Goal: Task Accomplishment & Management: Manage account settings

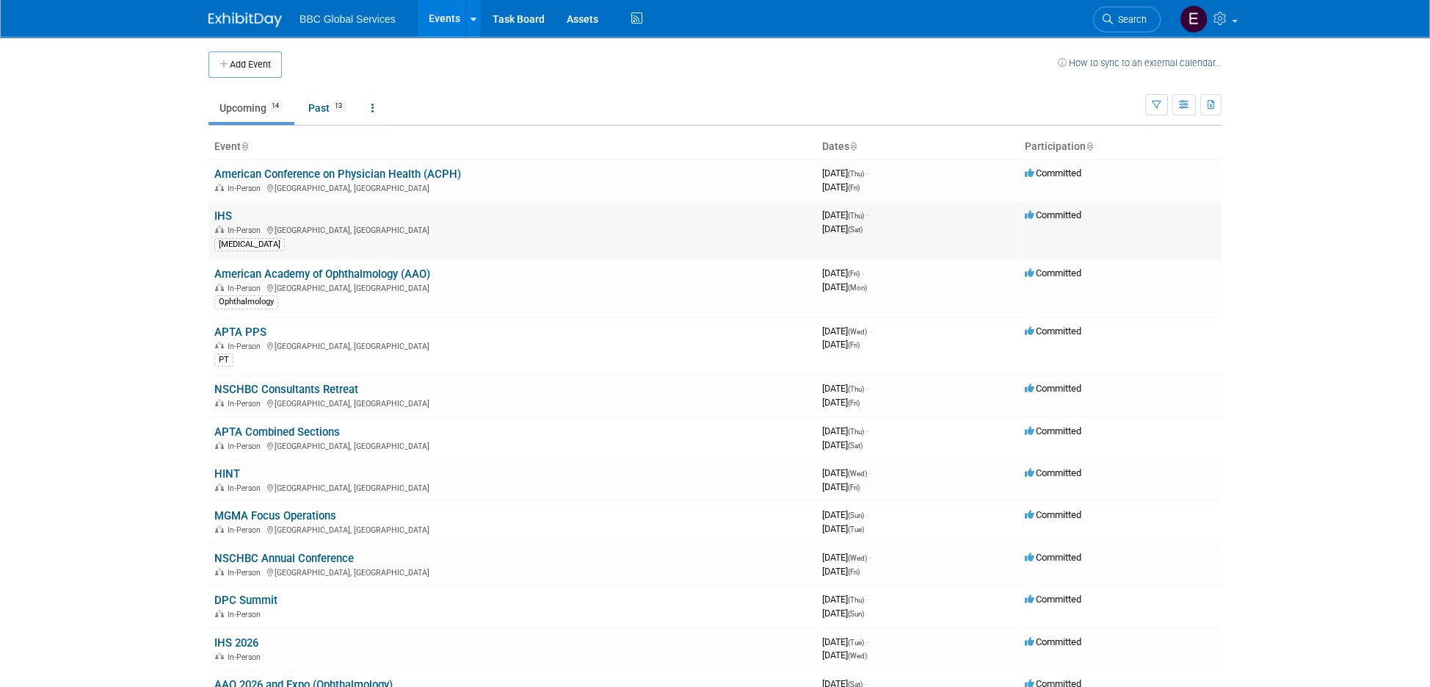
click at [225, 214] on link "IHS" at bounding box center [223, 215] width 18 height 13
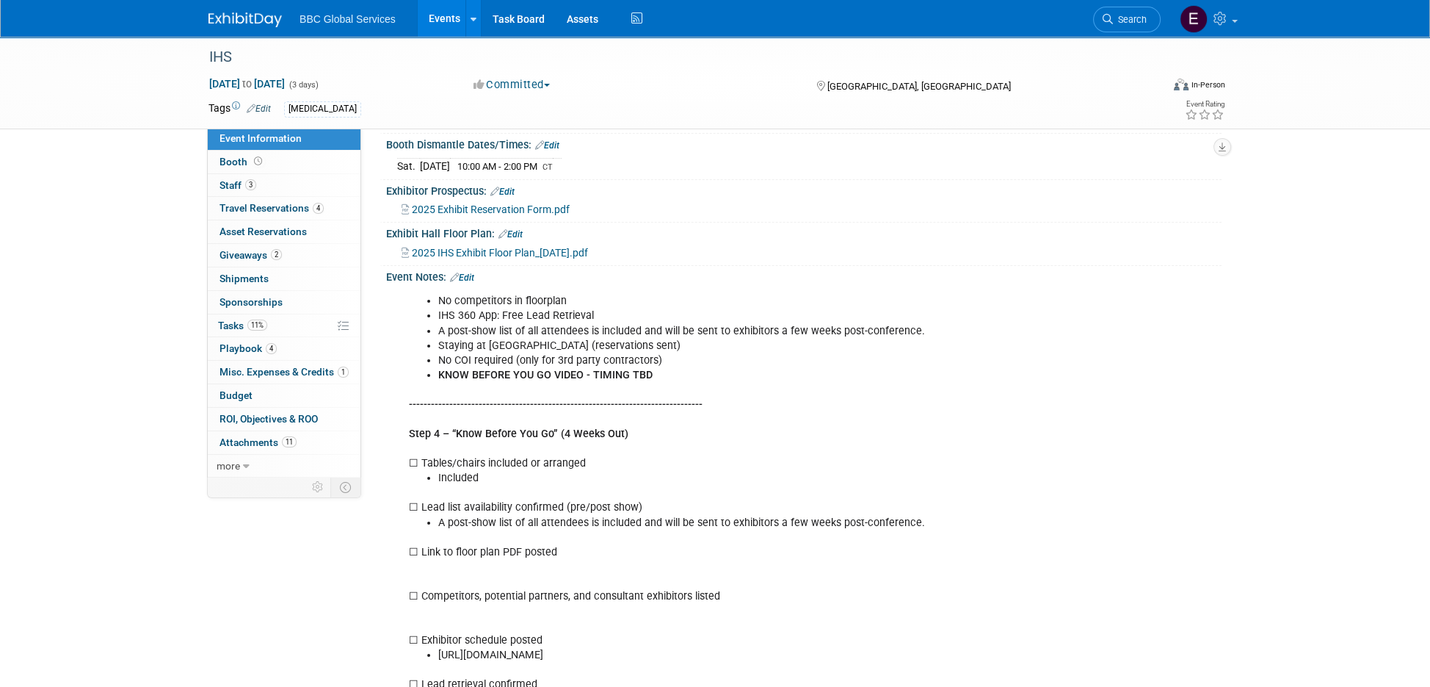
scroll to position [268, 0]
click at [474, 269] on link "Edit" at bounding box center [462, 274] width 24 height 10
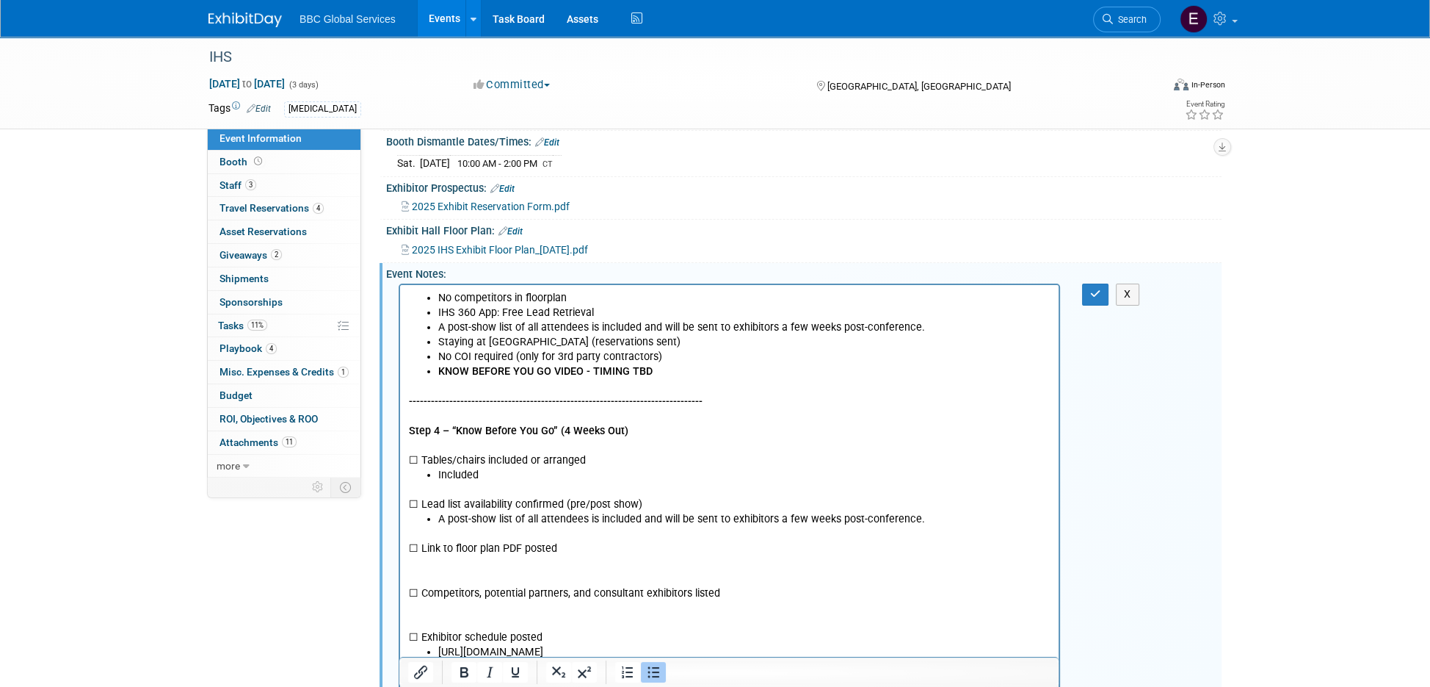
scroll to position [0, 0]
click at [581, 296] on li "No competitors in floorplan" at bounding box center [744, 298] width 612 height 15
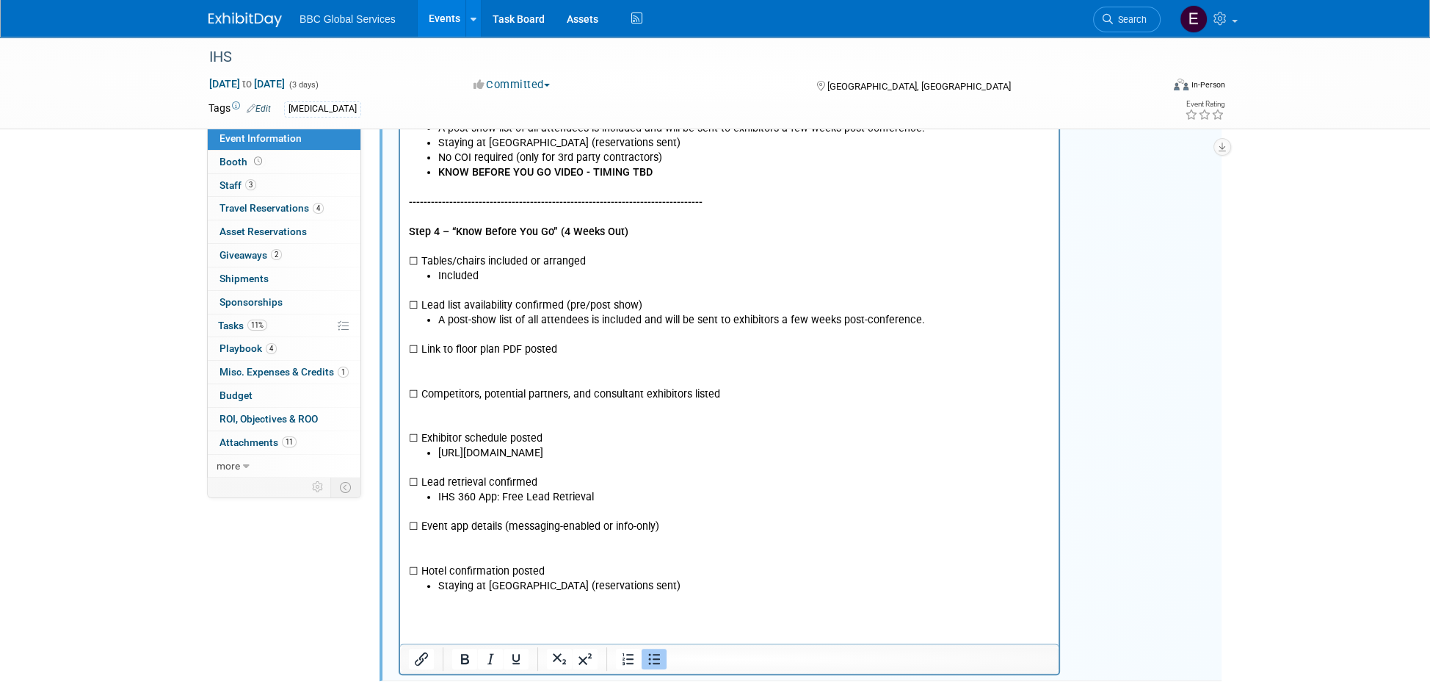
scroll to position [502, 0]
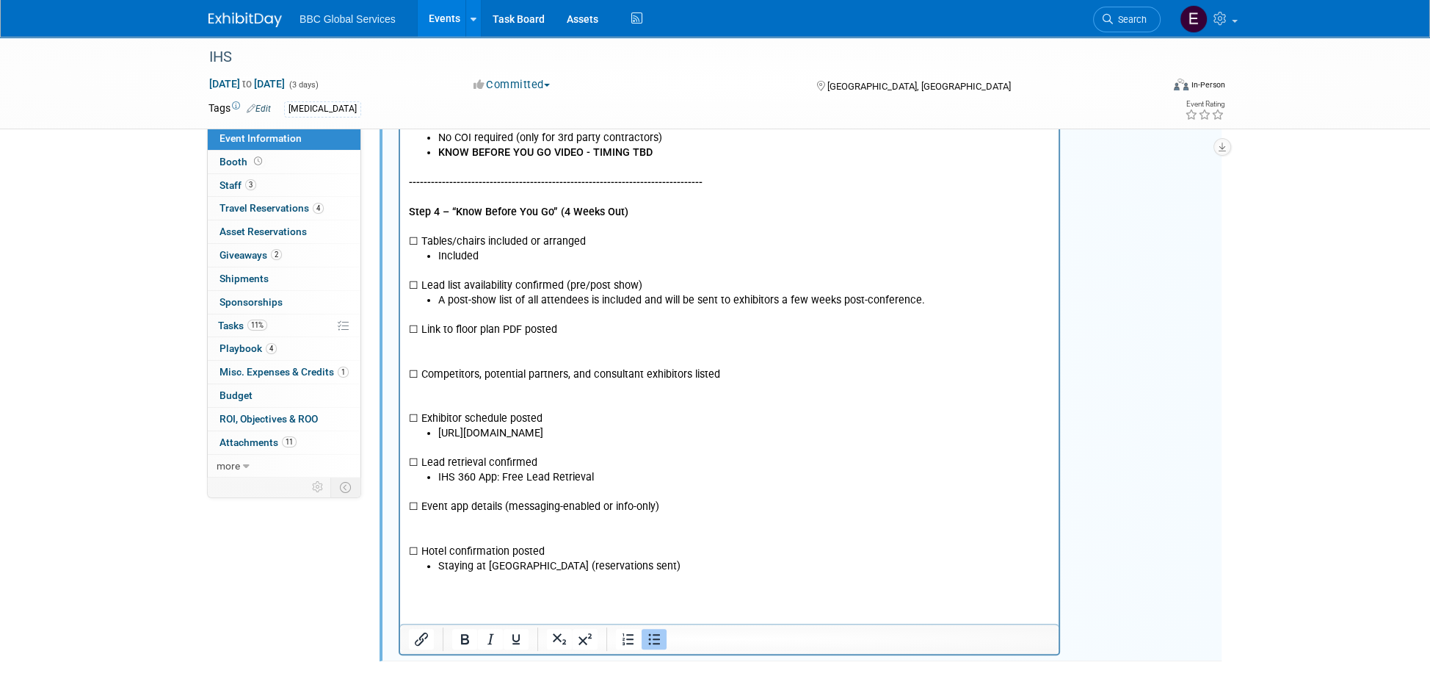
click at [535, 303] on li "A post-show list of all attendees is included and will be sent to exhibitors a …" at bounding box center [744, 300] width 612 height 15
click at [587, 328] on p "☐ Link to floor plan PDF posted ☐ Competitors, potential partners, and consulta…" at bounding box center [730, 367] width 642 height 118
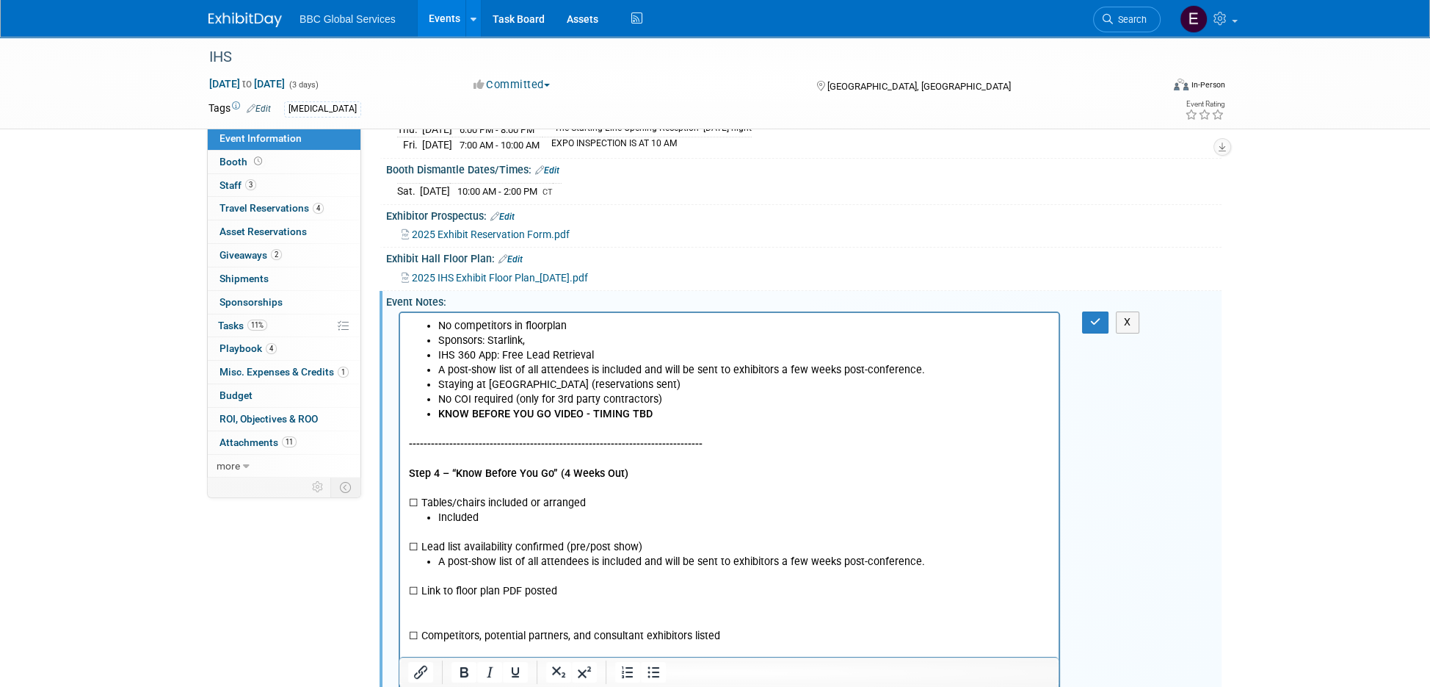
scroll to position [242, 0]
drag, startPoint x: 519, startPoint y: 513, endPoint x: 400, endPoint y: 493, distance: 120.6
click at [400, 493] on html "No competitors in floorplan Sponsors: Starlink, IHS 360 App: Free Lead Retrieva…" at bounding box center [729, 579] width 659 height 537
copy body "☐ Tables/chairs included or arranged Included"
click at [658, 398] on li "No COI required (only for 3rd party contractors)" at bounding box center [744, 398] width 612 height 15
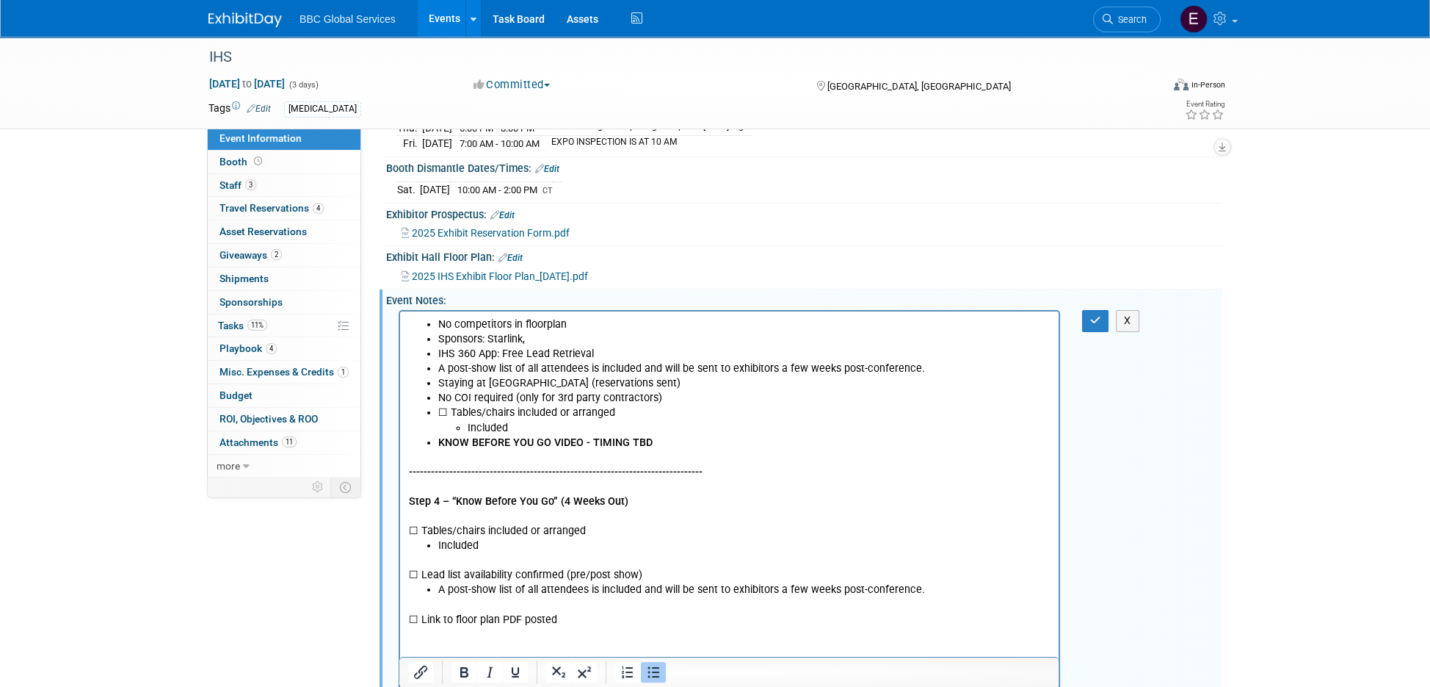
click at [451, 413] on p "☐ Tables/chairs included or arranged" at bounding box center [744, 412] width 612 height 15
click at [463, 413] on p "☐ Tables/chairs included or arranged" at bounding box center [744, 412] width 612 height 15
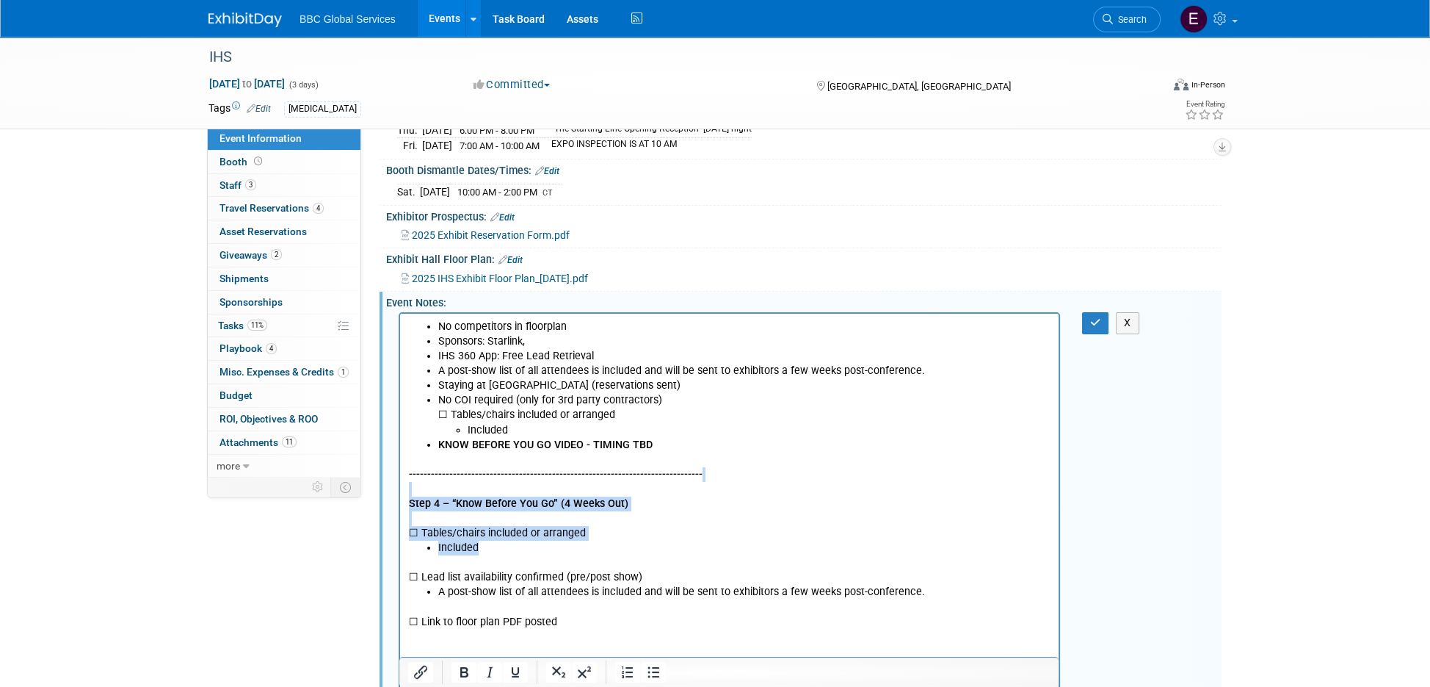
drag, startPoint x: 499, startPoint y: 549, endPoint x: 398, endPoint y: 490, distance: 117.1
click at [400, 490] on html "No competitors in floorplan Sponsors: Starlink, IHS 360 App: Free Lead Retrieva…" at bounding box center [729, 597] width 659 height 566
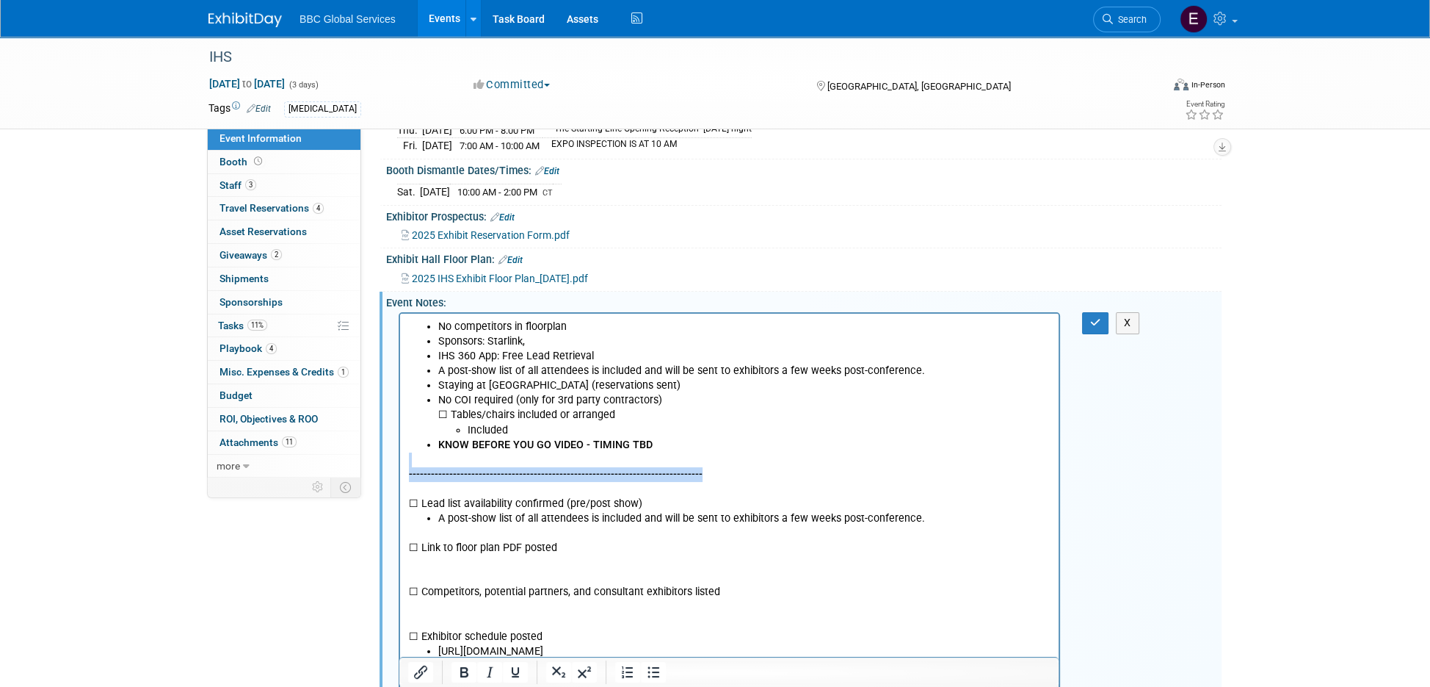
drag, startPoint x: 709, startPoint y: 468, endPoint x: 467, endPoint y: 457, distance: 241.9
click at [467, 457] on p "--------------------------------------------------------------------------------" at bounding box center [730, 466] width 642 height 29
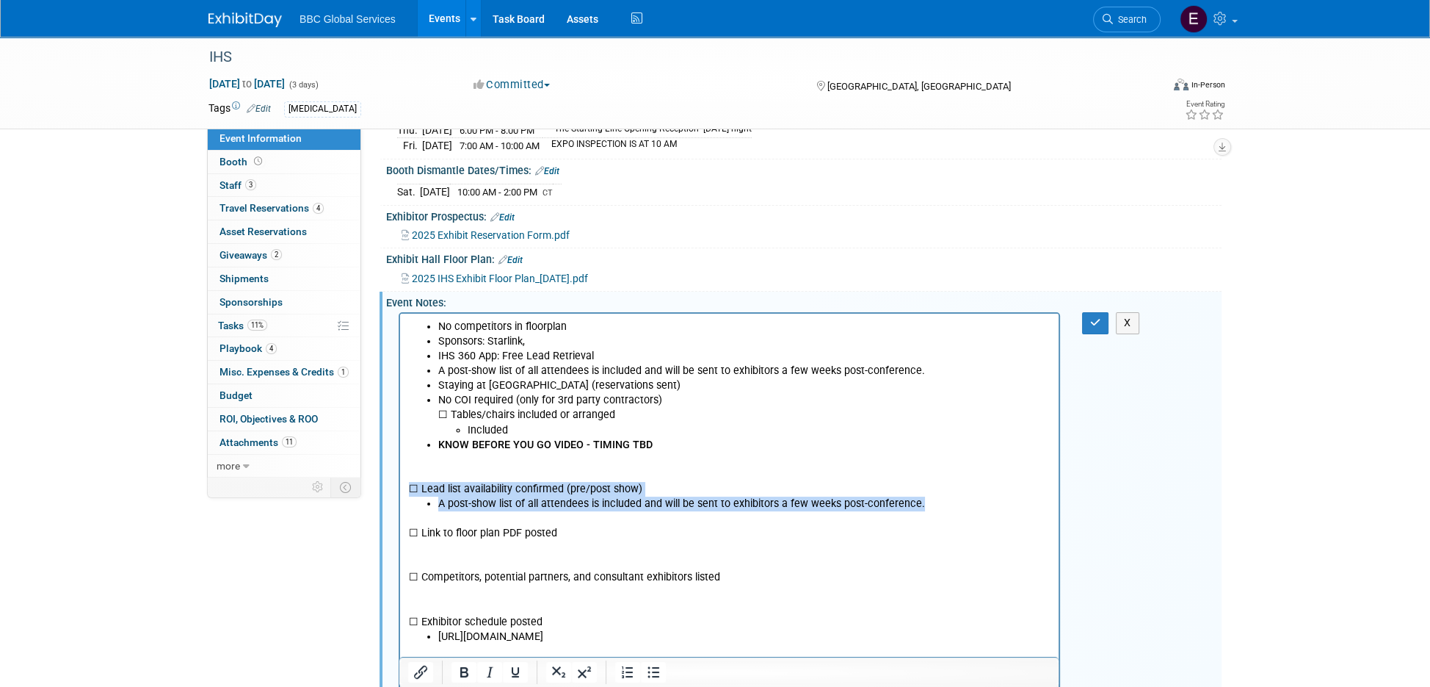
drag, startPoint x: 925, startPoint y: 509, endPoint x: 397, endPoint y: 481, distance: 529.4
click at [400, 481] on html "No competitors in floorplan Sponsors: Starlink, IHS 360 App: Free Lead Retrieva…" at bounding box center [729, 553] width 659 height 478
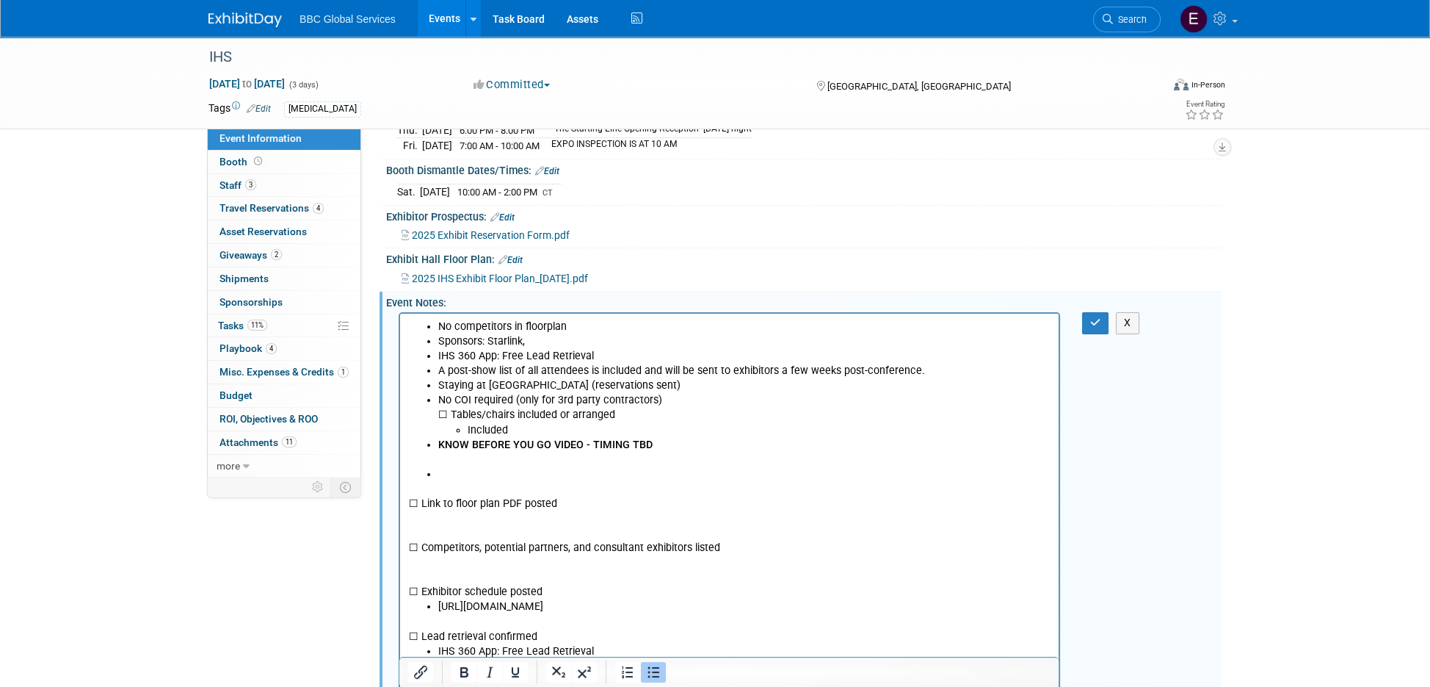
click at [438, 471] on li "Rich Text Area. Press ALT-0 for help." at bounding box center [744, 474] width 612 height 15
click at [491, 431] on li "Included" at bounding box center [759, 430] width 583 height 15
click at [648, 423] on li "Included" at bounding box center [759, 430] width 583 height 15
drag, startPoint x: 664, startPoint y: 493, endPoint x: 610, endPoint y: 502, distance: 54.4
click at [664, 493] on p "☐ Link to floor plan PDF posted ☐ Competitors, potential partners, and consulta…" at bounding box center [730, 541] width 642 height 118
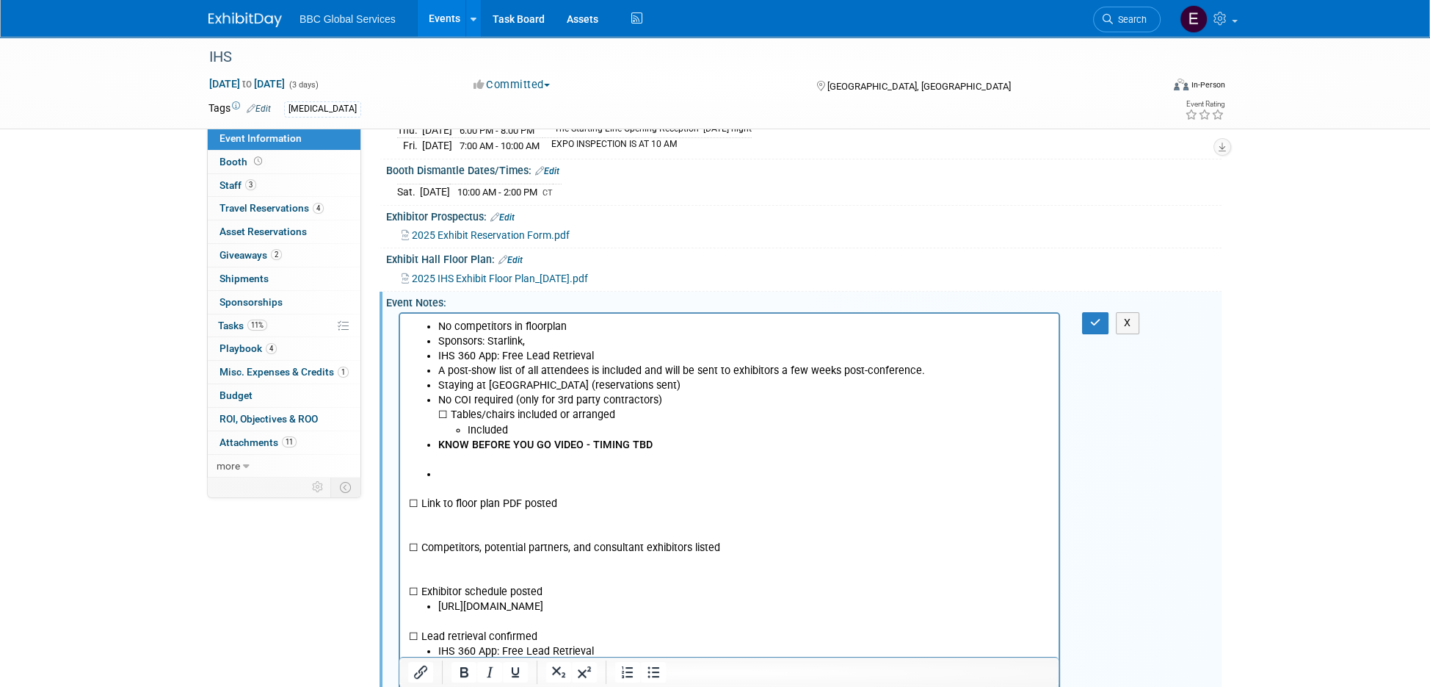
click at [576, 510] on p "☐ Link to floor plan PDF posted ☐ Competitors, potential partners, and consulta…" at bounding box center [730, 541] width 642 height 118
click at [513, 520] on p "☐ Link to floor plan PDF posted ☐ Competitors, potential partners, and consulta…" at bounding box center [730, 541] width 642 height 118
click at [507, 491] on p "☐ Link to floor plan PDF posted ☐ Competitors, potential partners, and consulta…" at bounding box center [730, 541] width 642 height 118
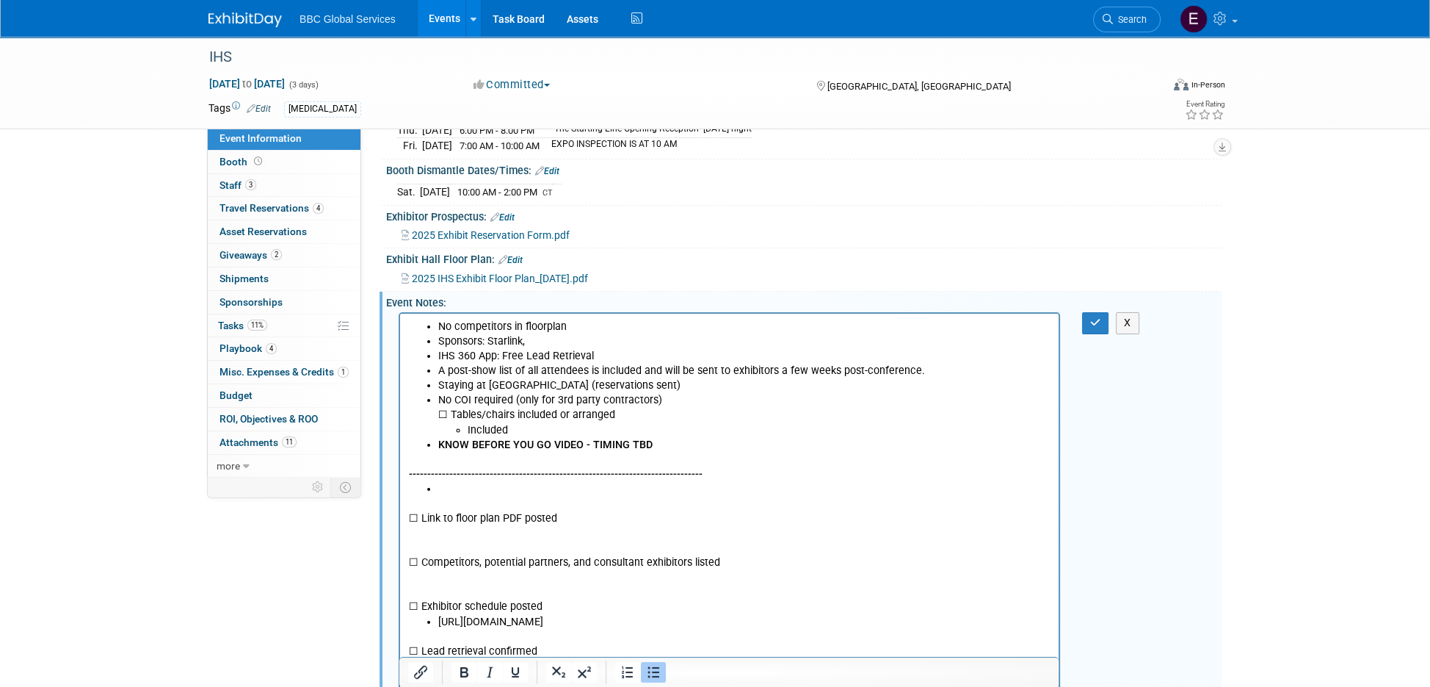
click at [489, 488] on li "Rich Text Area. Press ALT-0 for help." at bounding box center [744, 489] width 612 height 15
drag, startPoint x: 443, startPoint y: 484, endPoint x: 463, endPoint y: 485, distance: 20.6
click at [459, 481] on body "No competitors in floorplan Sponsors: Starlink, IHS 360 App: Free Lead Retrieva…" at bounding box center [729, 547] width 643 height 457
click at [463, 485] on li "Rich Text Area. Press ALT-0 for help." at bounding box center [744, 489] width 612 height 15
click at [436, 485] on ul "Rich Text Area. Press ALT-0 for help." at bounding box center [730, 489] width 642 height 15
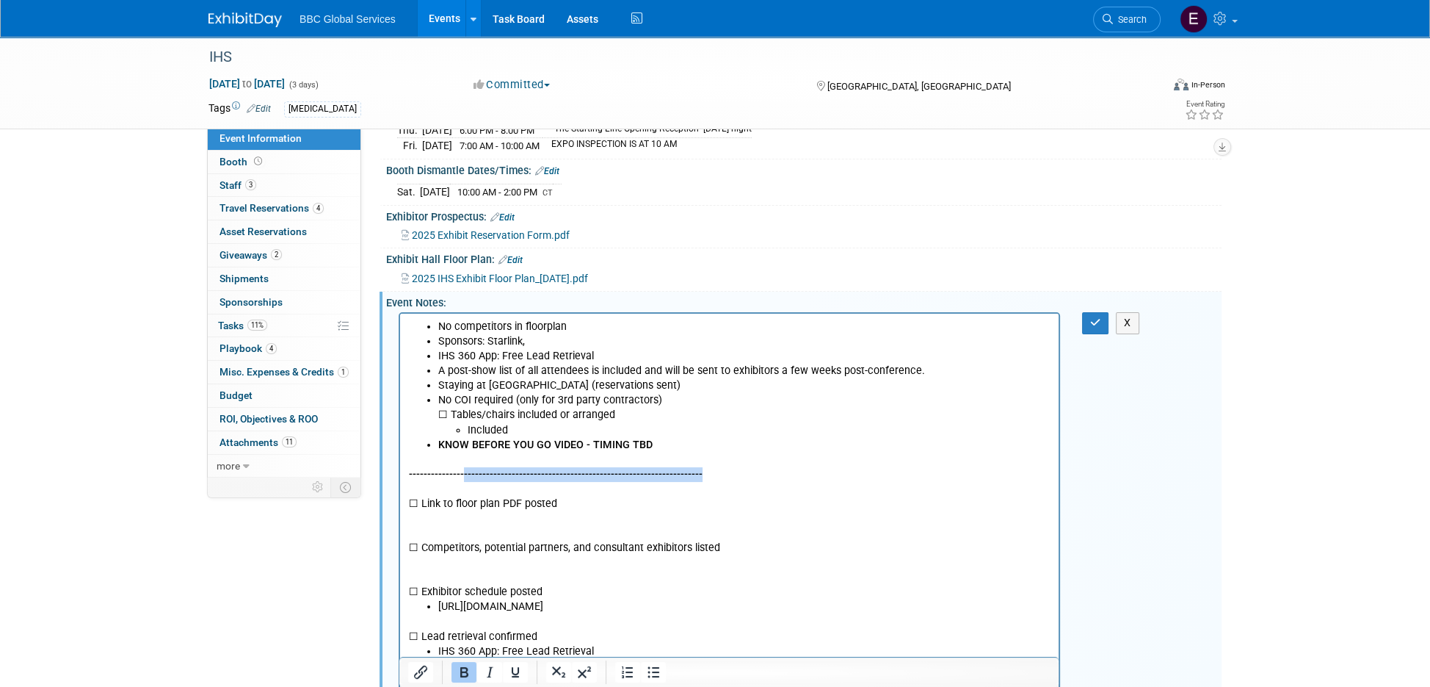
drag, startPoint x: 667, startPoint y: 473, endPoint x: 461, endPoint y: 466, distance: 205.7
click at [461, 466] on p "--------------------------------------------------------------------------------" at bounding box center [730, 466] width 642 height 29
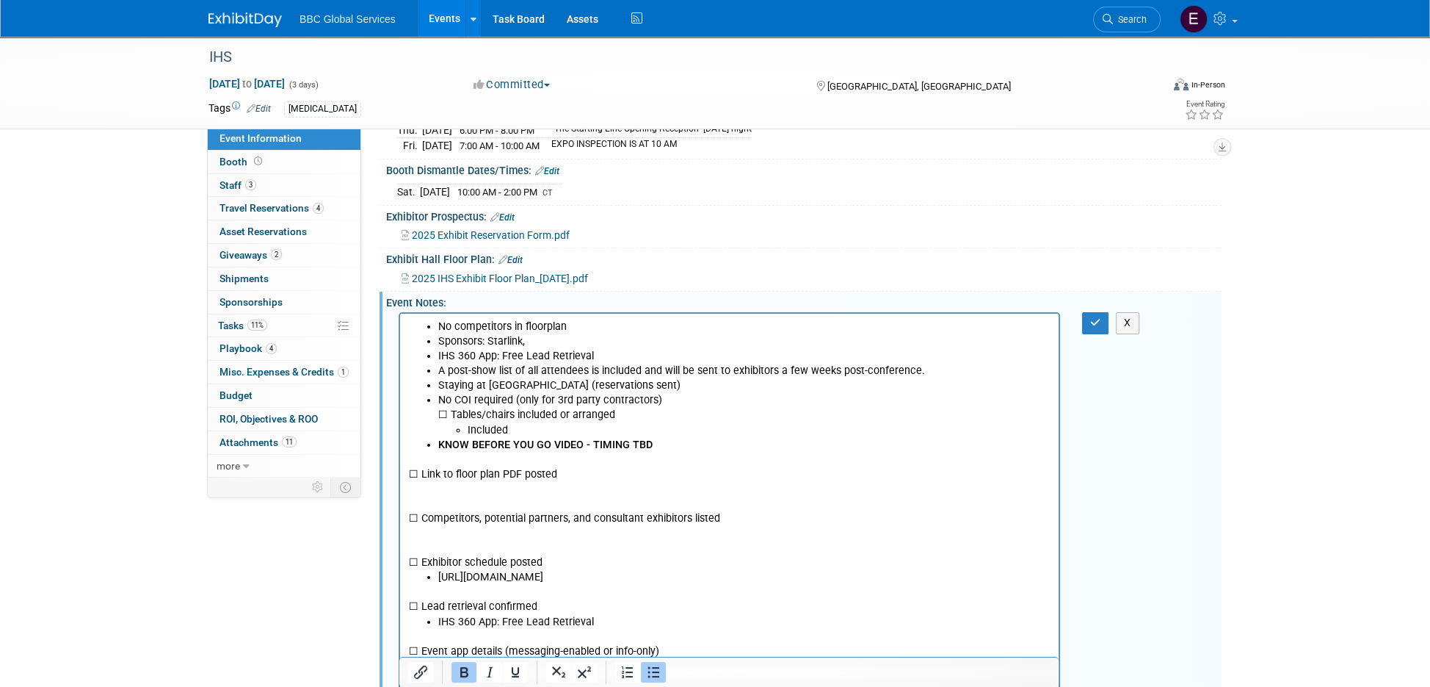
click at [439, 455] on p "☐ Link to floor plan PDF posted ☐ Competitors, potential partners, and consulta…" at bounding box center [730, 511] width 642 height 118
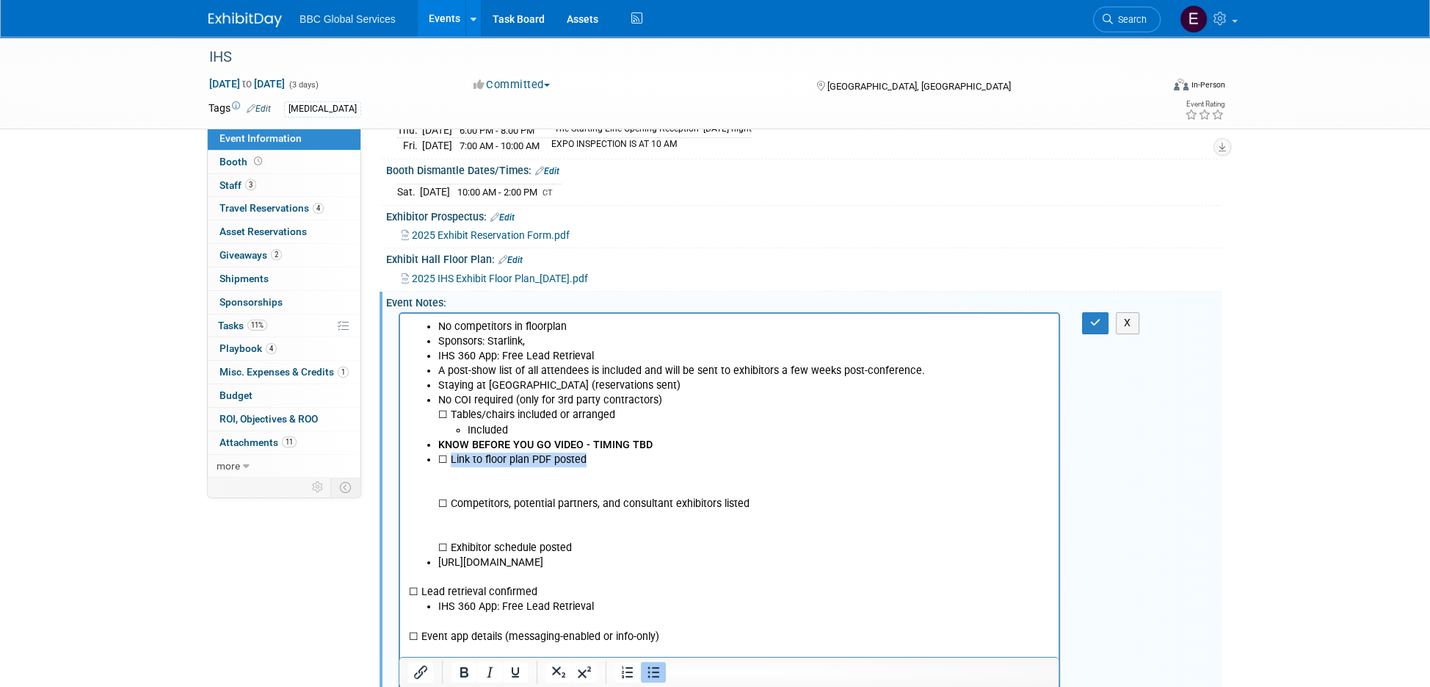
drag, startPoint x: 449, startPoint y: 459, endPoint x: 586, endPoint y: 465, distance: 137.4
click at [586, 465] on li "☐ Link to floor plan PDF posted ☐ Competitors, potential partners, and consulta…" at bounding box center [744, 504] width 612 height 104
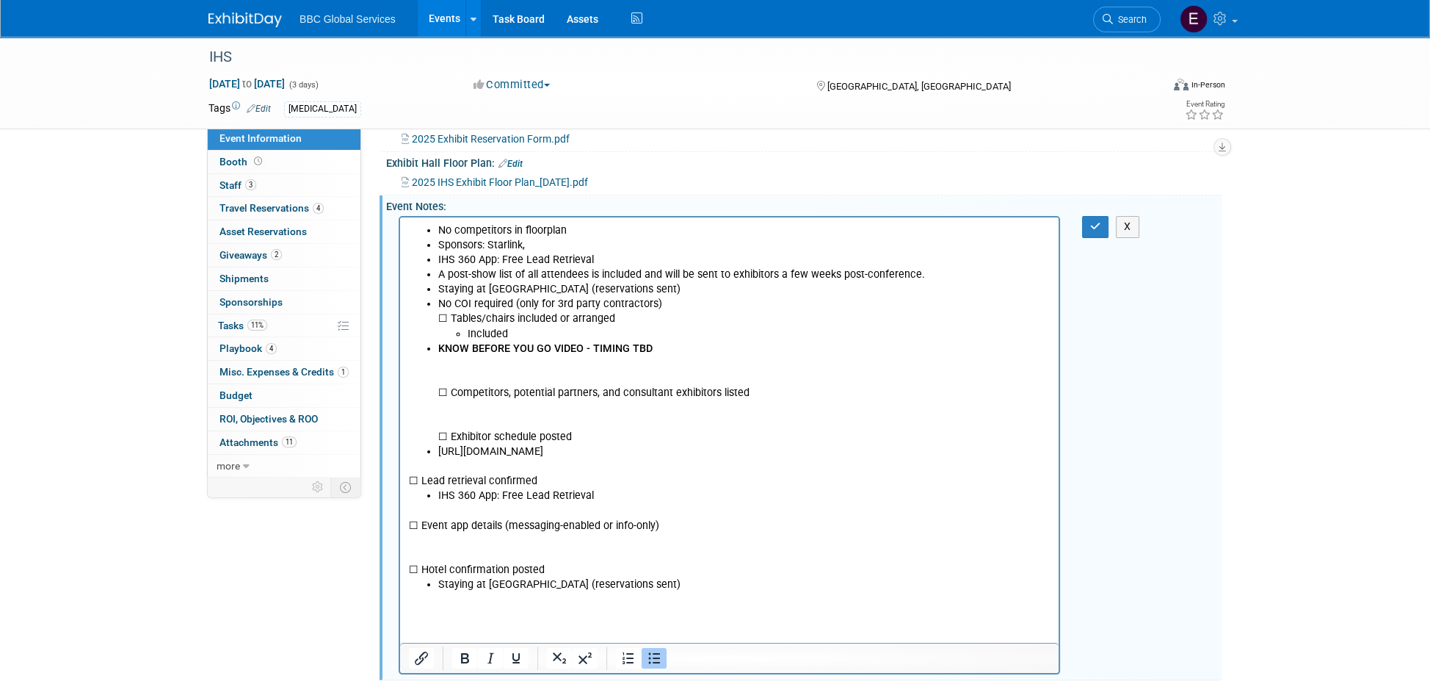
scroll to position [341, 0]
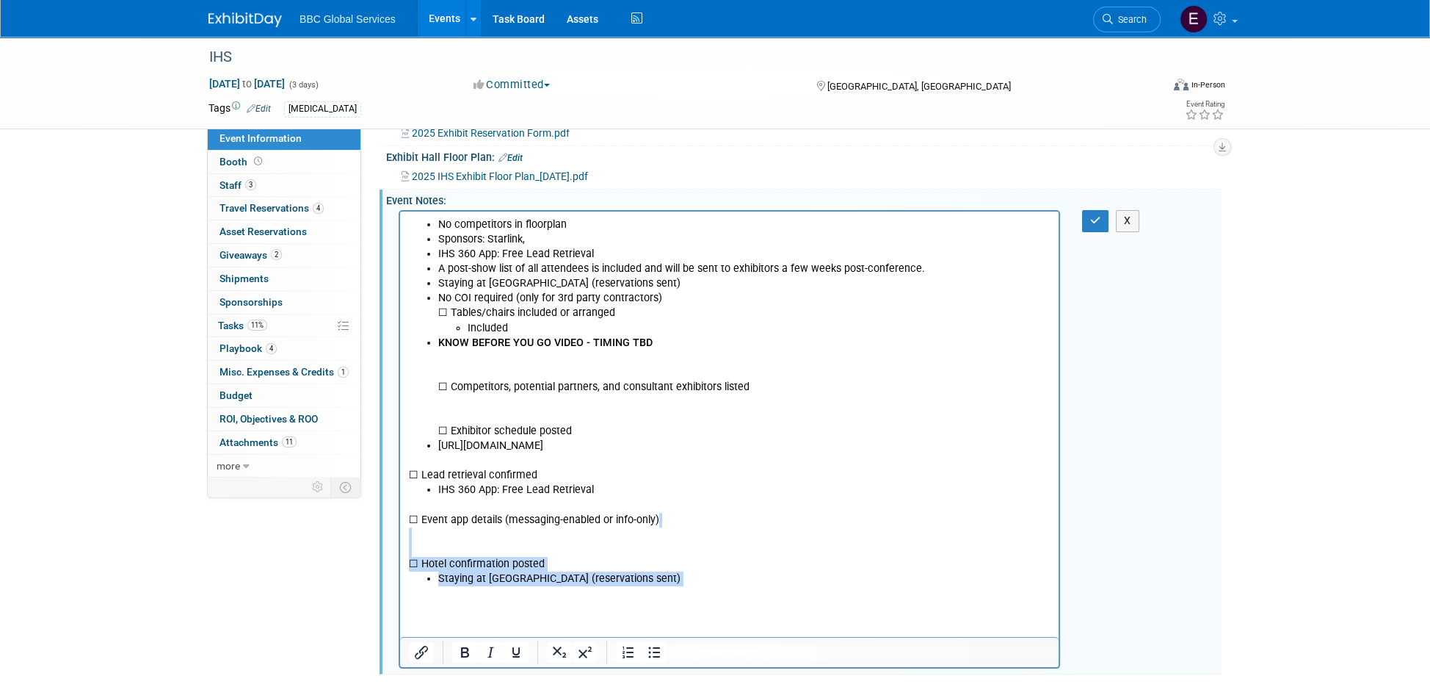
drag, startPoint x: 647, startPoint y: 587, endPoint x: 415, endPoint y: 539, distance: 237.0
click at [415, 539] on body "No competitors in floorplan Sponsors: Starlink, IHS 360 App: Free Lead Retrieva…" at bounding box center [729, 408] width 643 height 383
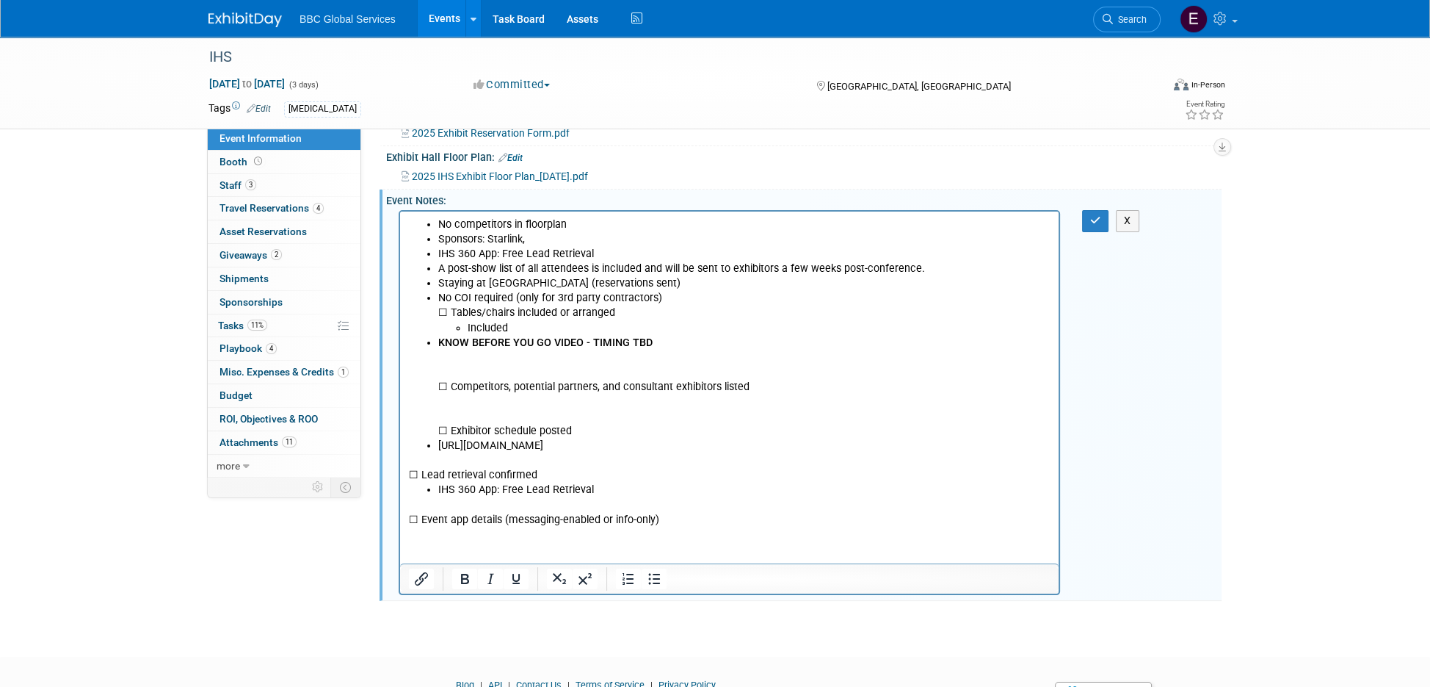
click at [635, 485] on li "IHS 360 App: Free Lead Retrieval" at bounding box center [744, 489] width 612 height 15
click at [449, 312] on p "☐ Tables/chairs included or arranged" at bounding box center [744, 312] width 612 height 15
click at [661, 581] on icon "Bullet list" at bounding box center [654, 579] width 18 height 18
click at [659, 581] on icon "Bullet list" at bounding box center [654, 579] width 18 height 18
click at [405, 298] on html "No competitors in floorplan Sponsors: Starlink, IHS 360 App: Free Lead Retrieva…" at bounding box center [729, 369] width 659 height 316
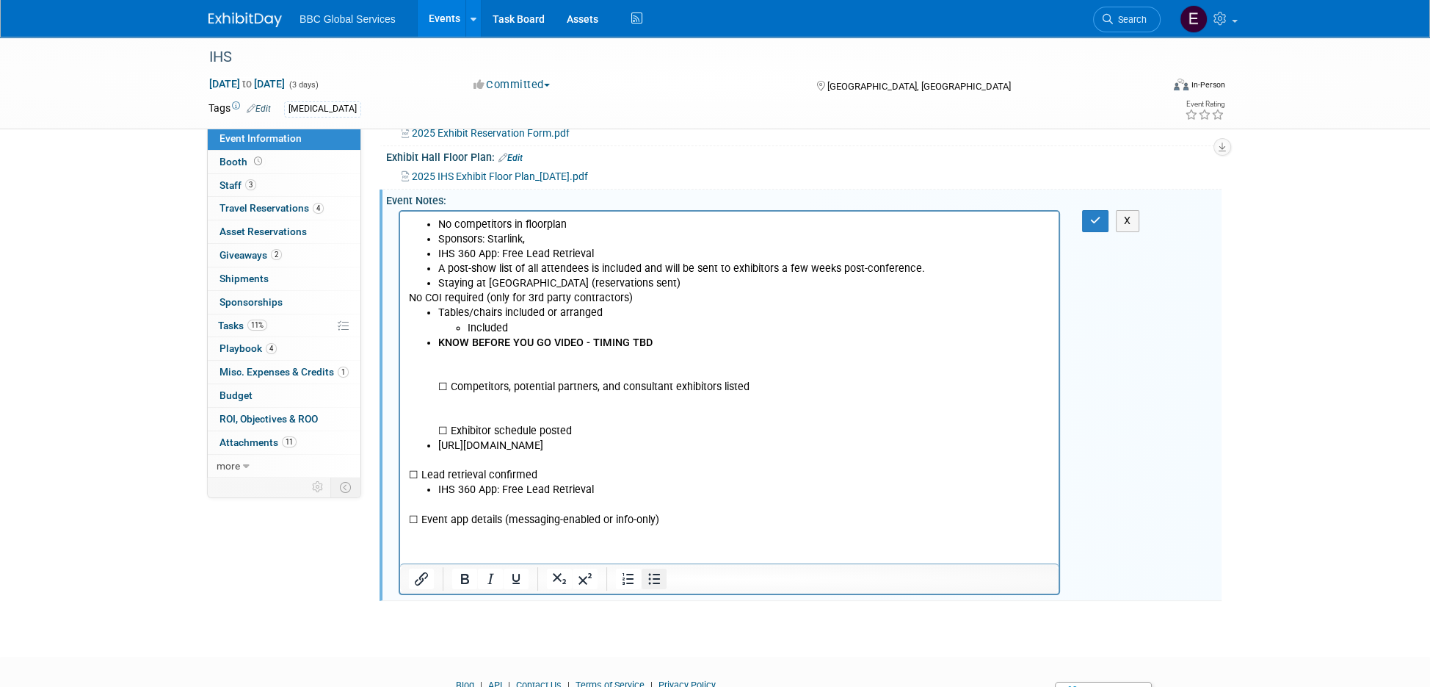
click at [655, 573] on icon "Bullet list" at bounding box center [654, 578] width 12 height 11
click at [660, 345] on li "KNOW BEFORE YOU GO VIDEO - TIMING TBD ☐ Competitors, potential partners, and co…" at bounding box center [744, 388] width 612 height 104
click at [450, 388] on li "KNOW BEFORE YOU GO VIDEO - TIMING TBD ☐ Competitors, potential partners, and co…" at bounding box center [744, 388] width 612 height 104
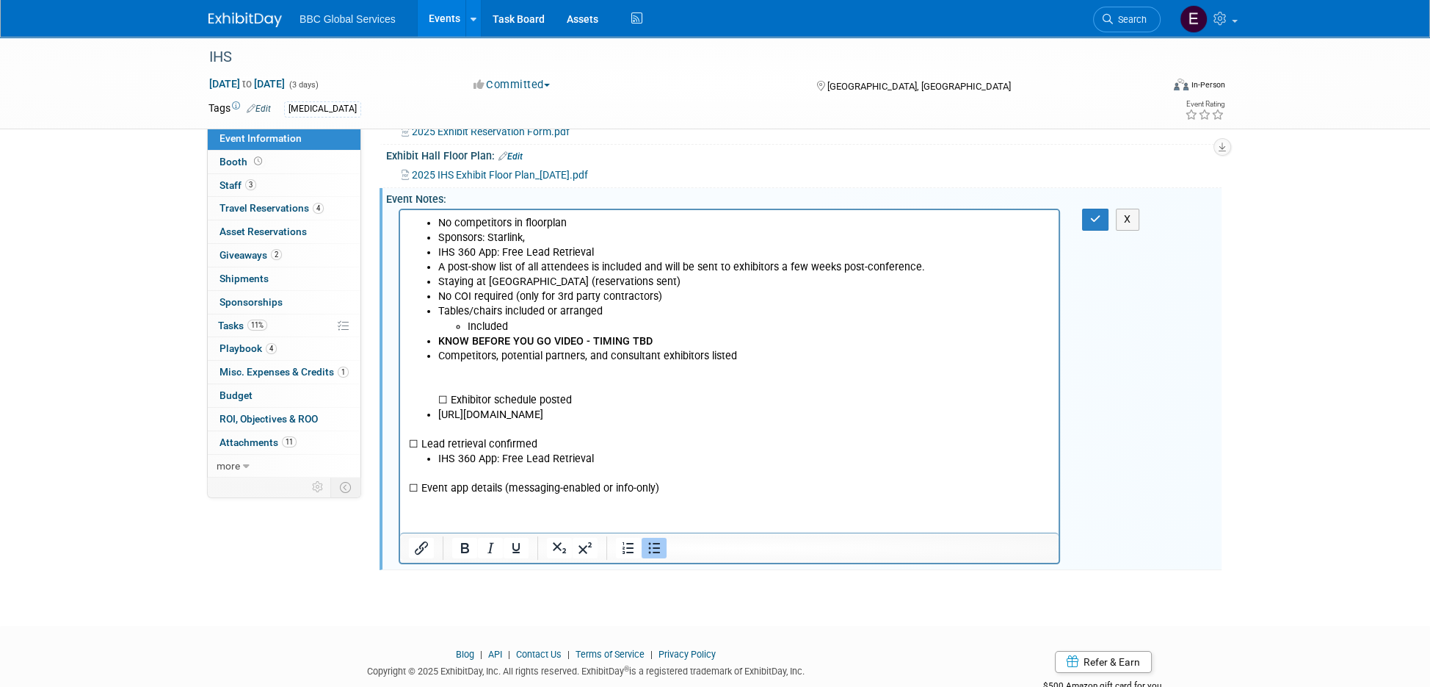
drag, startPoint x: 670, startPoint y: 417, endPoint x: 419, endPoint y: 380, distance: 253.9
click at [419, 380] on body "No competitors in floorplan Sponsors: Starlink, IHS 360 App: Free Lead Retrieva…" at bounding box center [729, 356] width 643 height 280
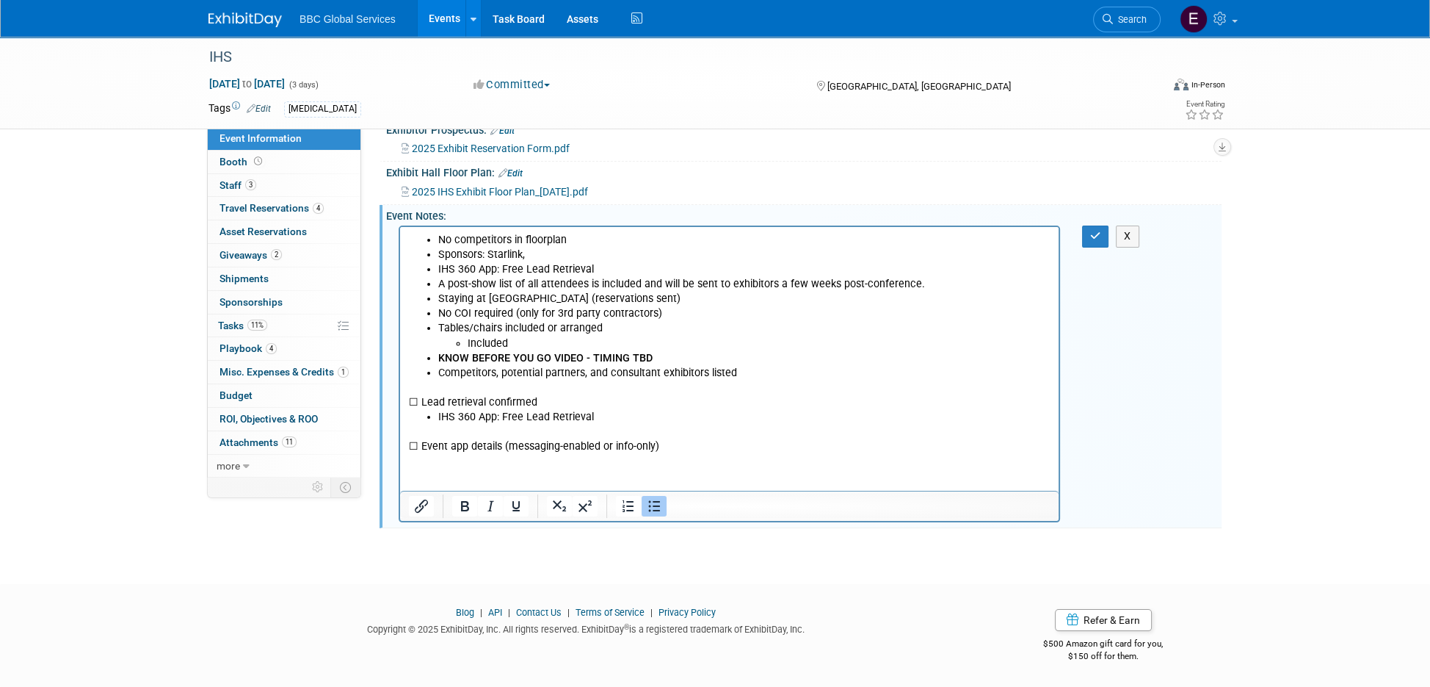
scroll to position [324, 0]
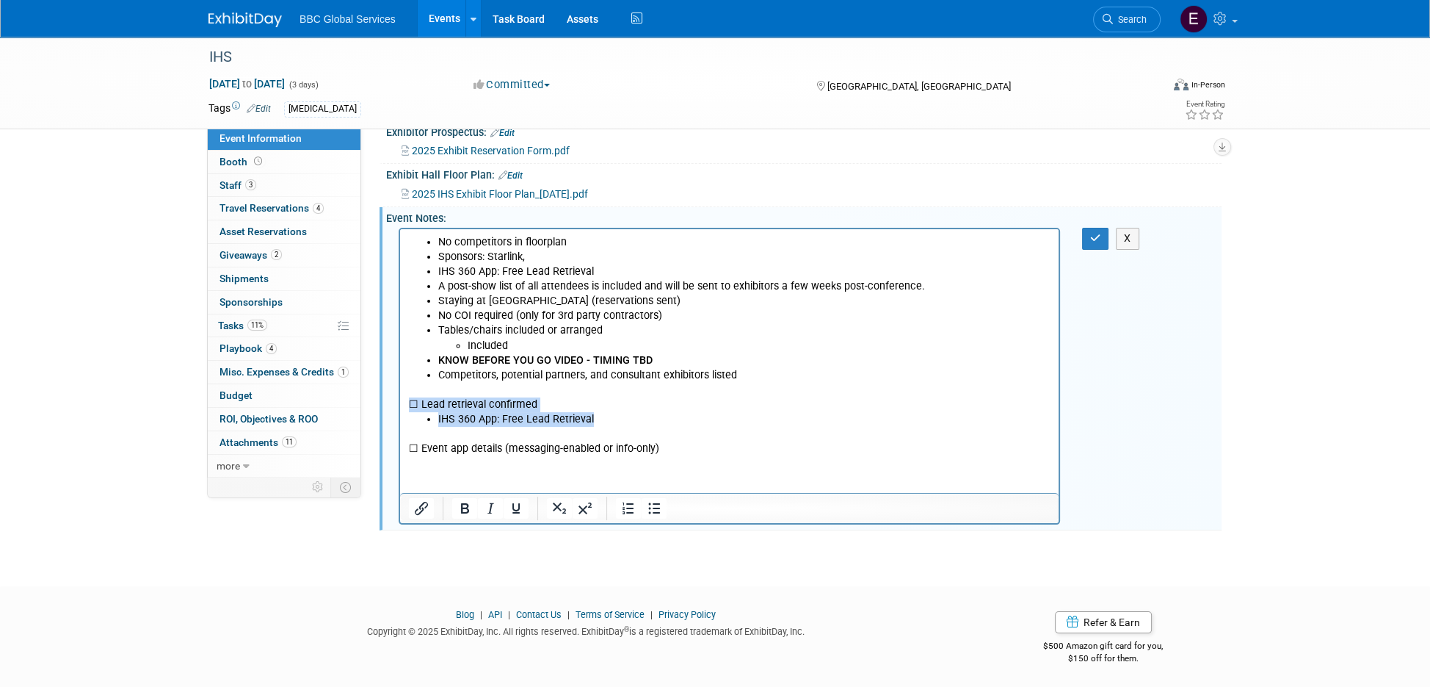
drag, startPoint x: 632, startPoint y: 421, endPoint x: 410, endPoint y: 403, distance: 222.5
click at [410, 403] on body "No competitors in floorplan Sponsors: Starlink, IHS 360 App: Free Lead Retrieva…" at bounding box center [729, 345] width 643 height 221
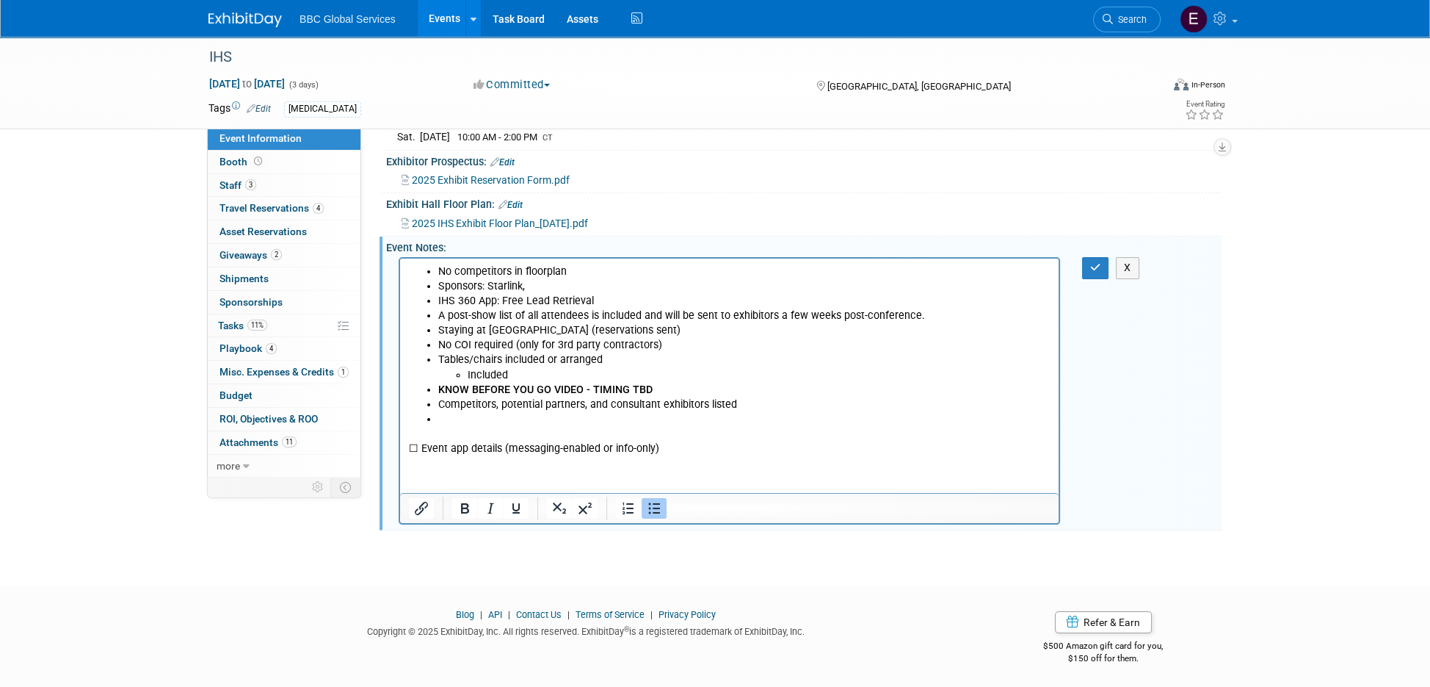
click at [567, 402] on li "Competitors, potential partners, and consultant exhibitors listed" at bounding box center [744, 404] width 612 height 15
click at [584, 444] on p "☐ Event app details (messaging-enabled or info-only)" at bounding box center [730, 441] width 642 height 29
click at [646, 455] on p "☐ Event app details (messaging-enabled or info-only)" at bounding box center [730, 441] width 642 height 29
click at [519, 457] on html "No competitors in floorplan Sponsors: Starlink, IHS 360 App: Free Lead Retrieva…" at bounding box center [729, 358] width 659 height 198
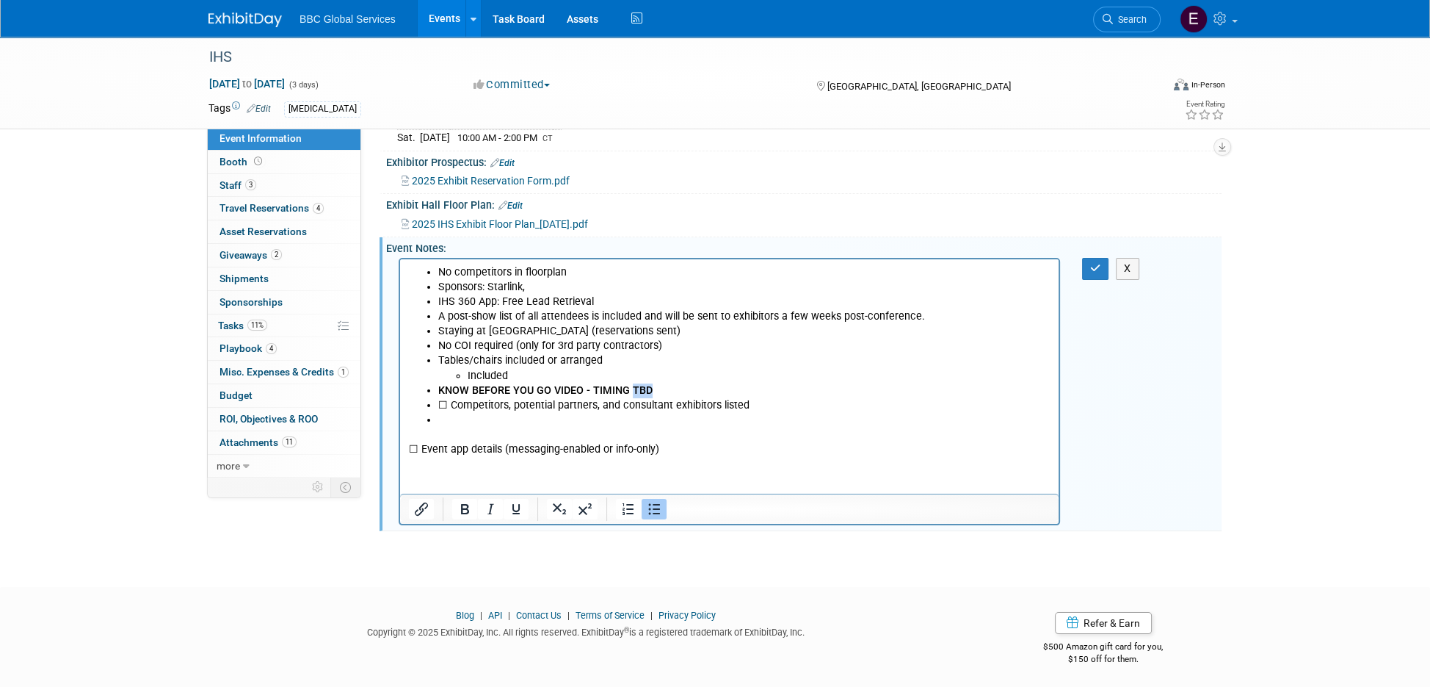
click at [484, 366] on li "Tables/chairs included or arranged Included" at bounding box center [744, 367] width 612 height 29
click at [507, 421] on li "Rich Text Area. Press ALT-0 for help." at bounding box center [744, 420] width 612 height 15
click at [453, 406] on li "☐ Competitors, potential partners, and consultant exhibitors listed" at bounding box center [744, 405] width 612 height 15
click at [449, 407] on li "☐ Competitors, potential partners, and consultant exhibitors listed" at bounding box center [744, 405] width 612 height 15
click at [655, 439] on p "☐ Event app details (messaging-enabled or info-only)" at bounding box center [730, 441] width 642 height 29
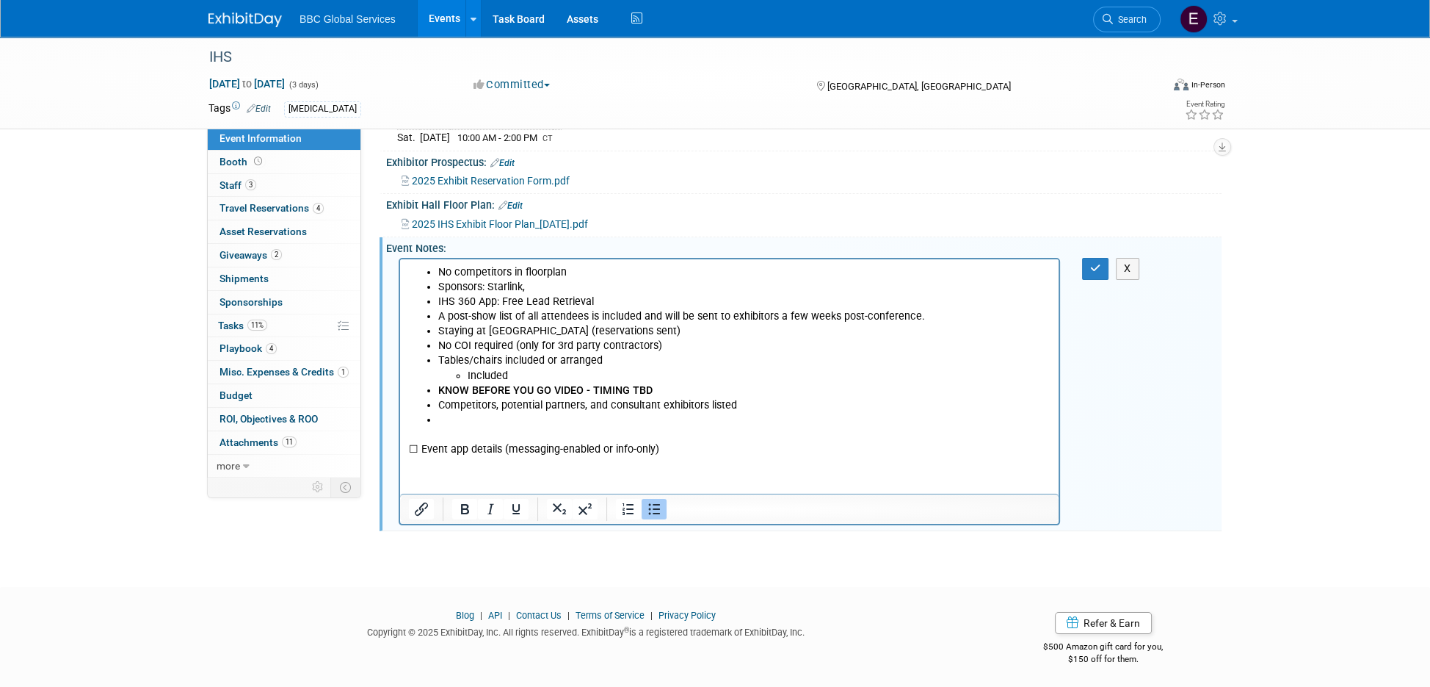
click at [516, 418] on li "Rich Text Area. Press ALT-0 for help." at bounding box center [744, 420] width 612 height 15
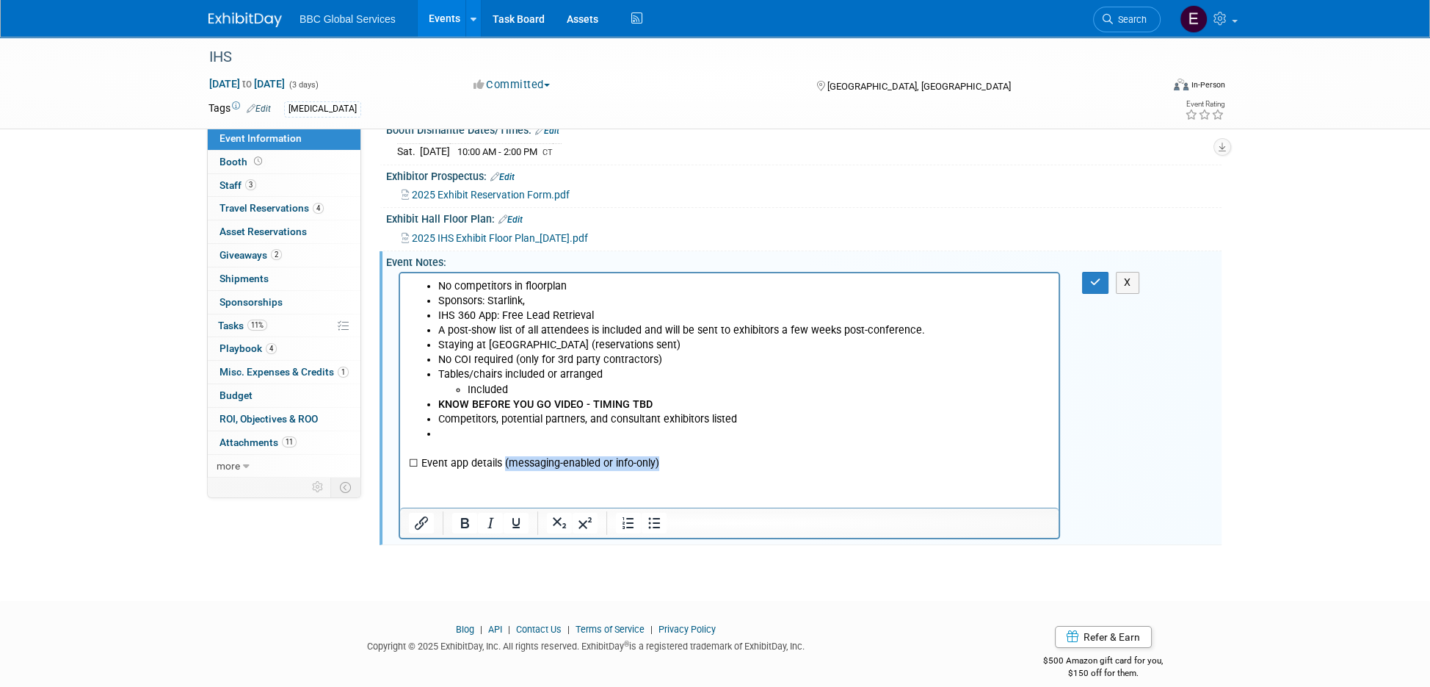
drag, startPoint x: 660, startPoint y: 465, endPoint x: 503, endPoint y: 460, distance: 157.2
click at [503, 460] on p "☐ Event app details (messaging-enabled or info-only)" at bounding box center [730, 455] width 642 height 29
copy p "(messaging-enabled or info-only)"
click at [604, 323] on li "A post-show list of all attendees is included and will be sent to exhibitors a …" at bounding box center [744, 330] width 612 height 15
click at [609, 317] on li "IHS 360 App: Free Lead Retrieval" at bounding box center [744, 315] width 612 height 15
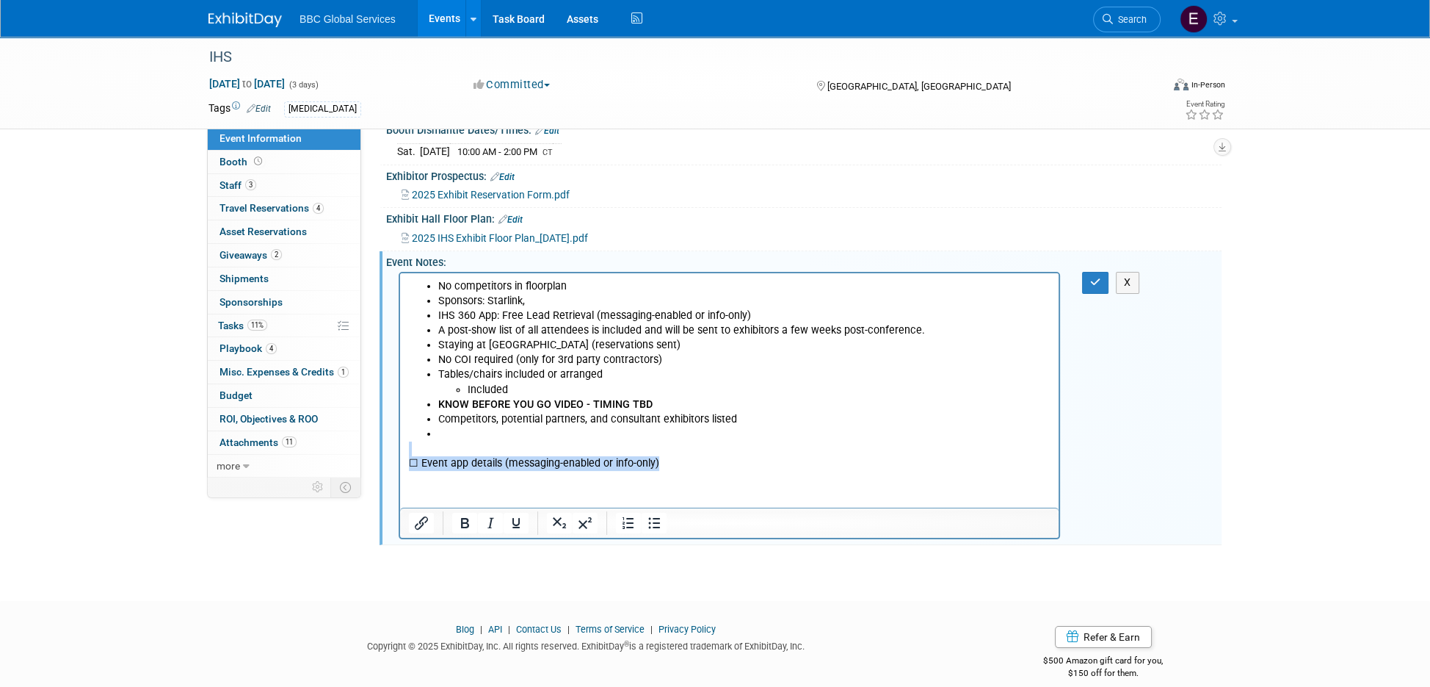
drag, startPoint x: 645, startPoint y: 463, endPoint x: 427, endPoint y: 444, distance: 218.3
click at [427, 444] on p "☐ Event app details (messaging-enabled or info-only)" at bounding box center [730, 455] width 642 height 29
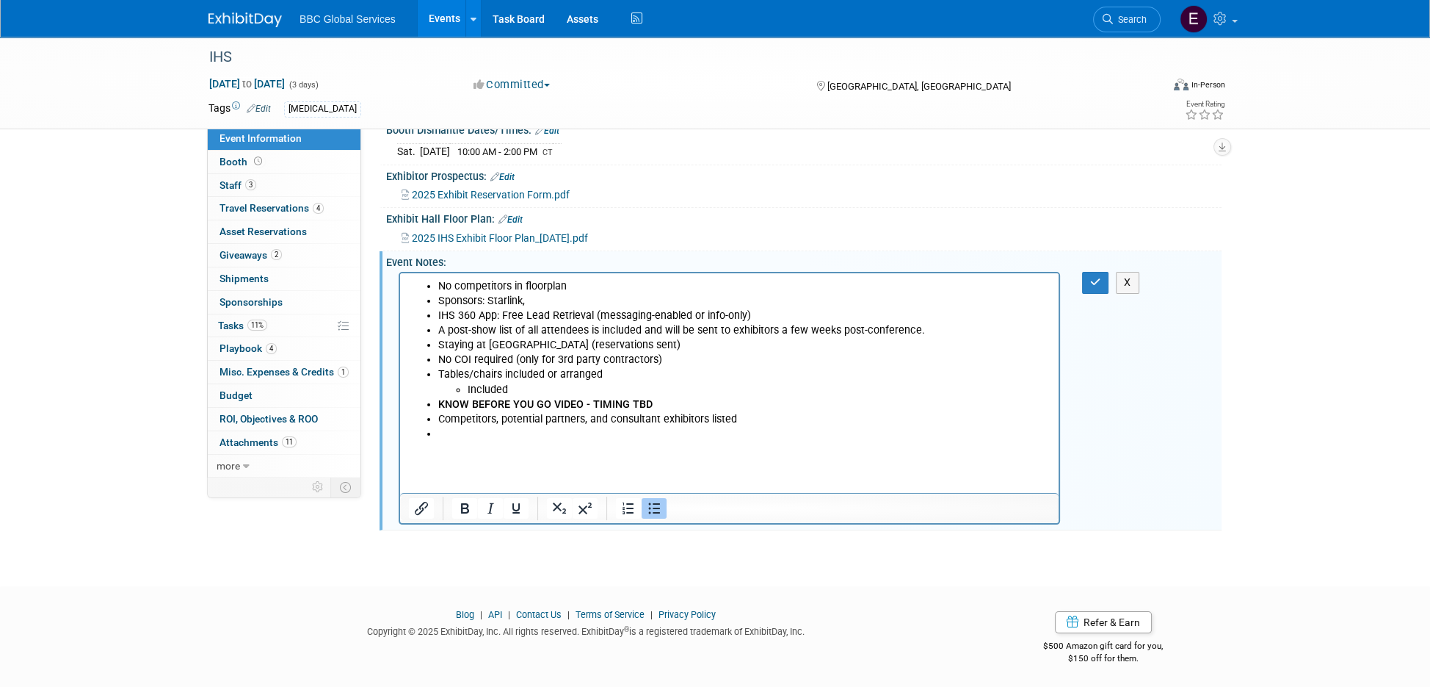
click at [492, 435] on li "Rich Text Area. Press ALT-0 for help." at bounding box center [744, 434] width 612 height 15
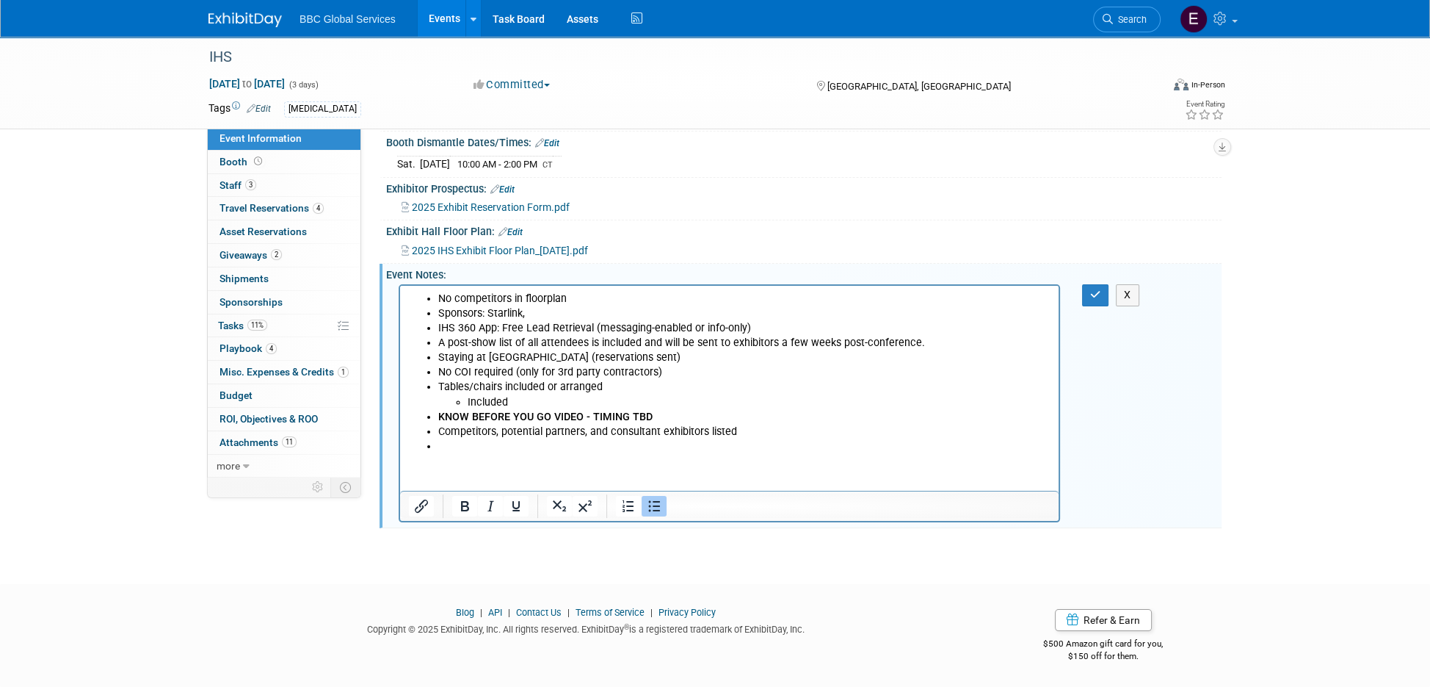
scroll to position [265, 0]
click at [1090, 294] on icon "button" at bounding box center [1095, 297] width 11 height 10
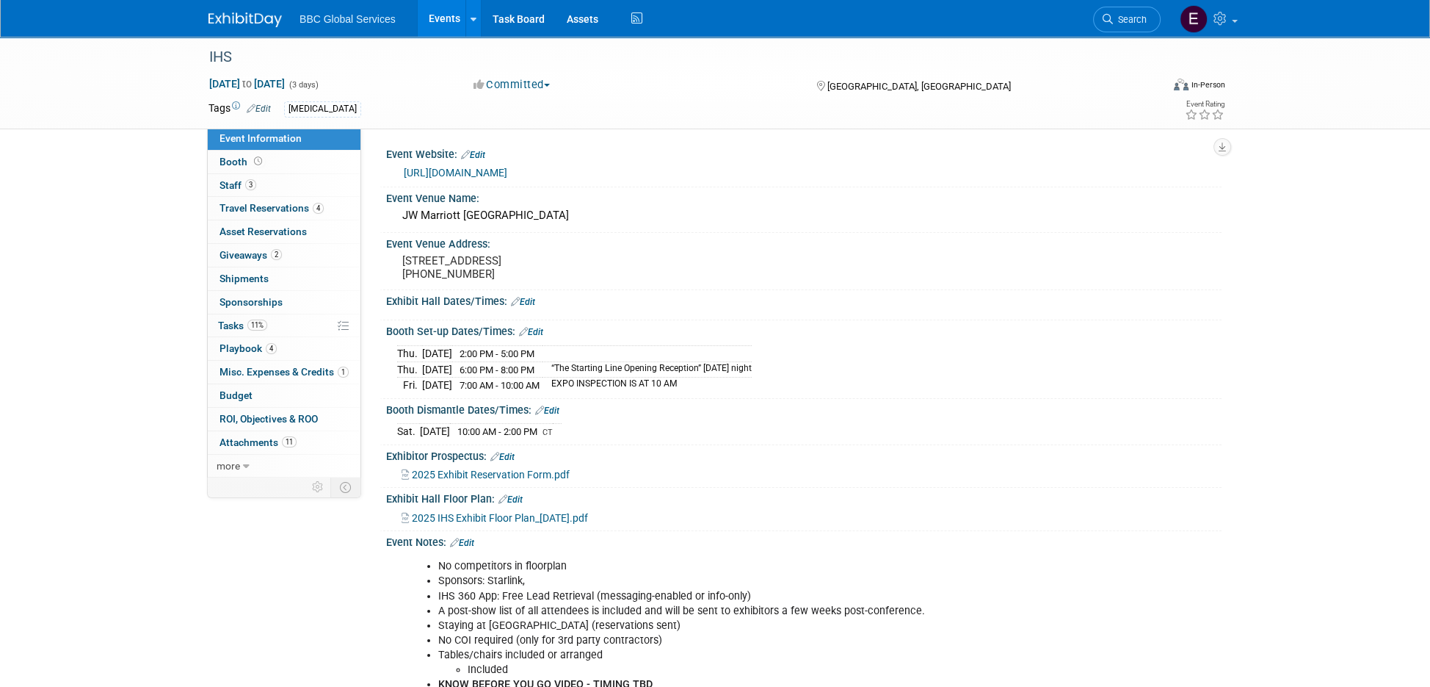
scroll to position [0, 0]
click at [567, 225] on div "JW Marriott Indianapolis" at bounding box center [804, 215] width 814 height 23
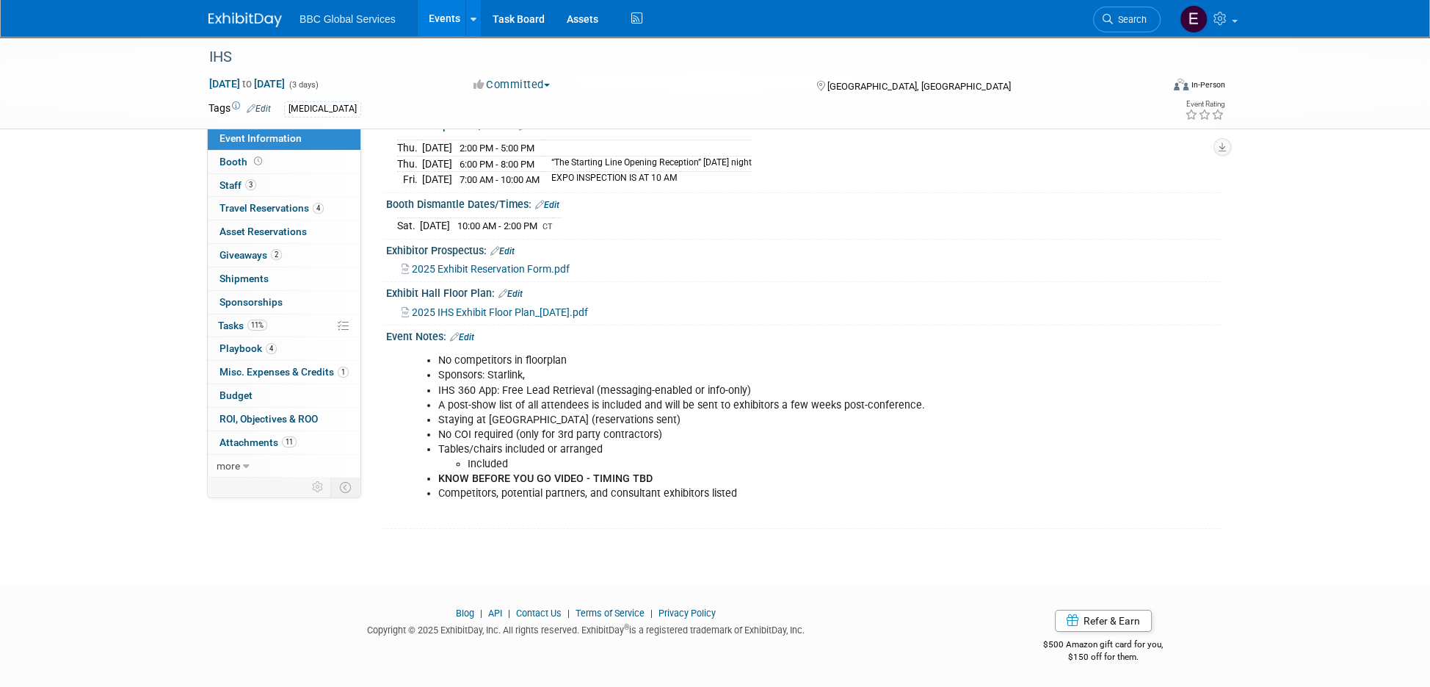
scroll to position [206, 0]
click at [553, 366] on li "No competitors in floorplan" at bounding box center [744, 360] width 613 height 15
click at [549, 372] on li "Sponsors: Starlink," at bounding box center [744, 375] width 613 height 15
click at [471, 336] on link "Edit" at bounding box center [462, 337] width 24 height 10
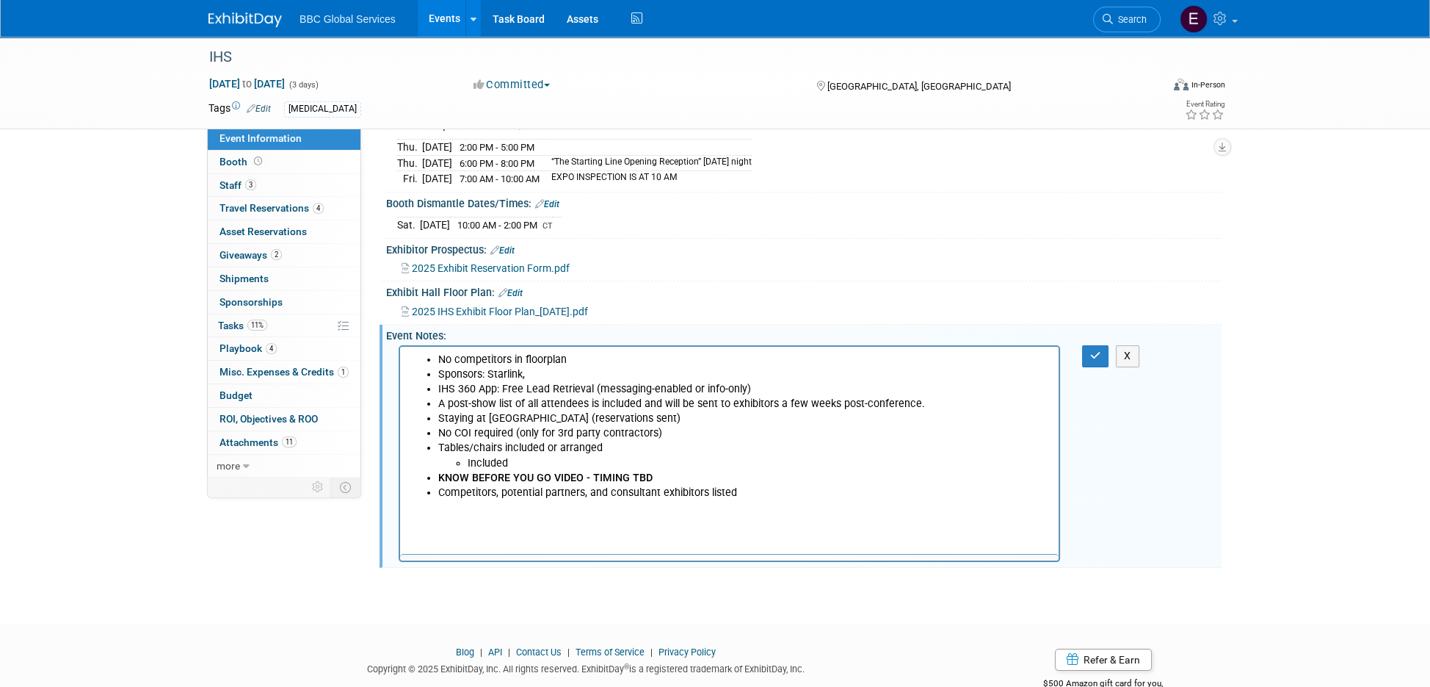
scroll to position [208, 0]
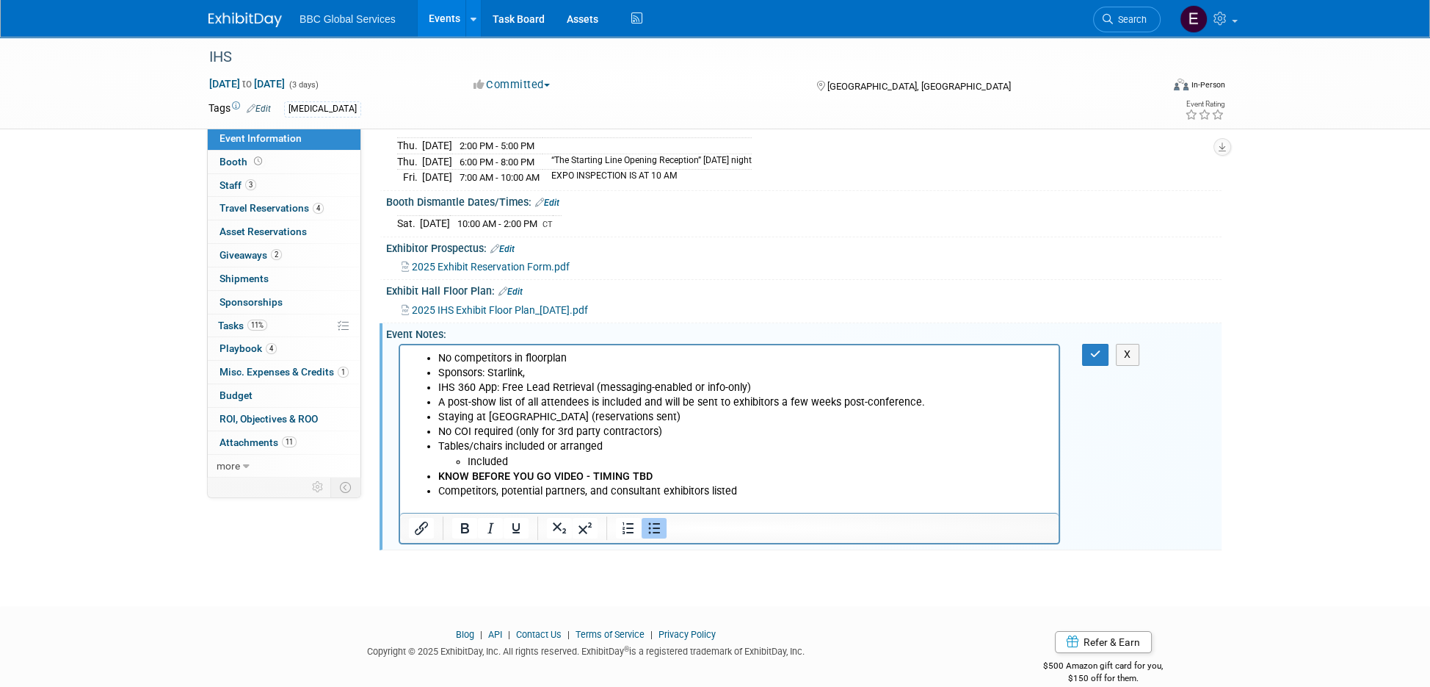
click at [547, 369] on li "Sponsors: Starlink," at bounding box center [744, 373] width 612 height 15
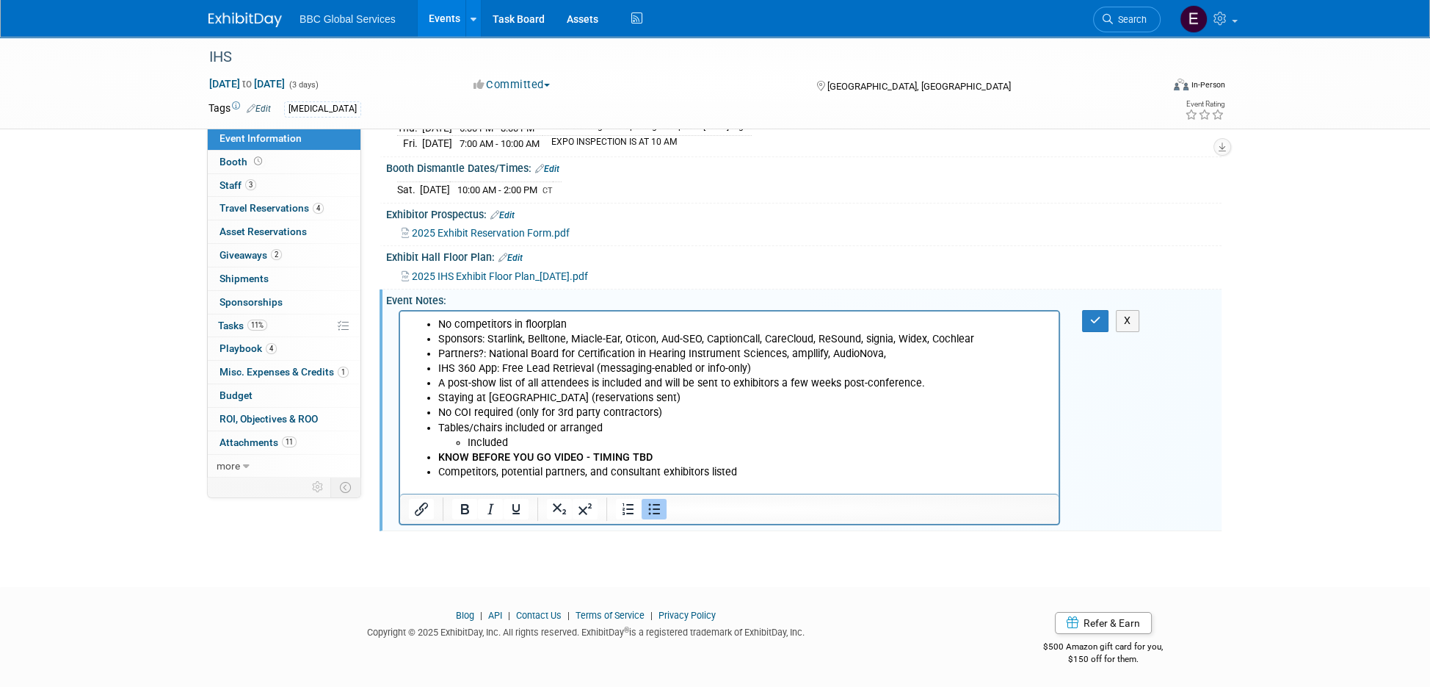
scroll to position [238, 0]
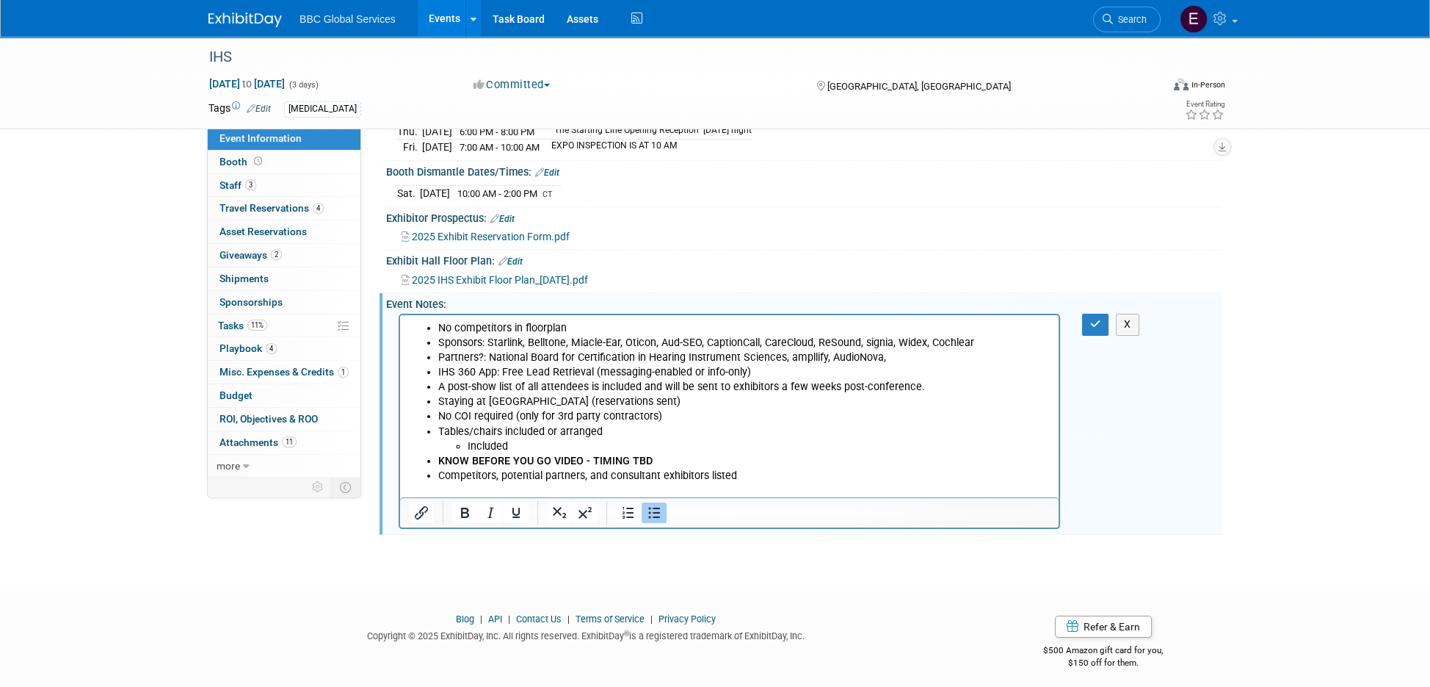
drag, startPoint x: 787, startPoint y: 352, endPoint x: 881, endPoint y: 357, distance: 94.1
click at [881, 357] on li "Partners?: National Board for Certification in Hearing Instrument Sciences, amp…" at bounding box center [744, 357] width 612 height 15
copy li "ampllify, AudioNova,"
click at [1016, 349] on ul "No competitors in floorplan Sponsors: Starlink, Belltone, Miacle-Ear, Oticon, A…" at bounding box center [730, 402] width 642 height 162
click at [992, 339] on li "Sponsors: Starlink, Belltone, Miacle-Ear, Oticon, Aud-SEO, CaptionCall, CareClo…" at bounding box center [744, 343] width 612 height 15
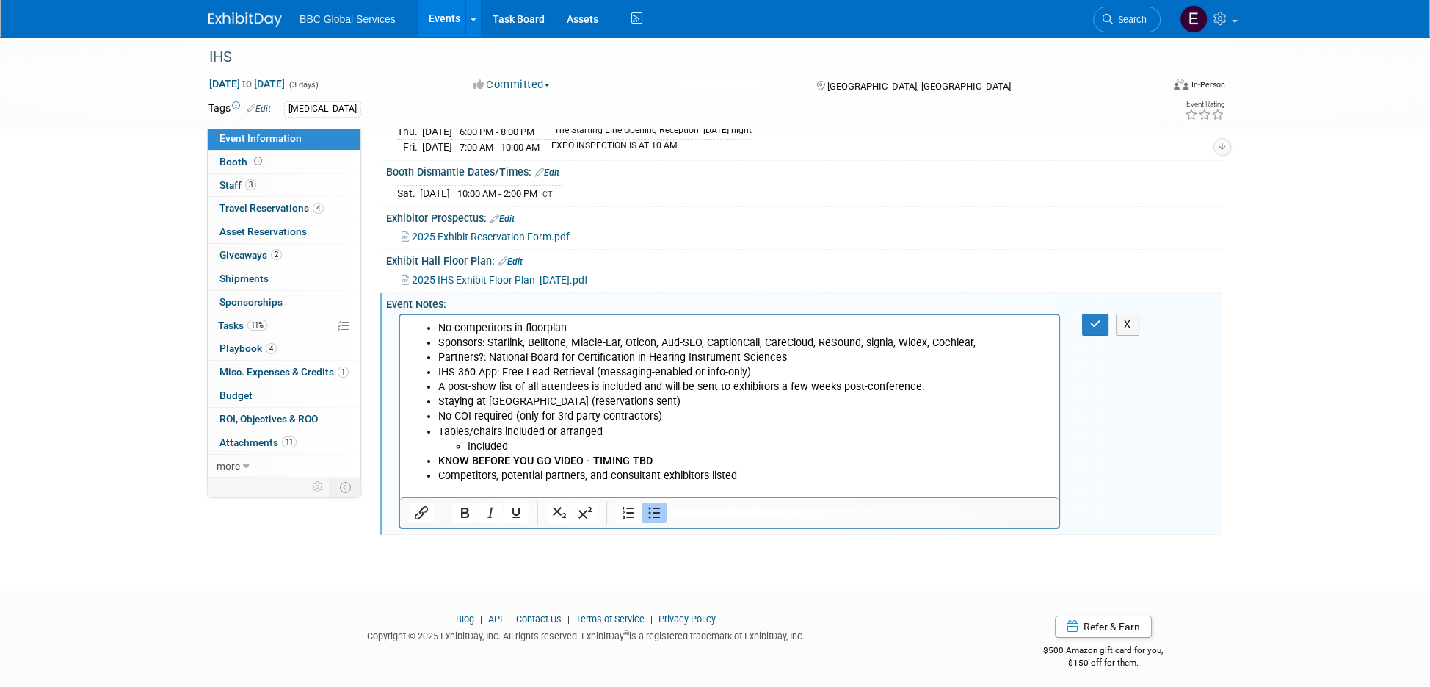
drag, startPoint x: 965, startPoint y: 340, endPoint x: 978, endPoint y: 346, distance: 14.5
click at [977, 345] on li "Sponsors: Starlink, Belltone, Miacle-Ear, Oticon, Aud-SEO, CaptionCall, CareClo…" at bounding box center [744, 343] width 612 height 15
click at [981, 344] on li "Sponsors: Starlink, Belltone, Miacle-Ear, Oticon, Aud-SEO, CaptionCall, CareClo…" at bounding box center [744, 343] width 612 height 15
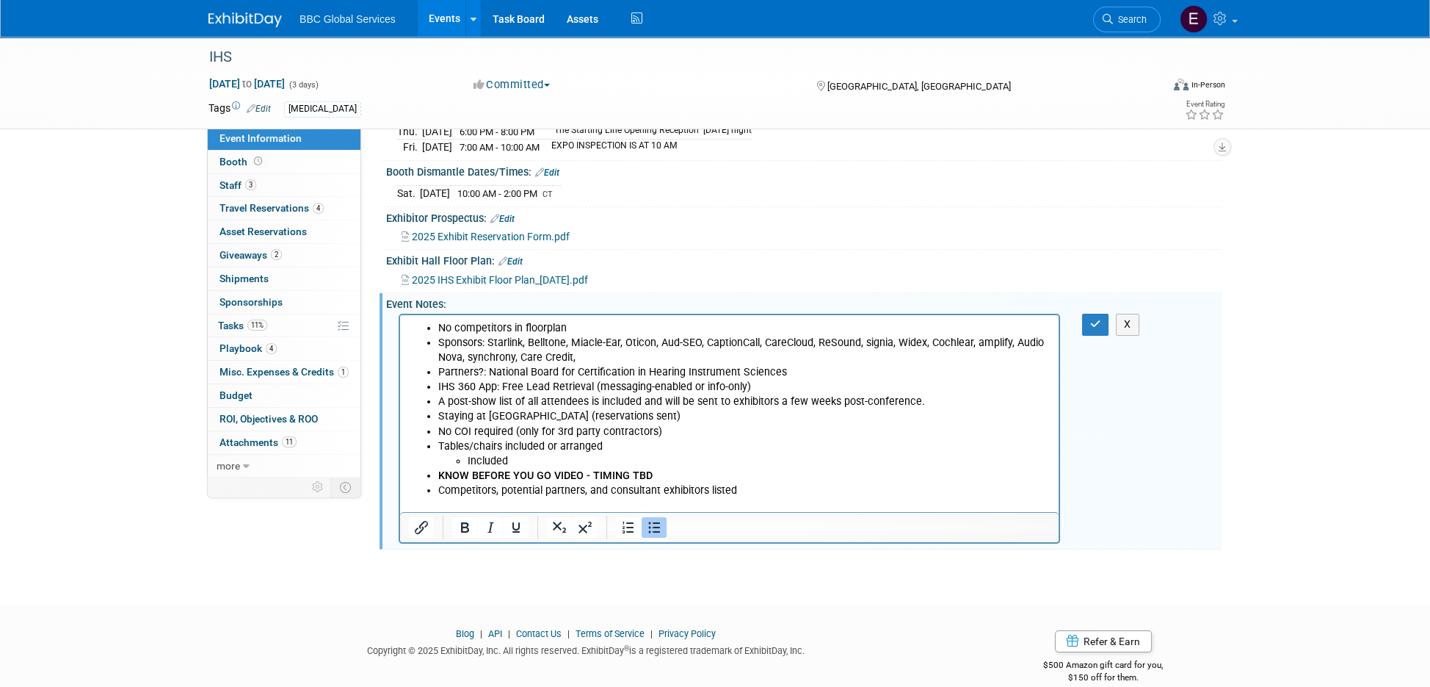
click at [627, 369] on li "Partners?: National Board for Certification in Hearing Instrument Sciences" at bounding box center [744, 372] width 612 height 15
click at [804, 367] on li "Partners?: National Board for Certification in Hearing Instrument Sciences" at bounding box center [744, 372] width 612 height 15
click at [598, 349] on li "Sponsors: Starlink, Belltone, Miacle-Ear, Oticon, Aud-SEO, CaptionCall, CareClo…" at bounding box center [744, 347] width 612 height 29
click at [941, 369] on li "Partners?: National Board for Certification in Hearing Instrument Sciences, The…" at bounding box center [744, 369] width 612 height 15
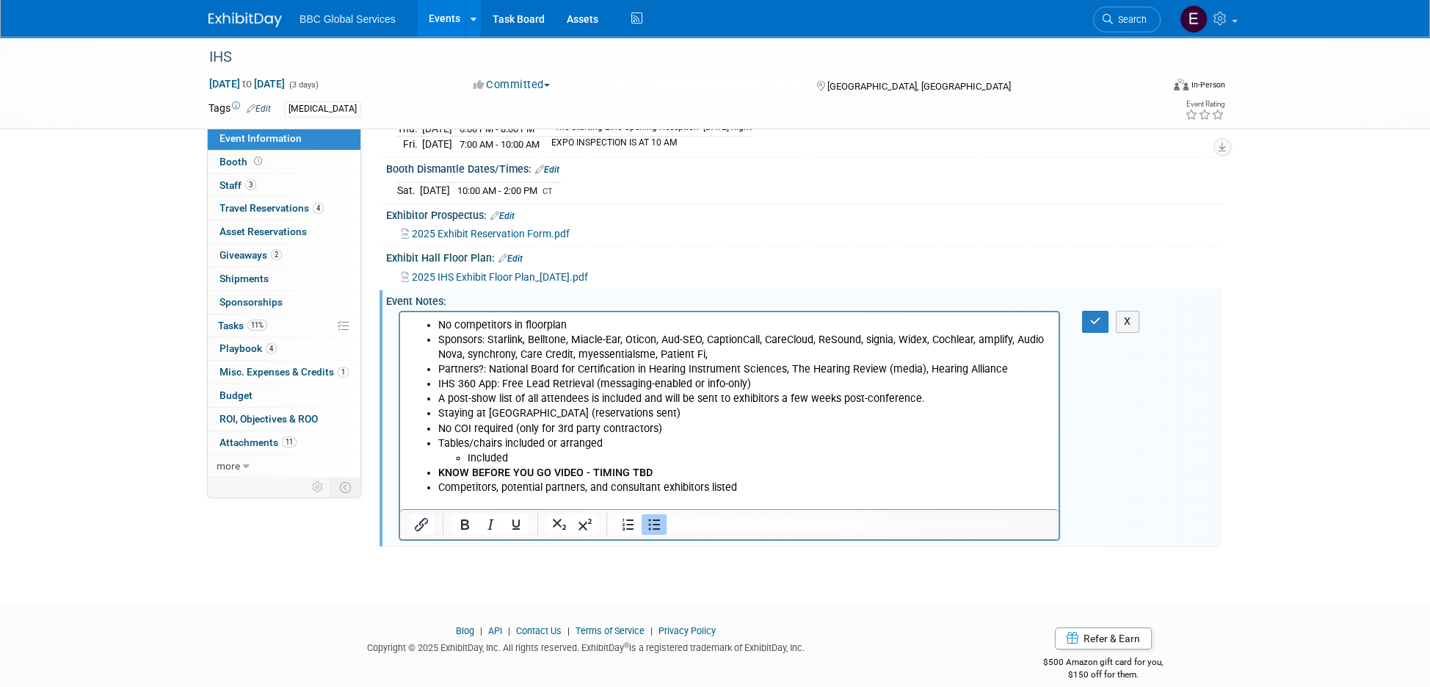
click at [772, 358] on li "Sponsors: Starlink, Belltone, Miacle-Ear, Oticon, Aud-SEO, CaptionCall, CareClo…" at bounding box center [744, 347] width 612 height 29
click at [1007, 367] on li "Partners?: National Board for Certification in Hearing Instrument Sciences, The…" at bounding box center [744, 369] width 612 height 15
click at [753, 353] on li "Sponsors: Starlink, Belltone, Miacle-Ear, Oticon, Aud-SEO, CaptionCall, CareClo…" at bounding box center [744, 347] width 612 height 29
drag, startPoint x: 1096, startPoint y: 322, endPoint x: 1077, endPoint y: 315, distance: 19.8
click at [1096, 322] on icon "button" at bounding box center [1095, 321] width 11 height 10
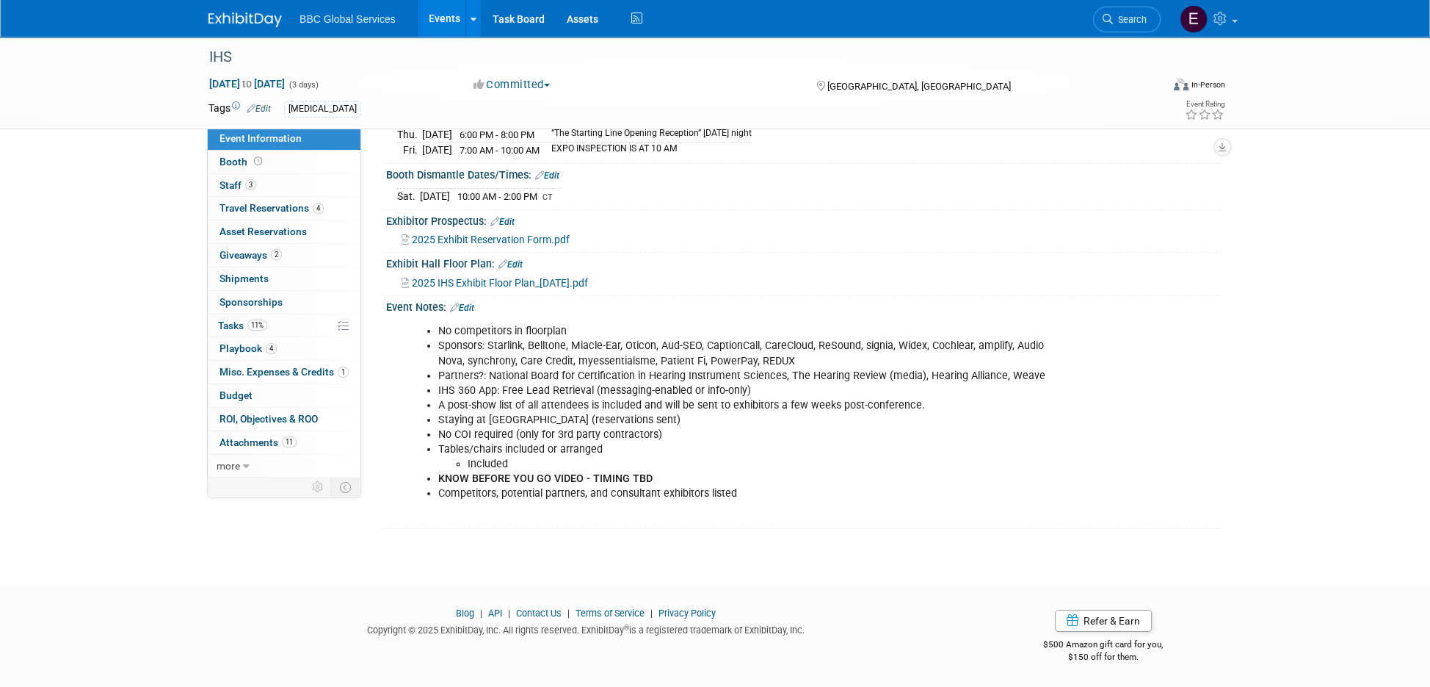
scroll to position [234, 0]
drag, startPoint x: 656, startPoint y: 257, endPoint x: 615, endPoint y: 247, distance: 41.7
click at [652, 256] on div "Exhibit Hall Floor Plan: Edit" at bounding box center [804, 262] width 836 height 19
click at [252, 20] on img at bounding box center [245, 19] width 73 height 15
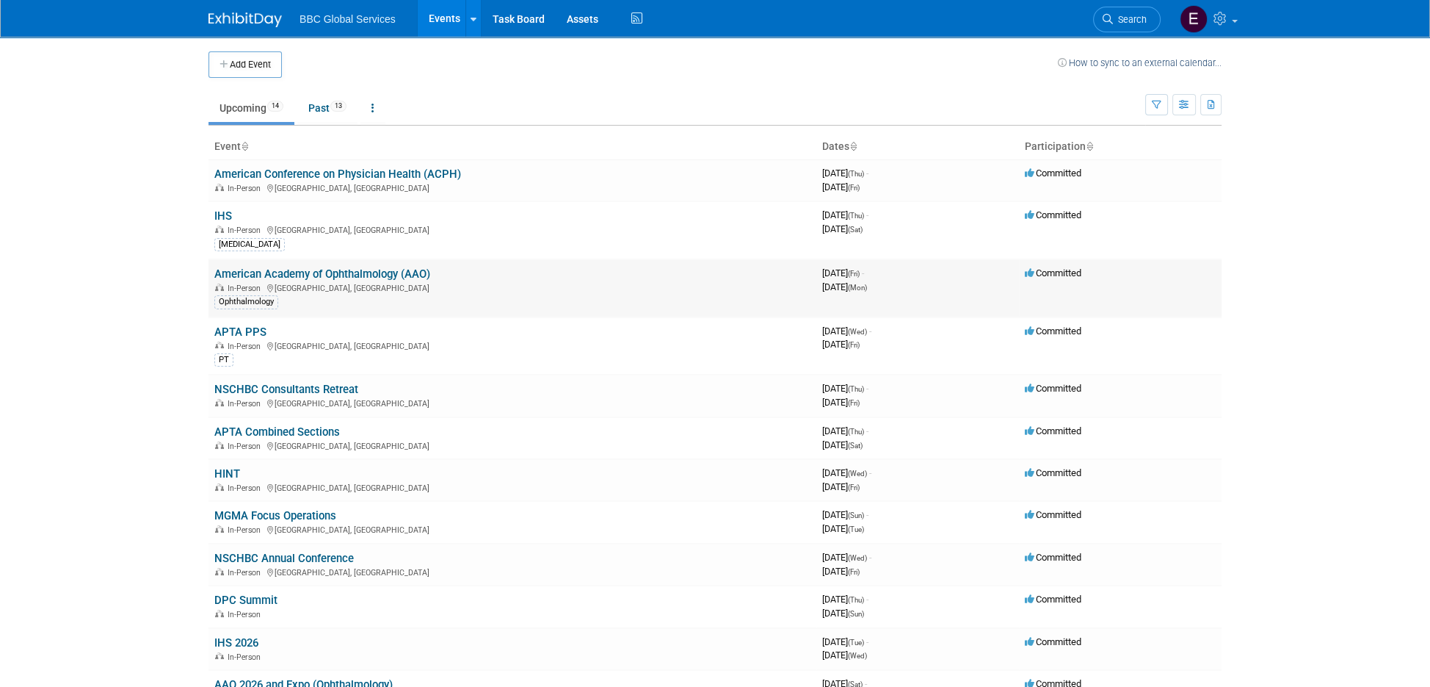
click at [324, 267] on link "American Academy of Ophthalmology (AAO)" at bounding box center [322, 273] width 216 height 13
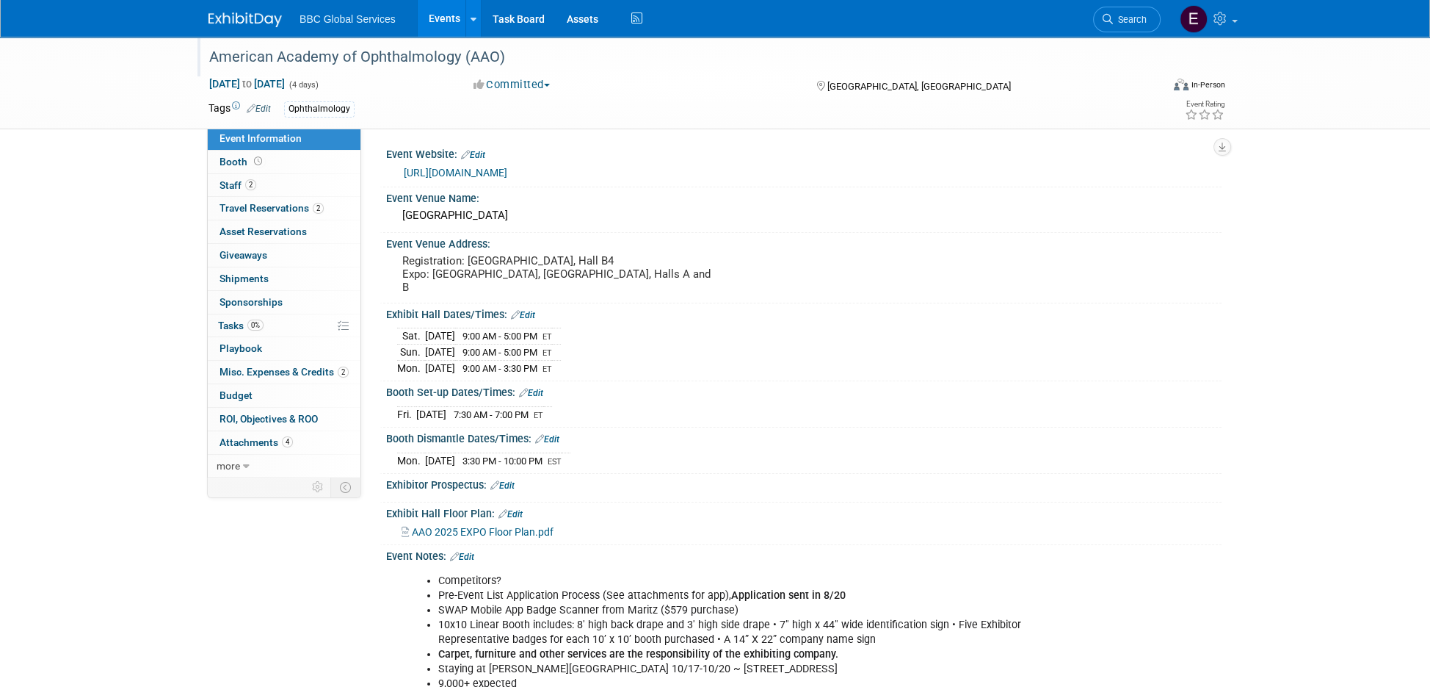
drag, startPoint x: 211, startPoint y: 54, endPoint x: 408, endPoint y: 69, distance: 198.1
click at [408, 69] on div "American Academy of Ophthalmology (AAO)" at bounding box center [677, 60] width 946 height 24
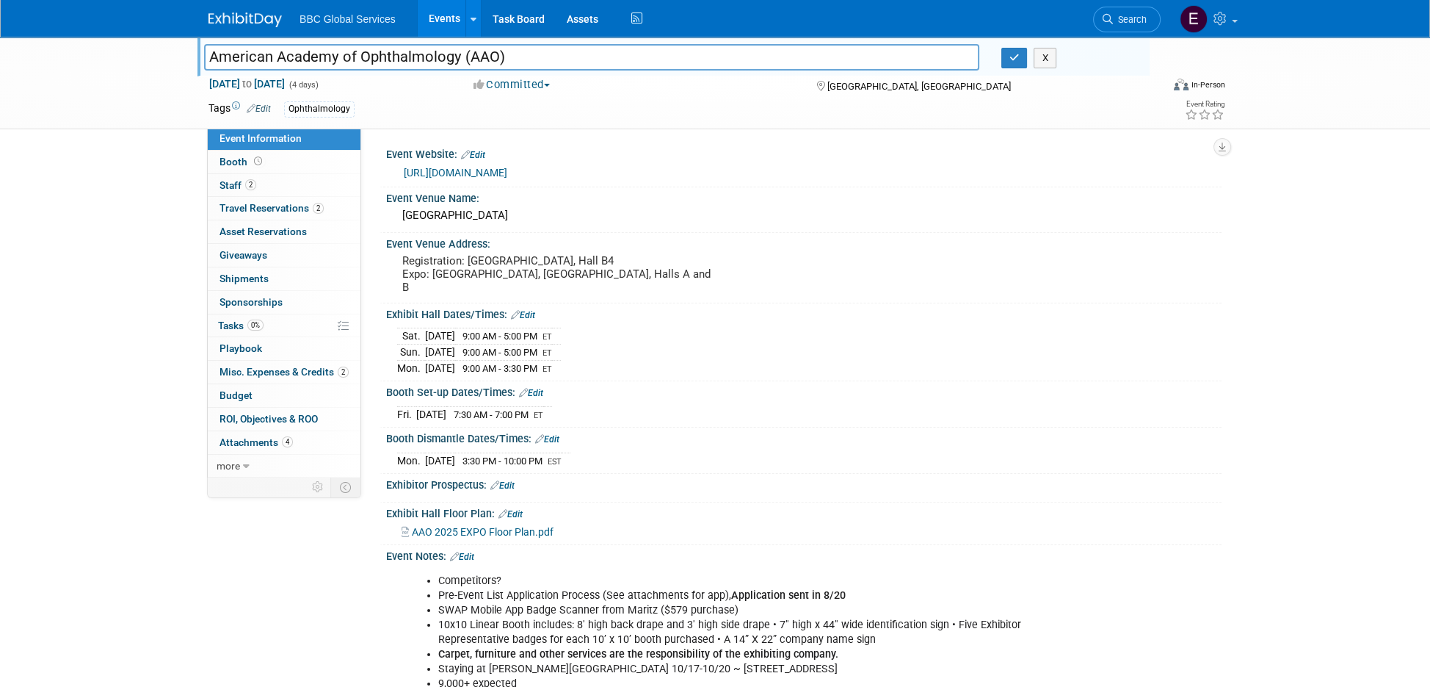
drag, startPoint x: 521, startPoint y: 48, endPoint x: 260, endPoint y: 42, distance: 260.8
click at [260, 42] on div "American Academy of Ophthalmology (AAO) American Academy of Ophthalmology (AAO)…" at bounding box center [674, 57] width 952 height 40
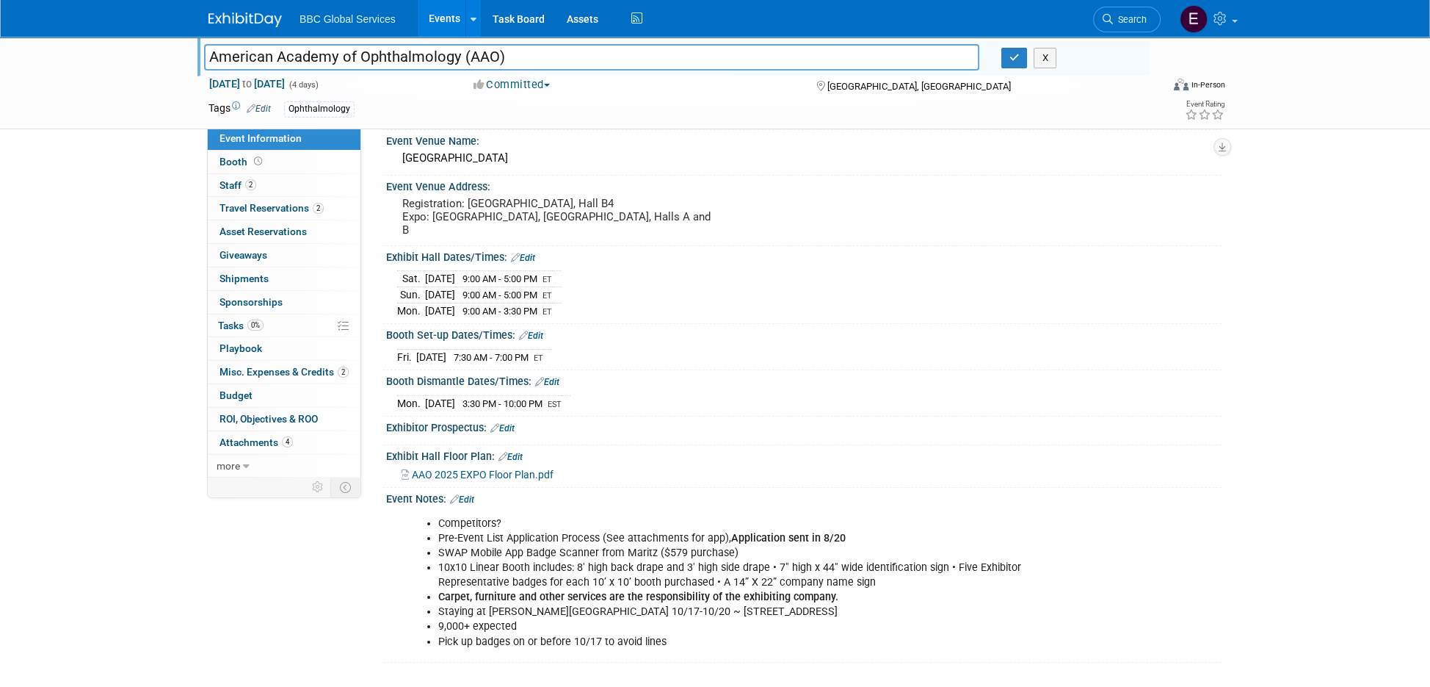
scroll to position [59, 0]
click at [264, 10] on link at bounding box center [254, 13] width 91 height 12
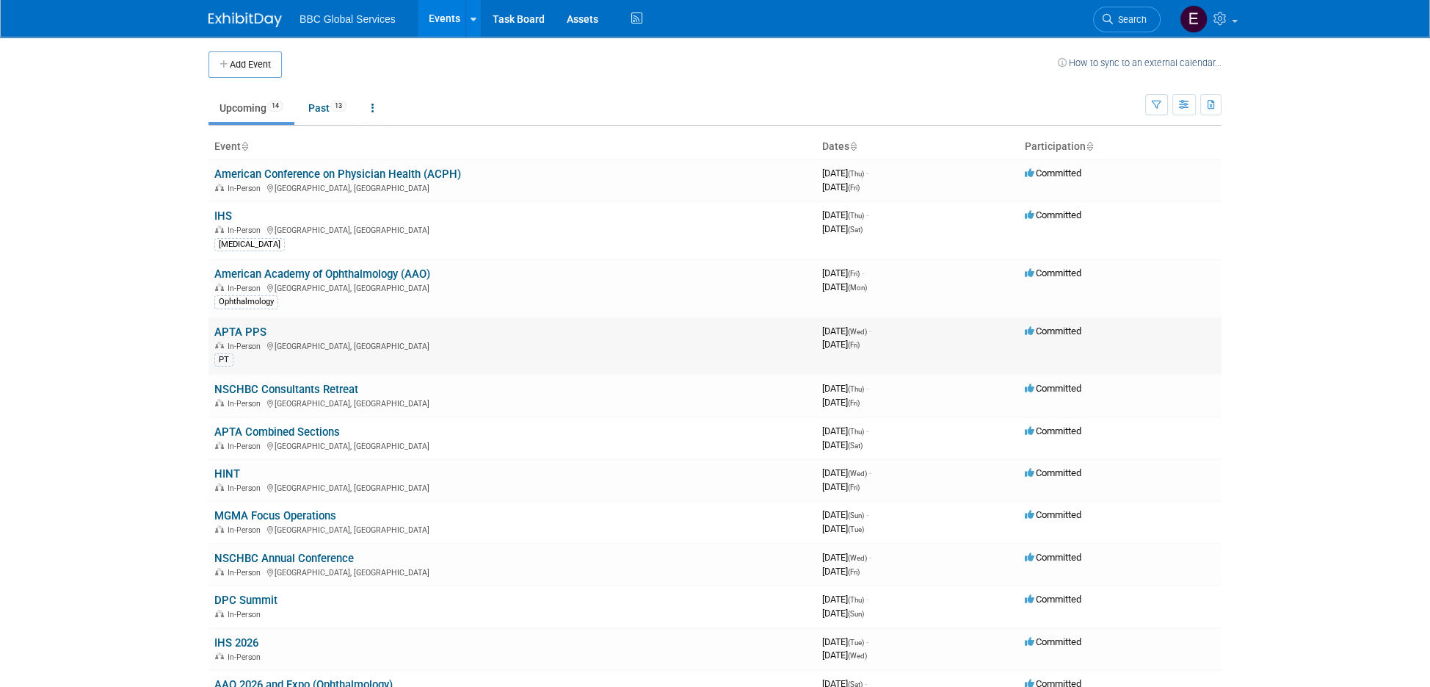
click at [264, 325] on link "APTA PPS" at bounding box center [240, 331] width 52 height 13
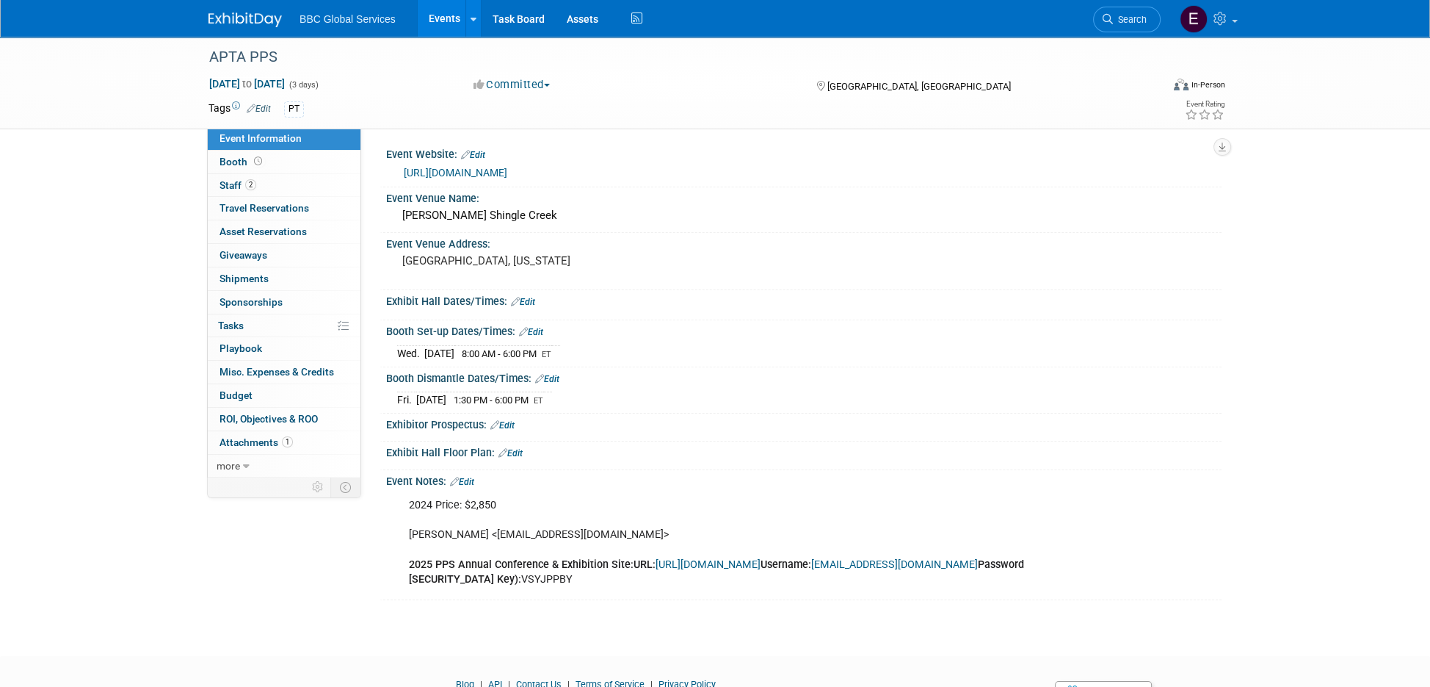
click at [507, 171] on link "[URL][DOMAIN_NAME]" at bounding box center [456, 173] width 104 height 12
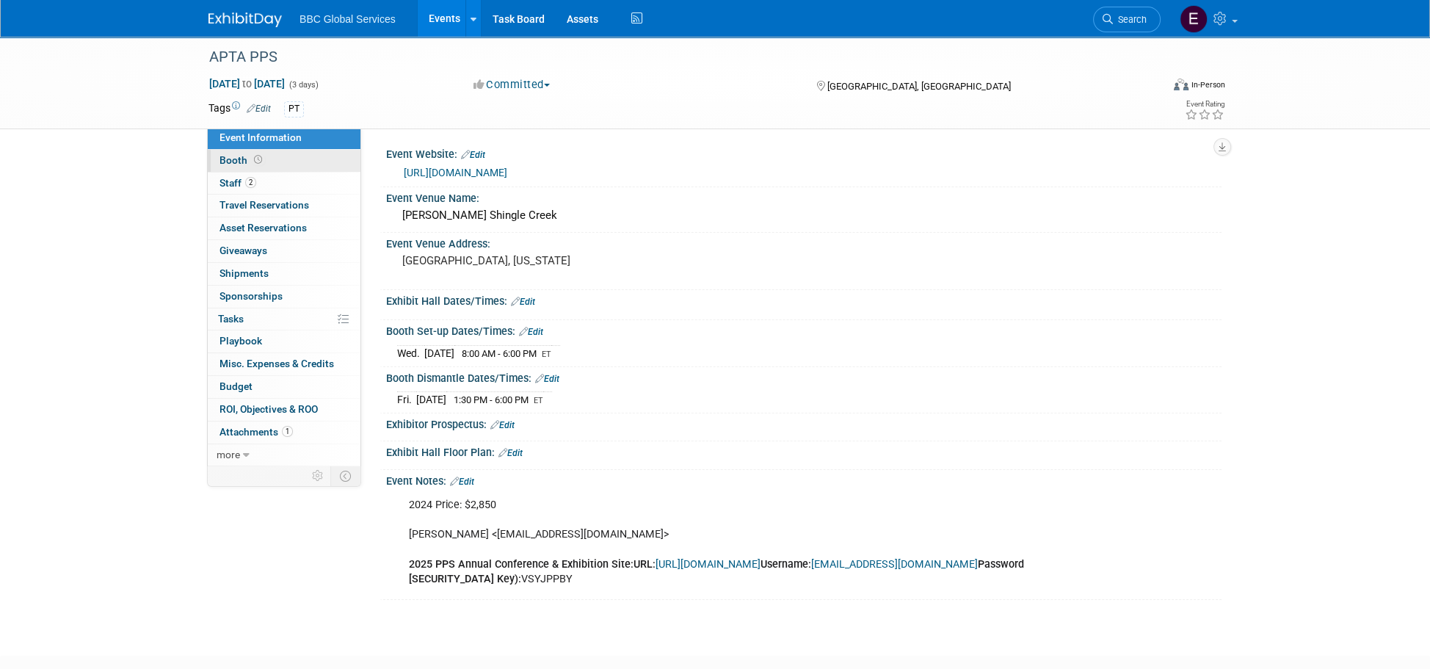
click at [240, 159] on span "Booth" at bounding box center [243, 160] width 46 height 12
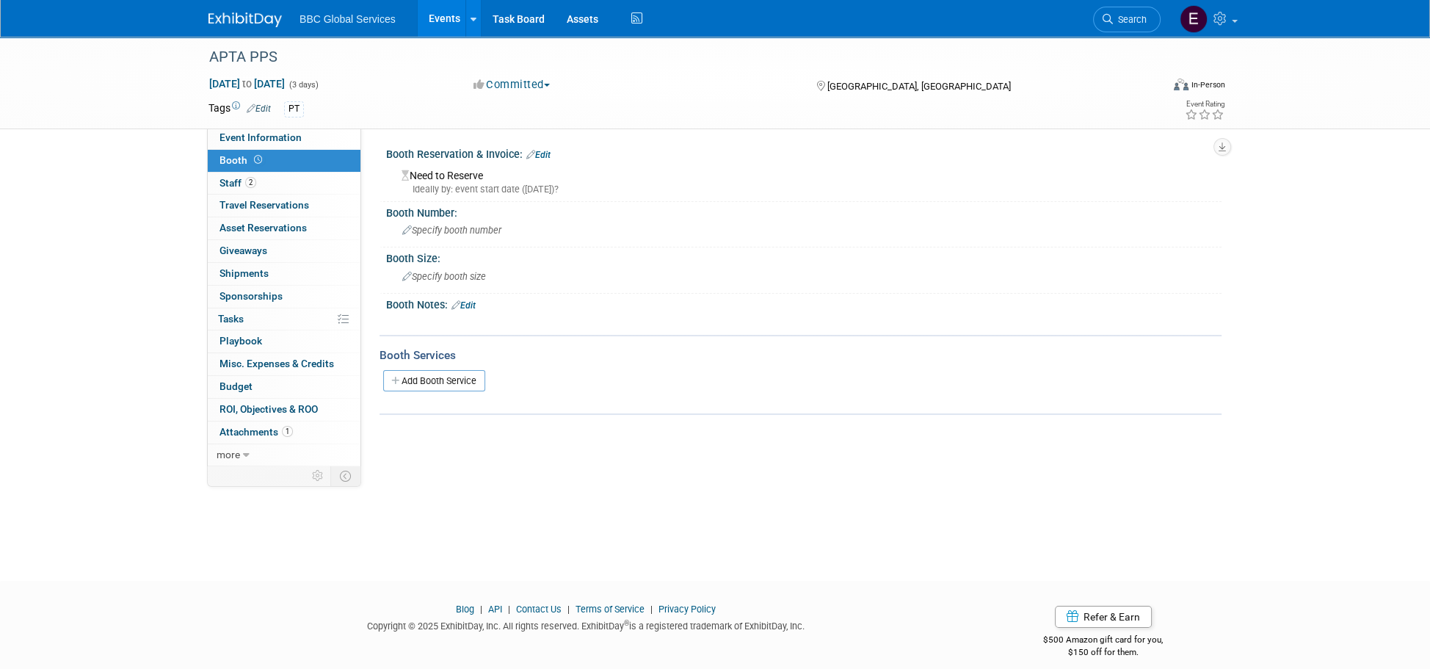
click at [225, 16] on img at bounding box center [245, 19] width 73 height 15
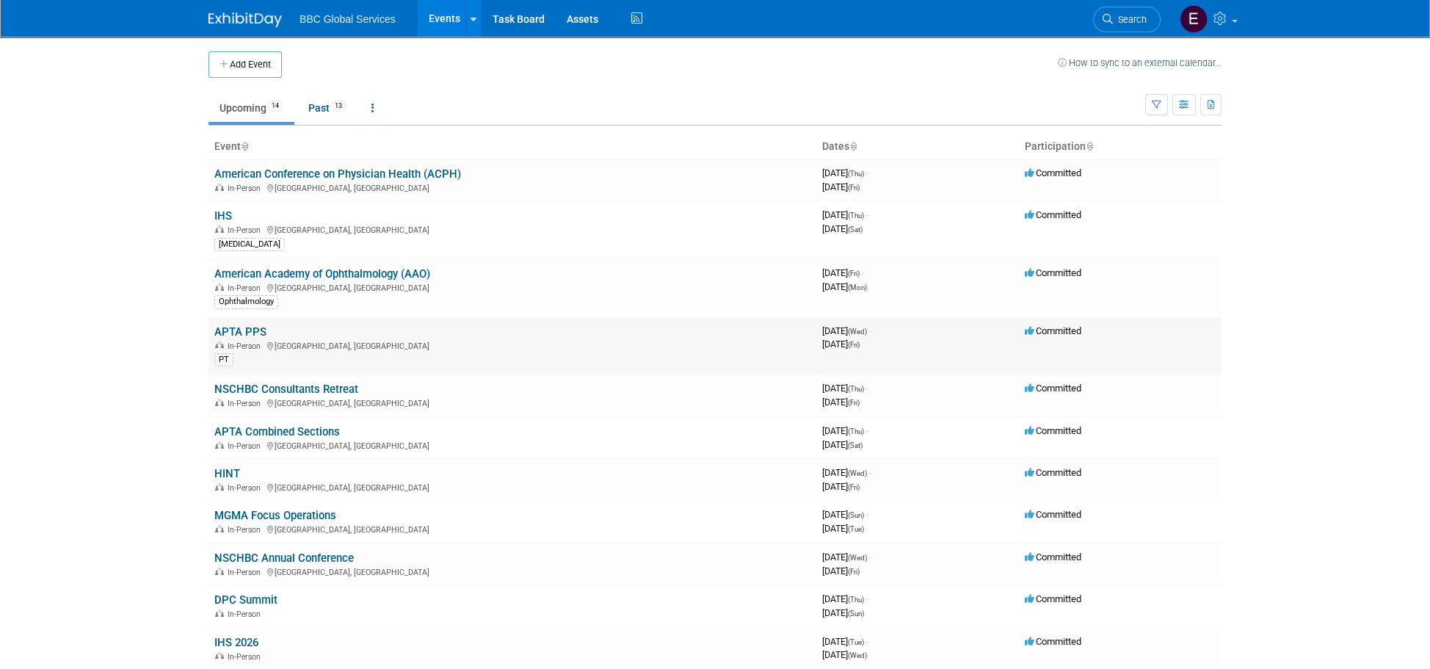
click at [251, 325] on link "APTA PPS" at bounding box center [240, 331] width 52 height 13
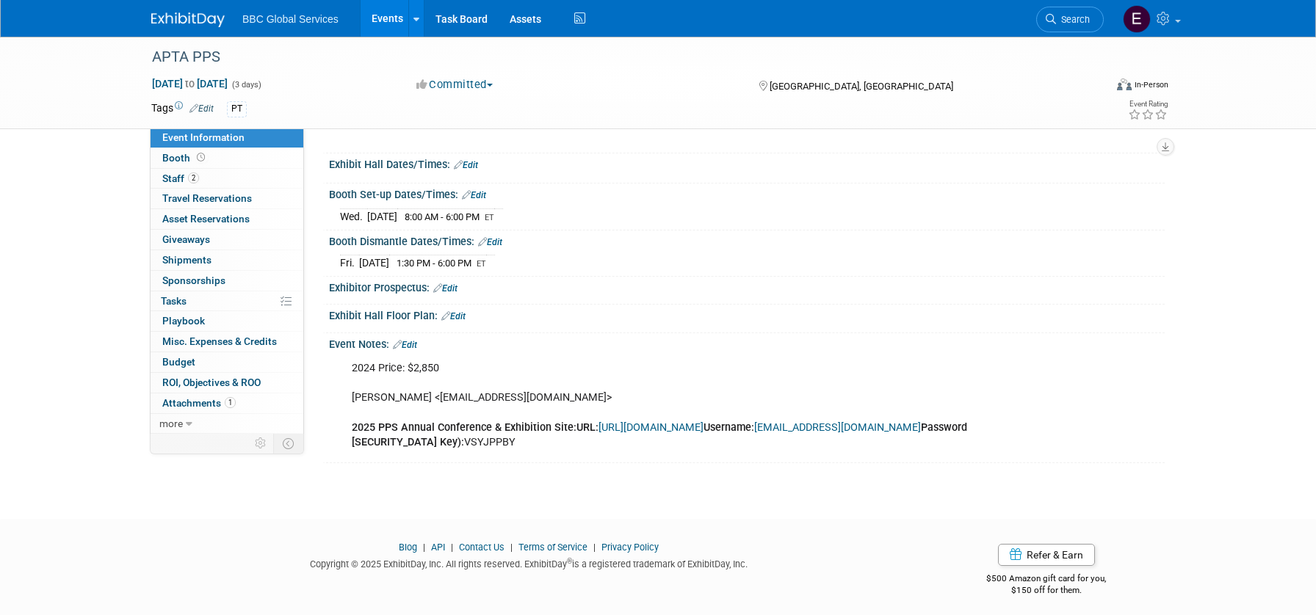
click at [417, 341] on link "Edit" at bounding box center [405, 345] width 24 height 10
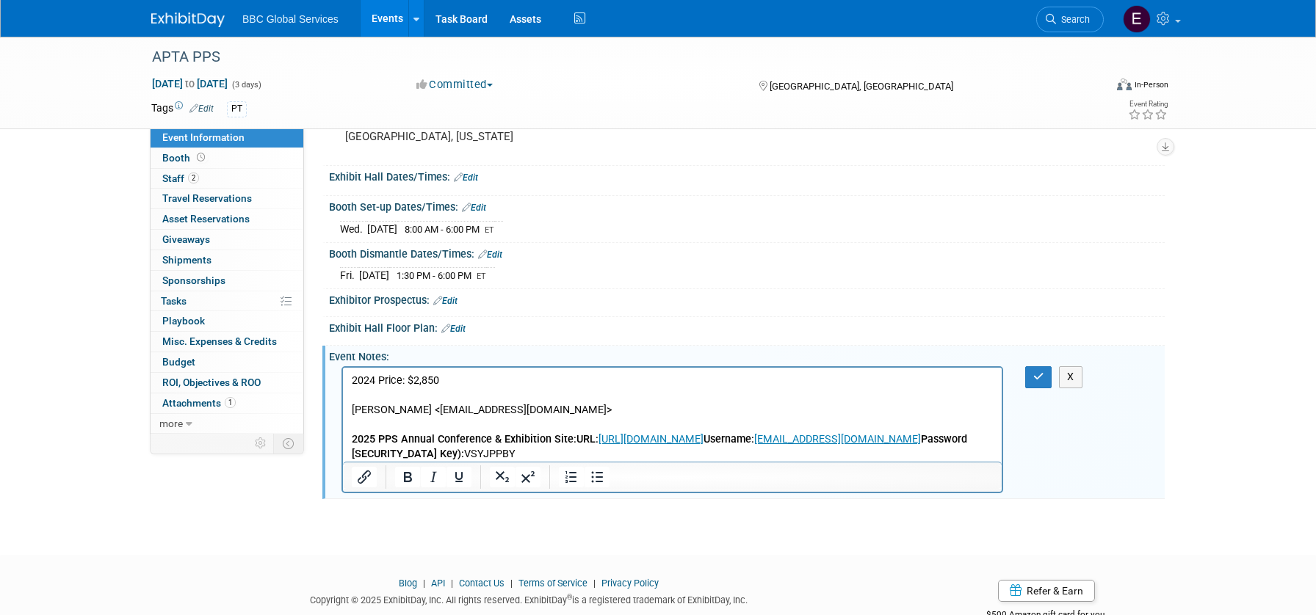
scroll to position [129, 0]
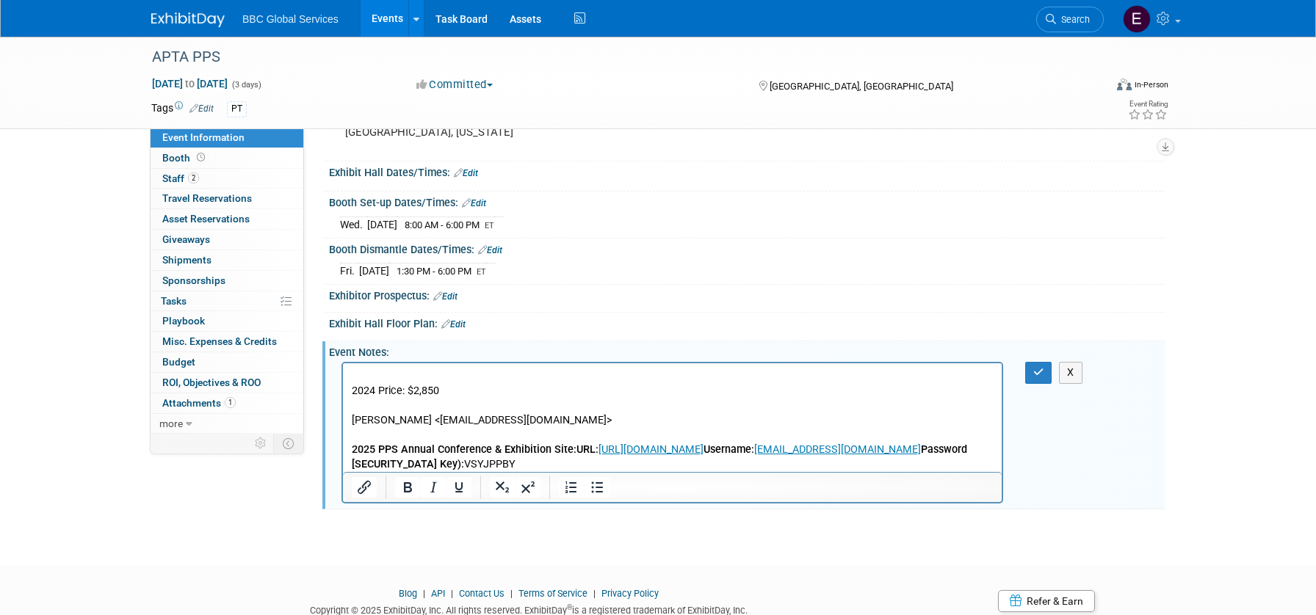
click at [456, 391] on p "2024 Price: $2,850 [PERSON_NAME] <[EMAIL_ADDRESS][DOMAIN_NAME]> 2025 PPS Annual…" at bounding box center [673, 428] width 642 height 88
drag, startPoint x: 353, startPoint y: 394, endPoint x: 558, endPoint y: 424, distance: 207.0
click at [558, 424] on p "2024 Price: $2,850 [PERSON_NAME] <[EMAIL_ADDRESS][DOMAIN_NAME]> 2025 PPS Annual…" at bounding box center [673, 428] width 642 height 88
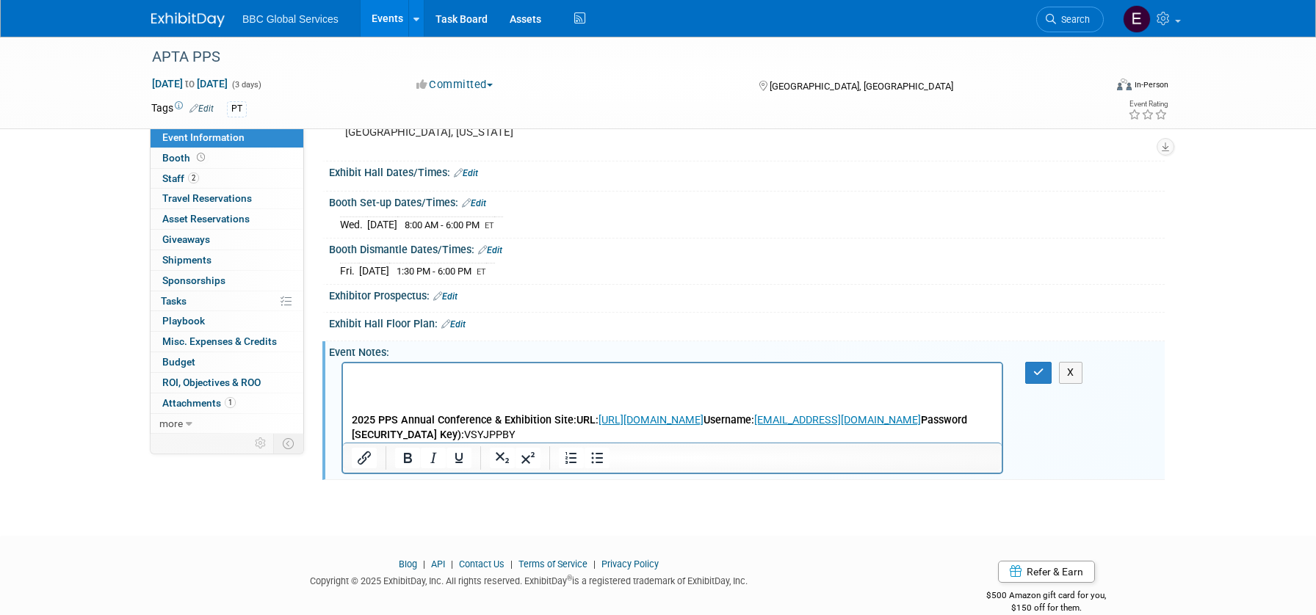
click at [414, 377] on p "Rich Text Area. Press ALT-0 for help." at bounding box center [673, 376] width 642 height 15
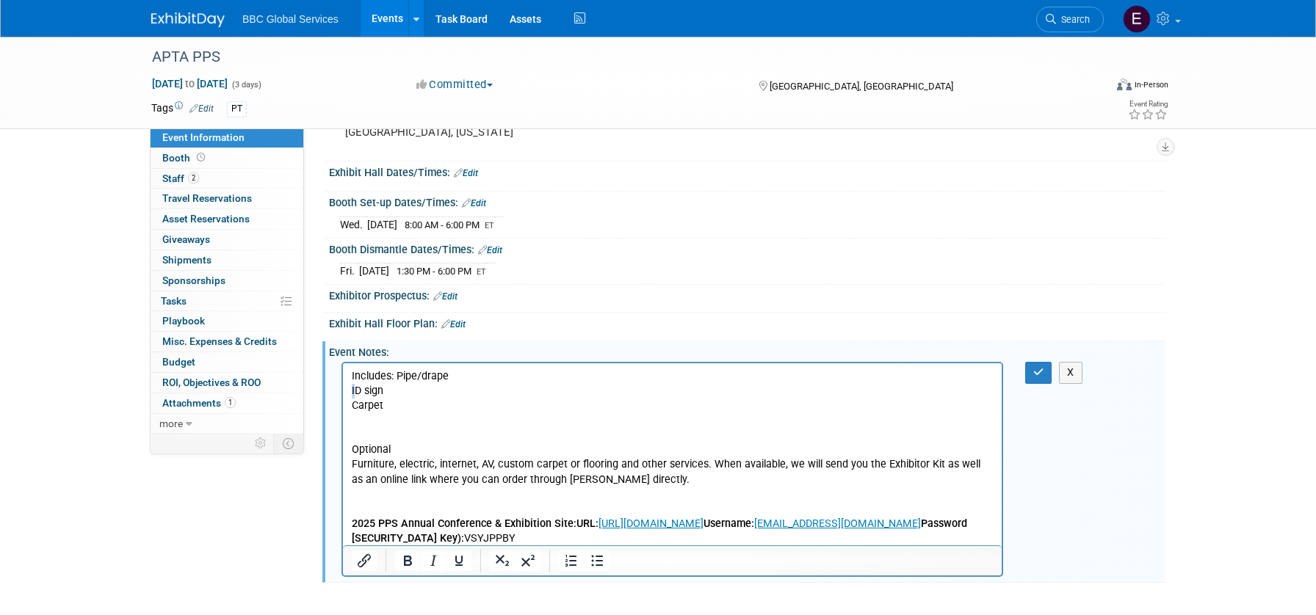
drag, startPoint x: 352, startPoint y: 393, endPoint x: 355, endPoint y: 401, distance: 8.6
click at [353, 394] on p "Includes: Pipe/drape ID sign Carpet Optional Furniture, electric, internet, AV,…" at bounding box center [673, 428] width 642 height 118
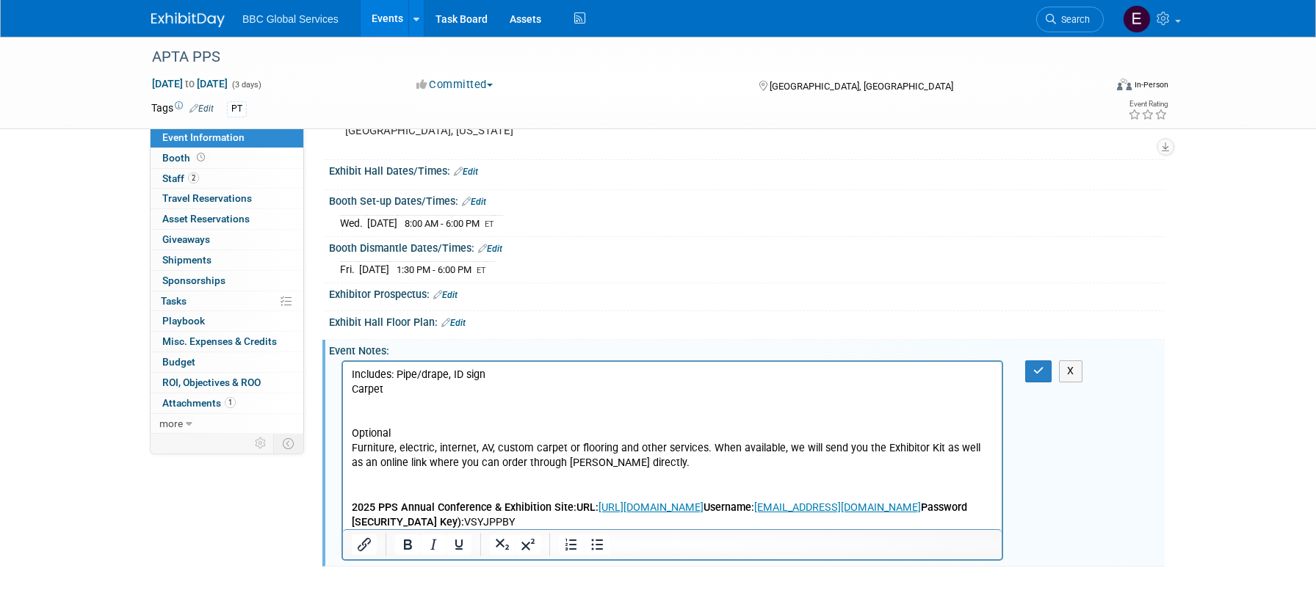
click at [352, 388] on p "Includes: Pipe/drape, I D sign Carpet Optional Furniture, electric, internet, A…" at bounding box center [673, 420] width 642 height 104
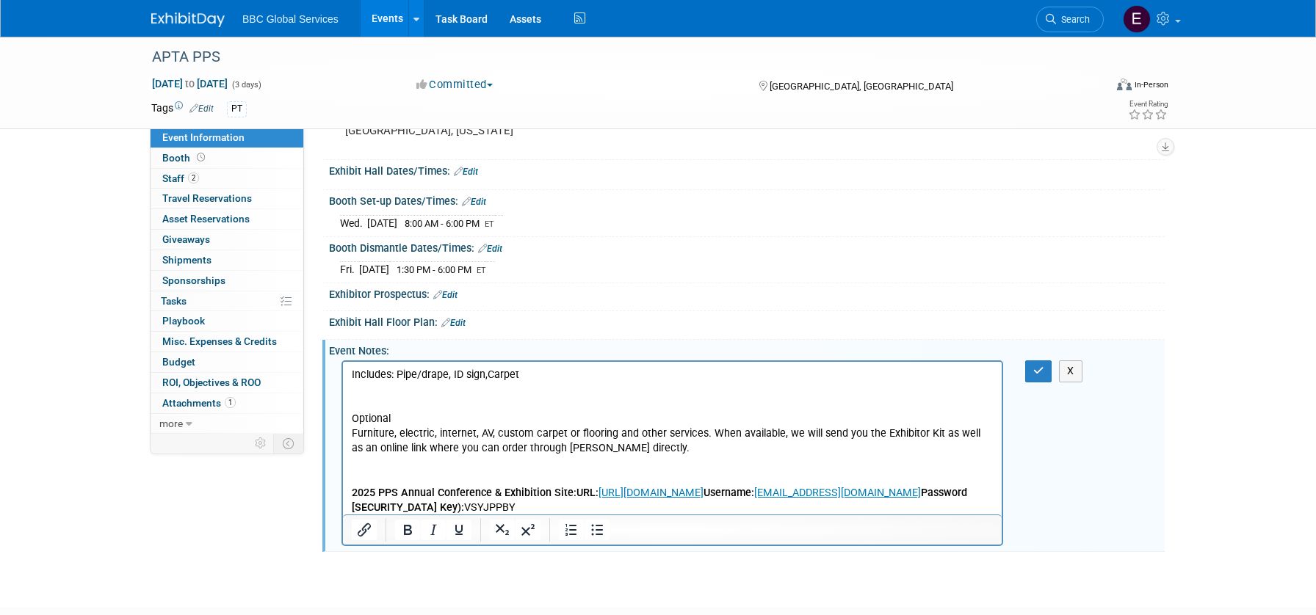
click at [355, 421] on p "Includes: Pipe/drape, I D sign, Carpet Optional Furniture, electric, internet, …" at bounding box center [673, 412] width 642 height 88
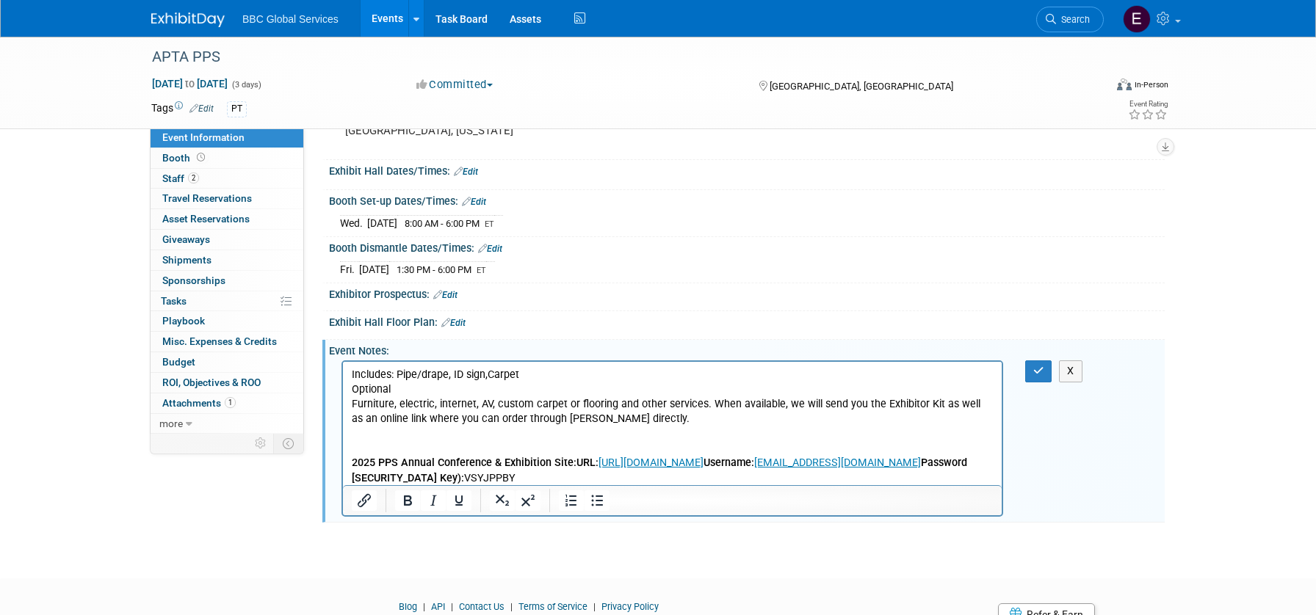
click at [393, 388] on p "Includes: Pipe/drape, I D sign, Carpet Optional Furniture, electric, internet, …" at bounding box center [673, 397] width 642 height 59
click at [352, 405] on p "Includes: Pipe/drape, I D sign, Carpet Optional: Furniture, electric, internet,…" at bounding box center [673, 397] width 642 height 59
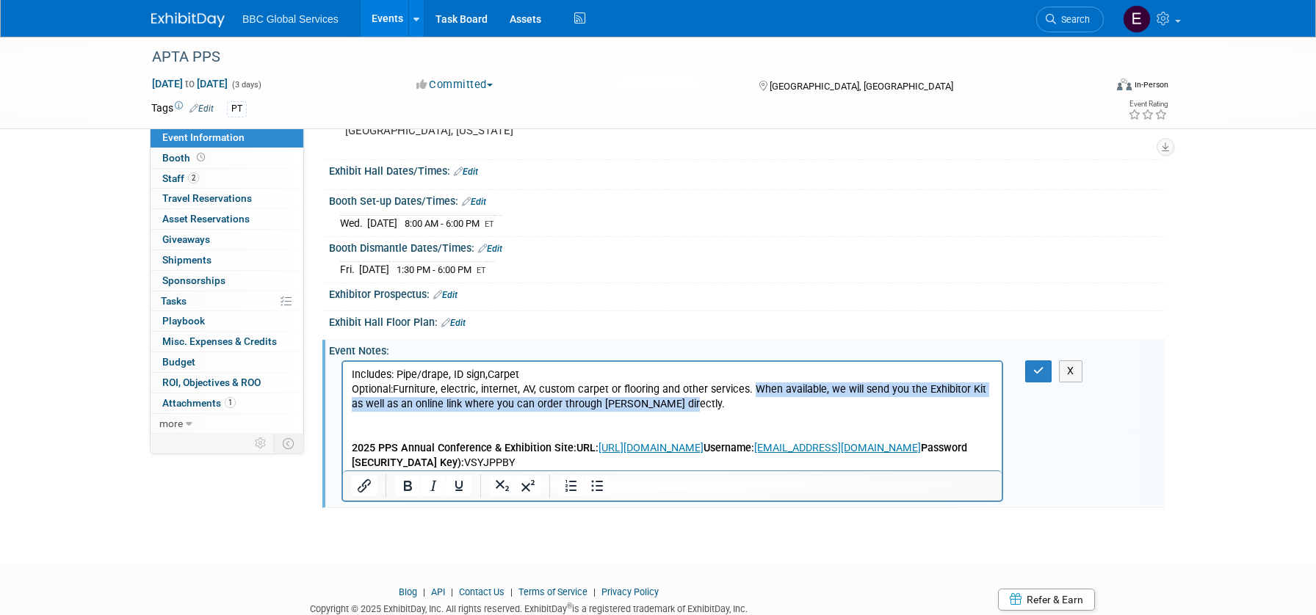
drag, startPoint x: 751, startPoint y: 390, endPoint x: 789, endPoint y: 403, distance: 40.4
click at [789, 403] on p "Includes: Pipe/drape, I D sign, Carpet Optional: Furniture, electric, internet,…" at bounding box center [673, 390] width 642 height 44
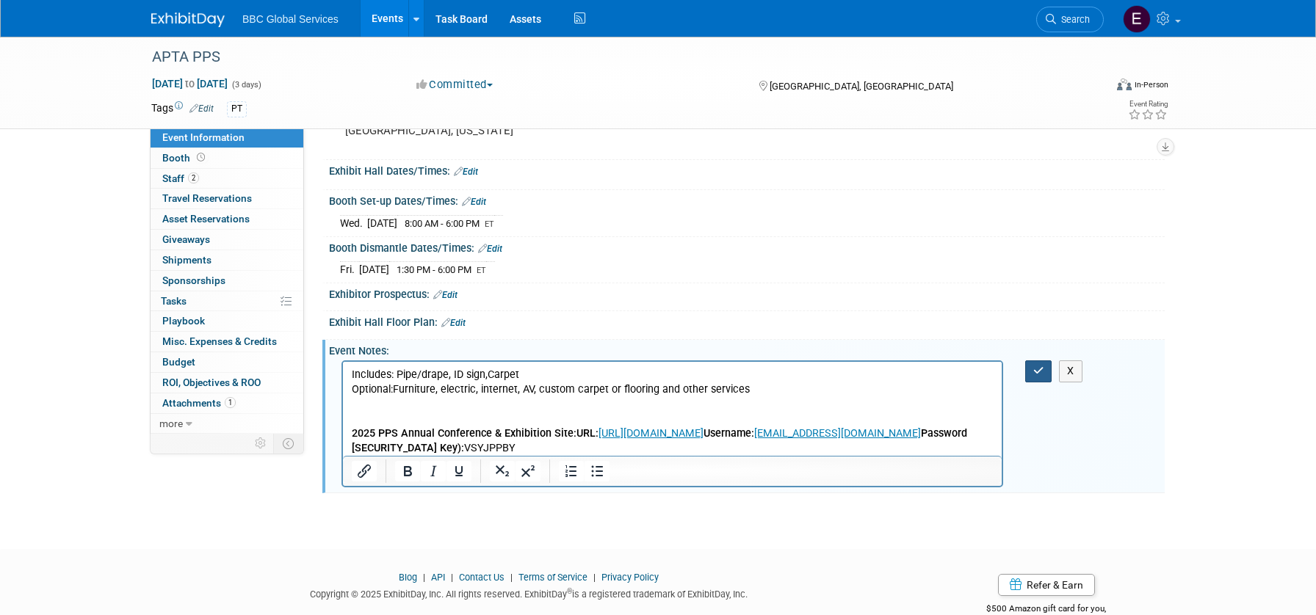
click at [1035, 366] on icon "button" at bounding box center [1038, 371] width 11 height 10
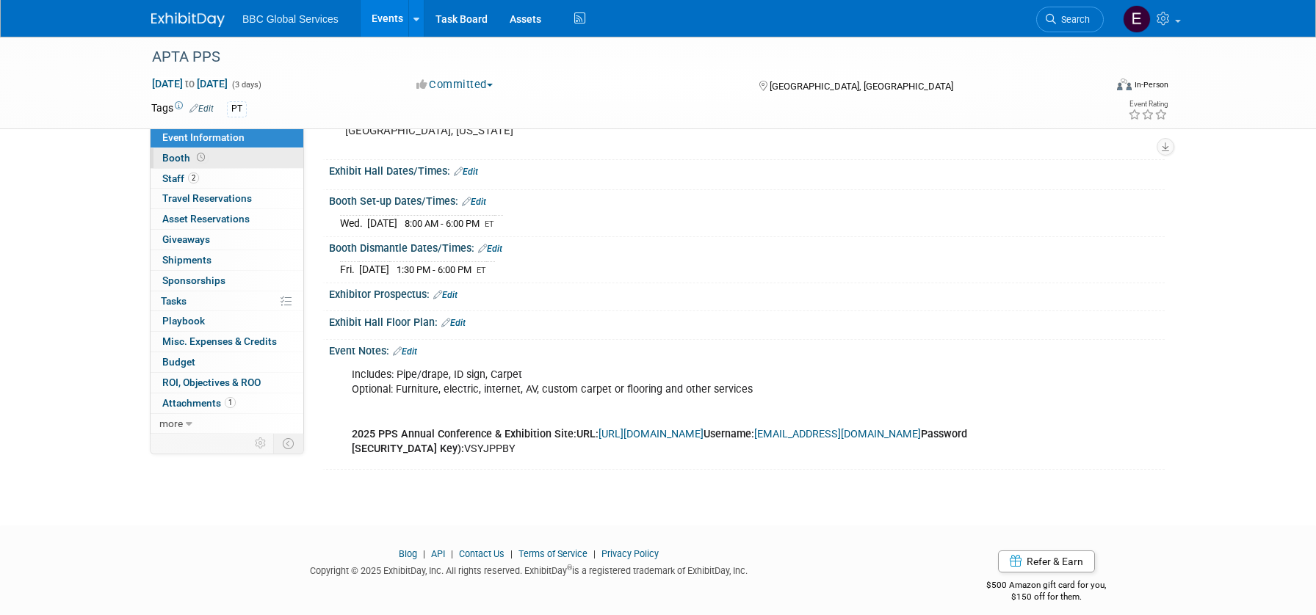
click at [182, 155] on span "Booth" at bounding box center [185, 158] width 46 height 12
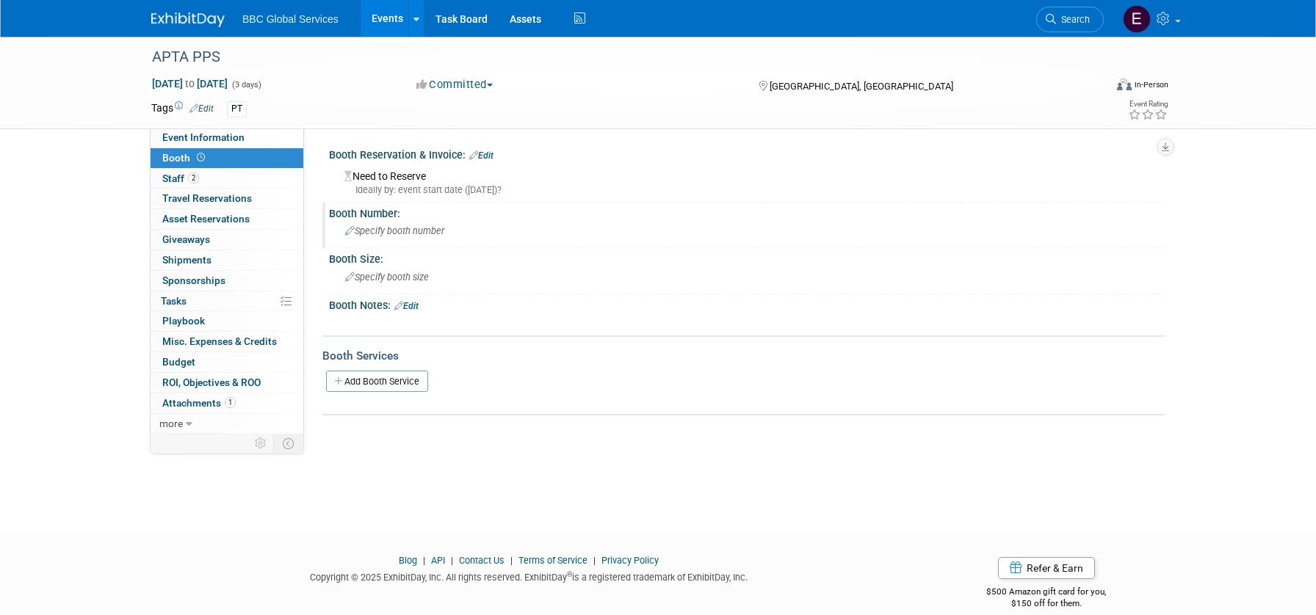
click at [408, 226] on span "Specify booth number" at bounding box center [394, 230] width 99 height 11
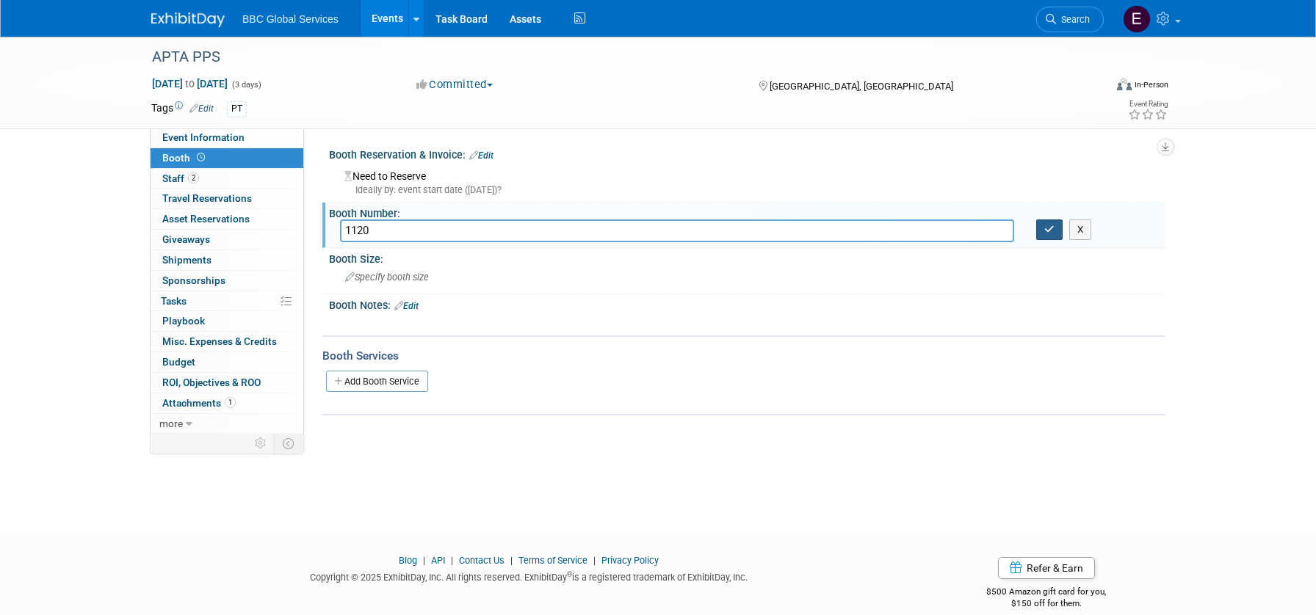
type input "1120"
click at [1050, 225] on icon "button" at bounding box center [1049, 230] width 10 height 10
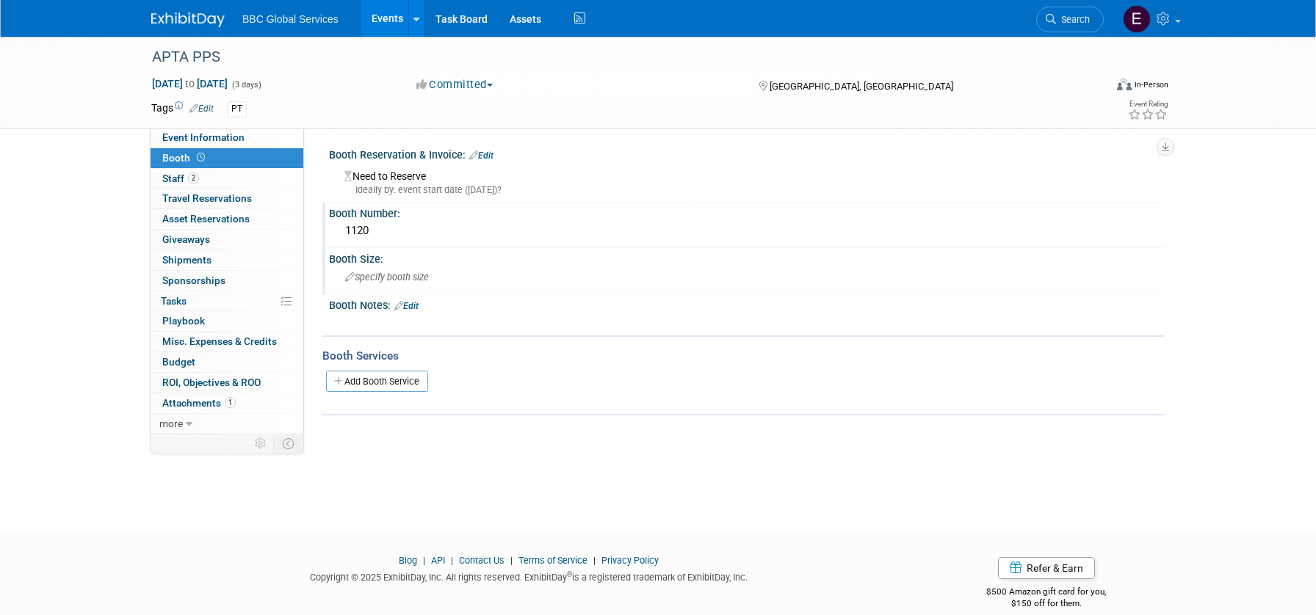
click at [380, 269] on div "Specify booth size" at bounding box center [747, 277] width 814 height 23
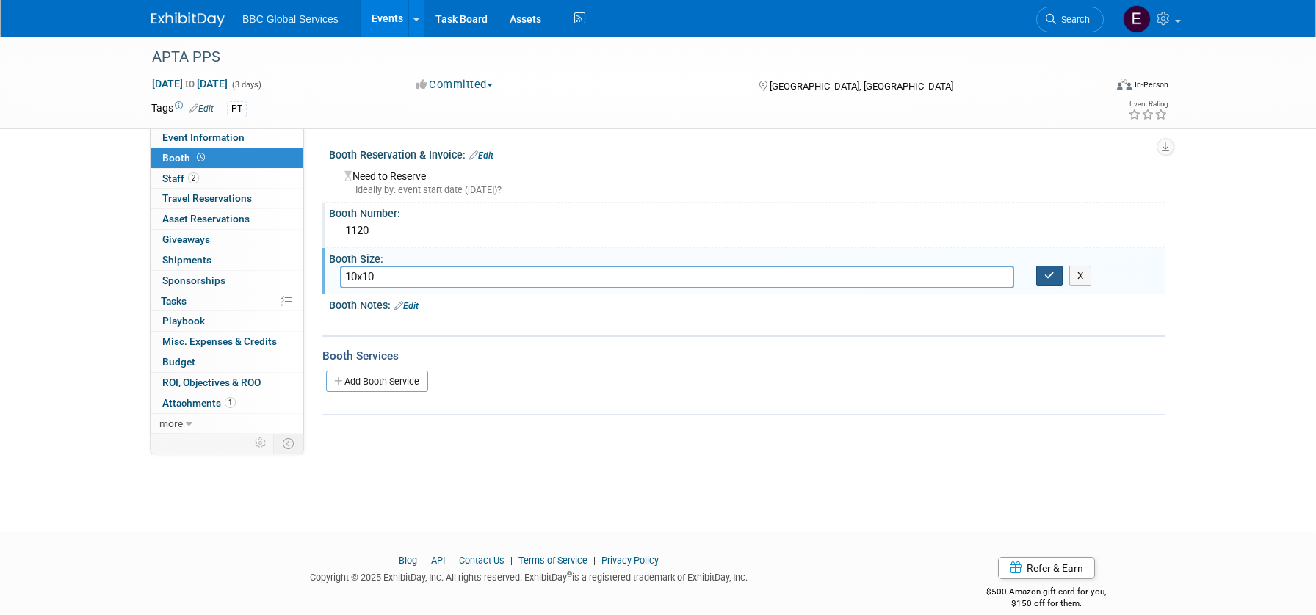
type input "10x10"
click at [1052, 273] on icon "button" at bounding box center [1049, 276] width 10 height 10
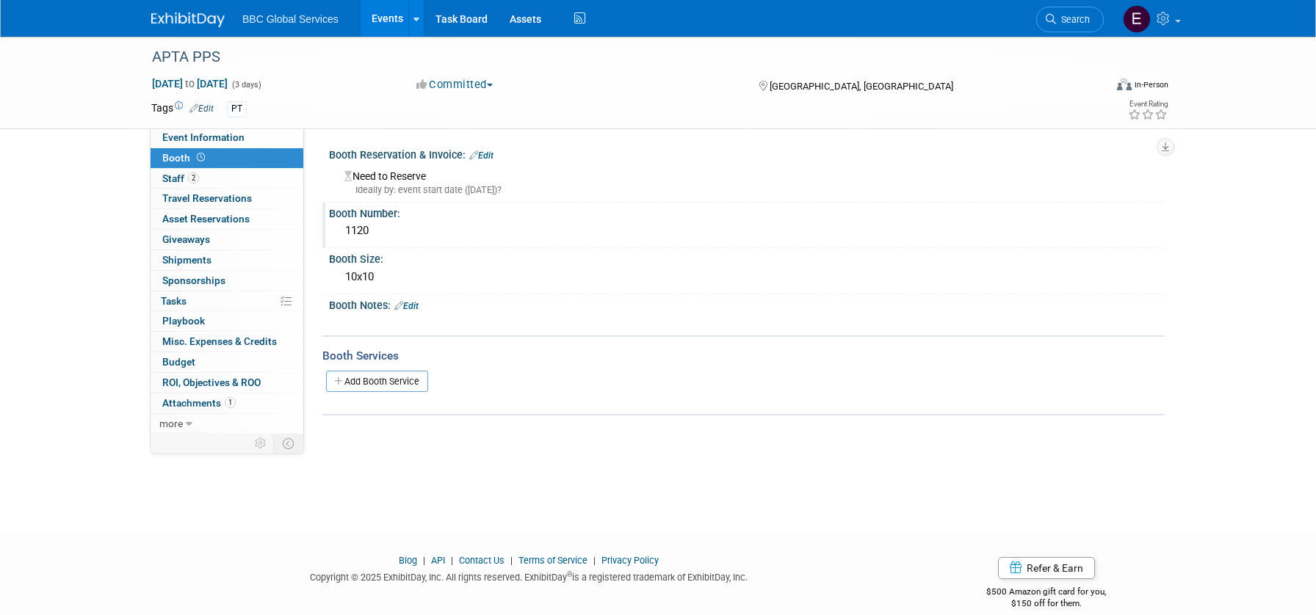
click at [487, 156] on link "Edit" at bounding box center [481, 156] width 24 height 10
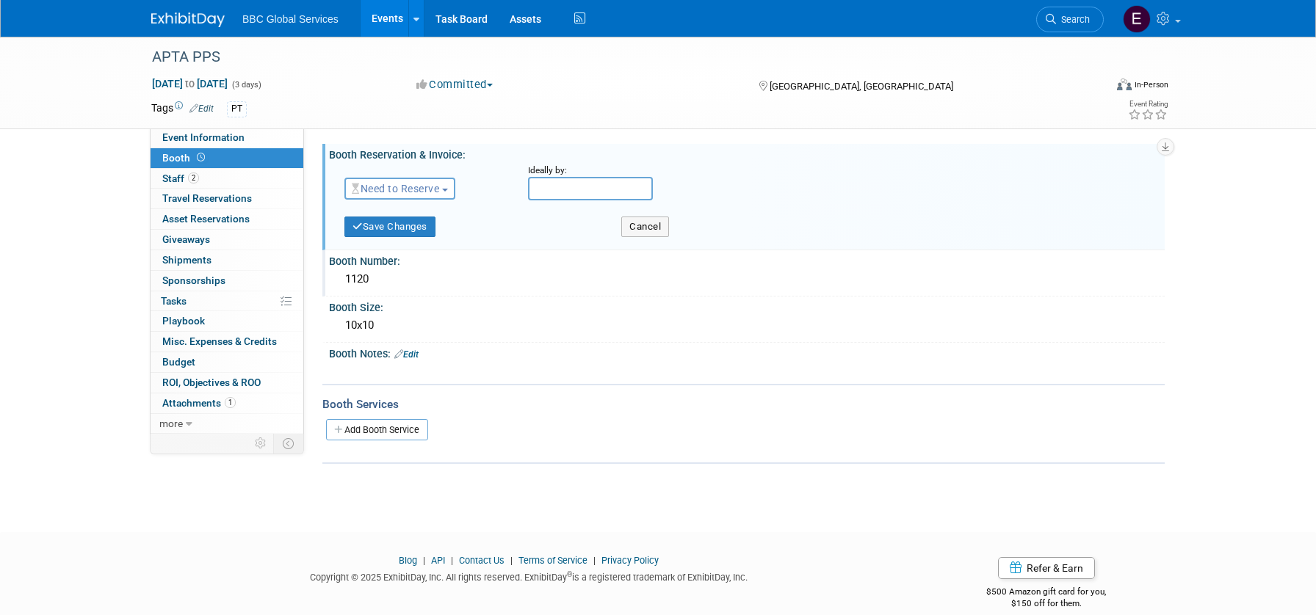
click at [513, 223] on div "Save Changes" at bounding box center [471, 222] width 277 height 30
click at [634, 225] on button "Cancel" at bounding box center [645, 227] width 48 height 21
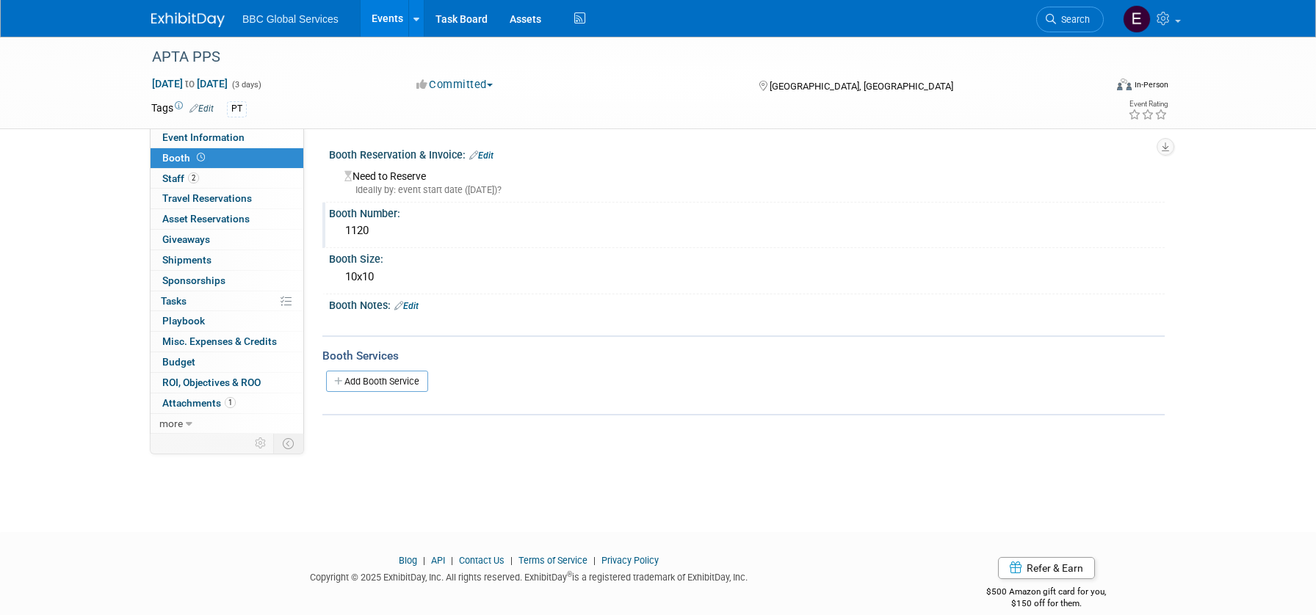
click at [411, 175] on div "Need to Reserve Ideally by: event start date ([DATE])?" at bounding box center [747, 181] width 814 height 32
click at [484, 153] on link "Edit" at bounding box center [481, 156] width 24 height 10
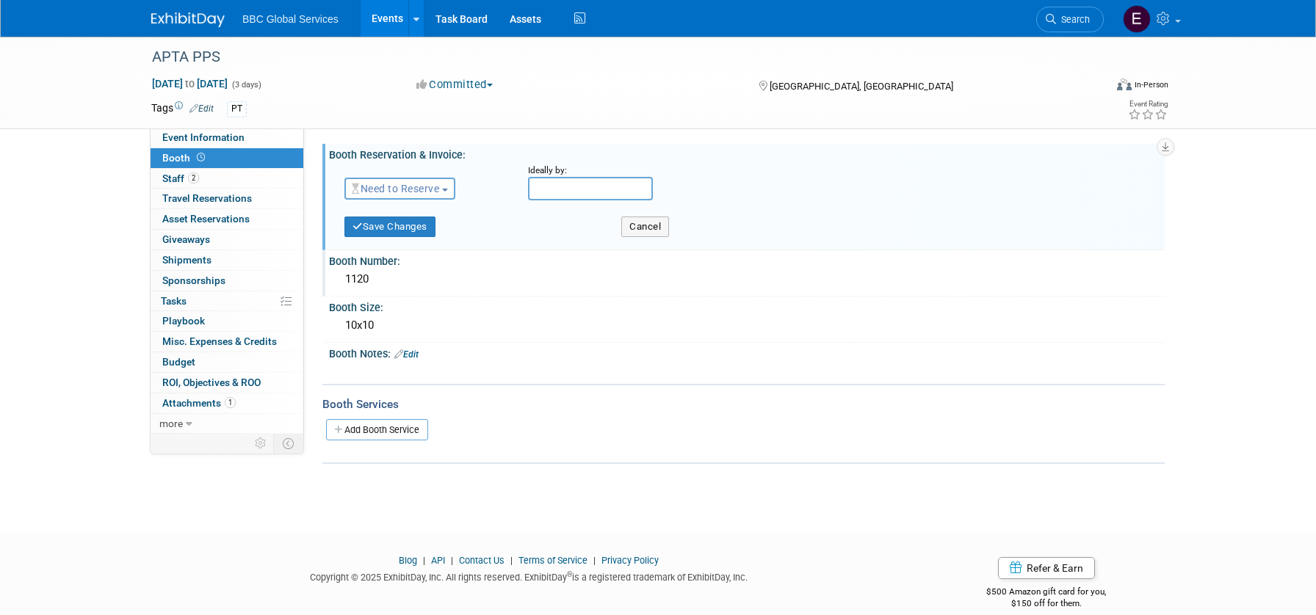
click at [480, 232] on div "Save Changes" at bounding box center [471, 222] width 277 height 30
click at [644, 227] on button "Cancel" at bounding box center [645, 227] width 48 height 21
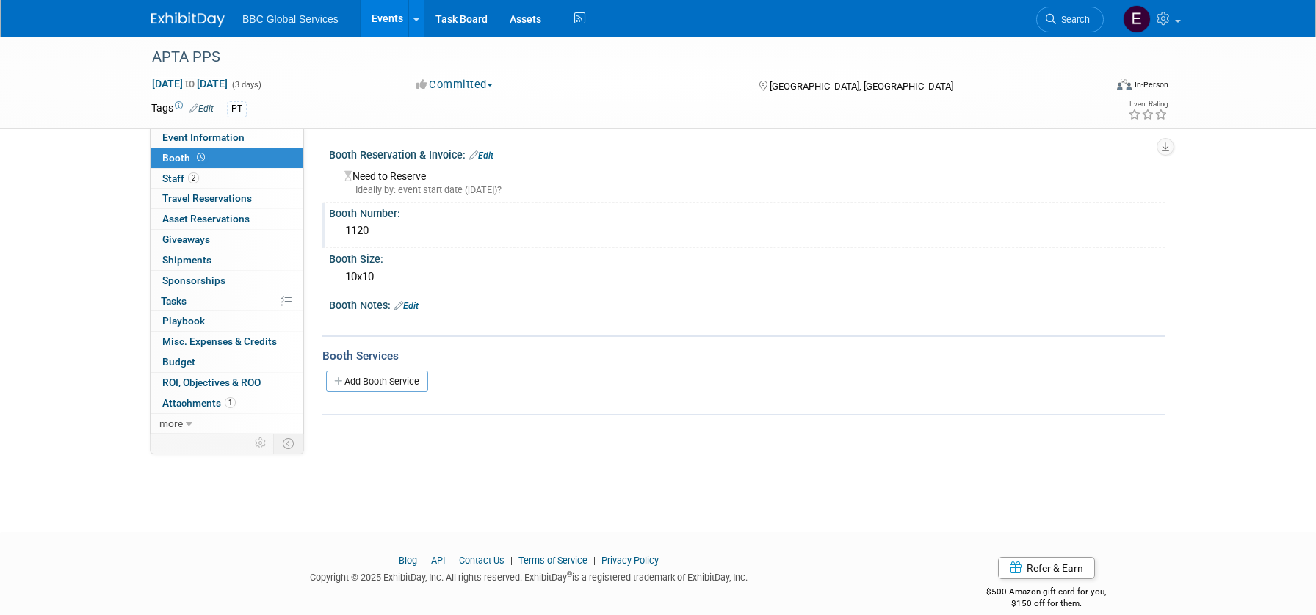
click at [244, 336] on span "Misc. Expenses & Credits 0" at bounding box center [219, 342] width 115 height 12
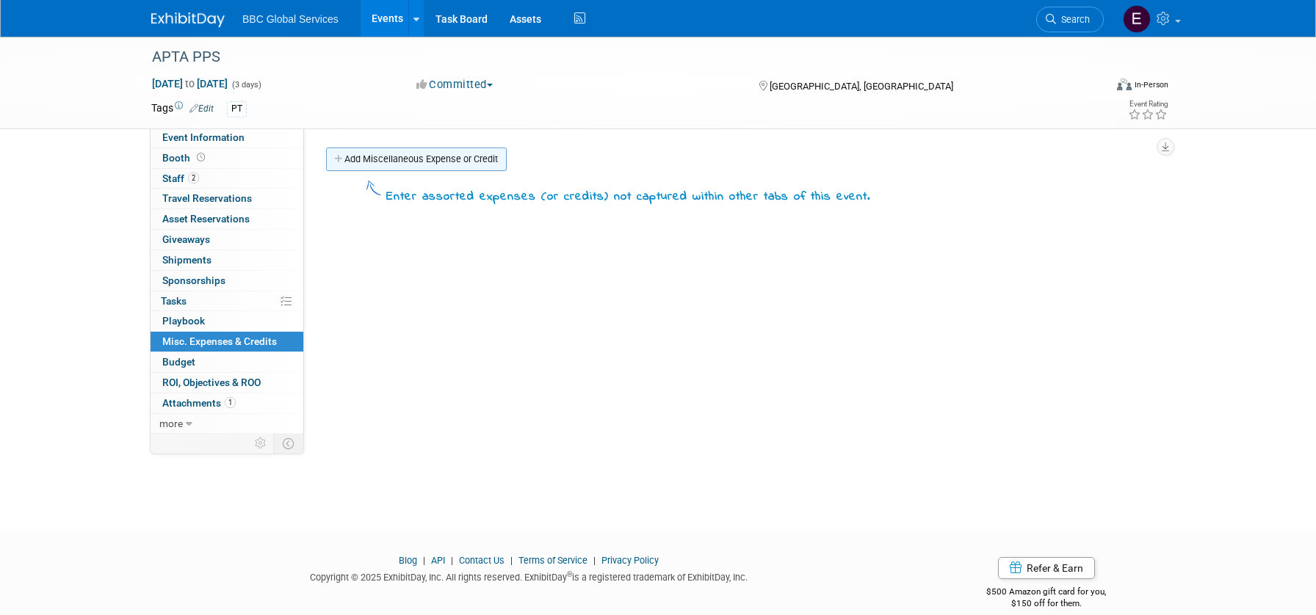
click at [435, 162] on link "Add Miscellaneous Expense or Credit" at bounding box center [416, 159] width 181 height 23
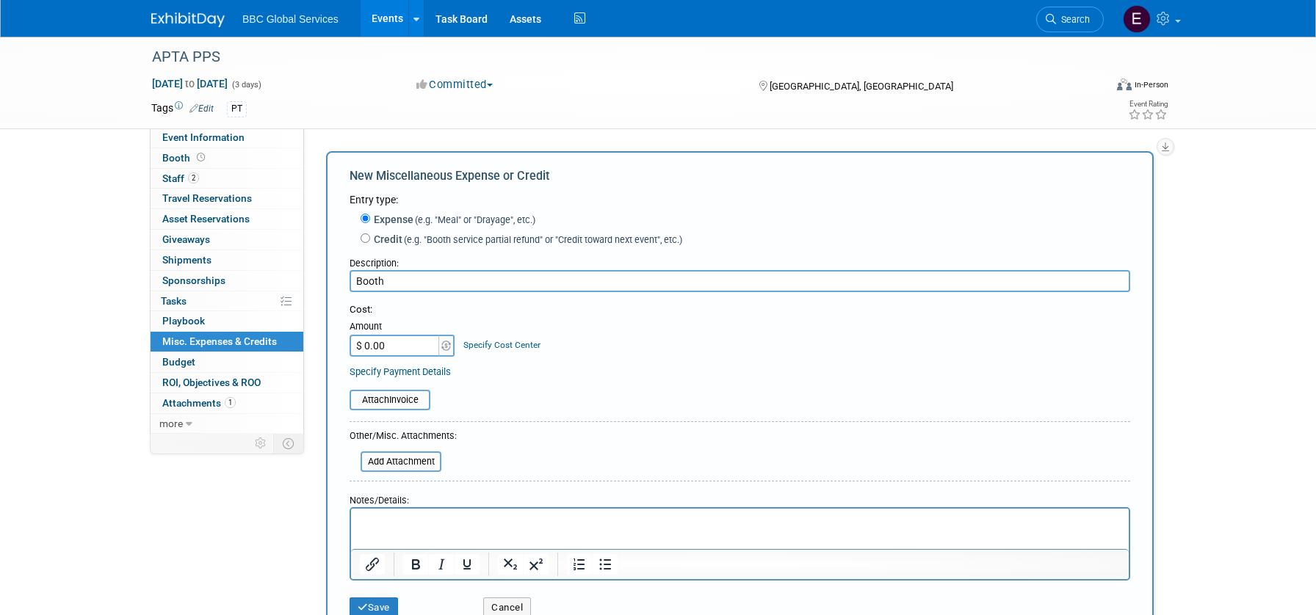
type input "Booth"
click at [405, 339] on input "$ 0.00" at bounding box center [396, 346] width 92 height 22
type input "$ 3,350.00"
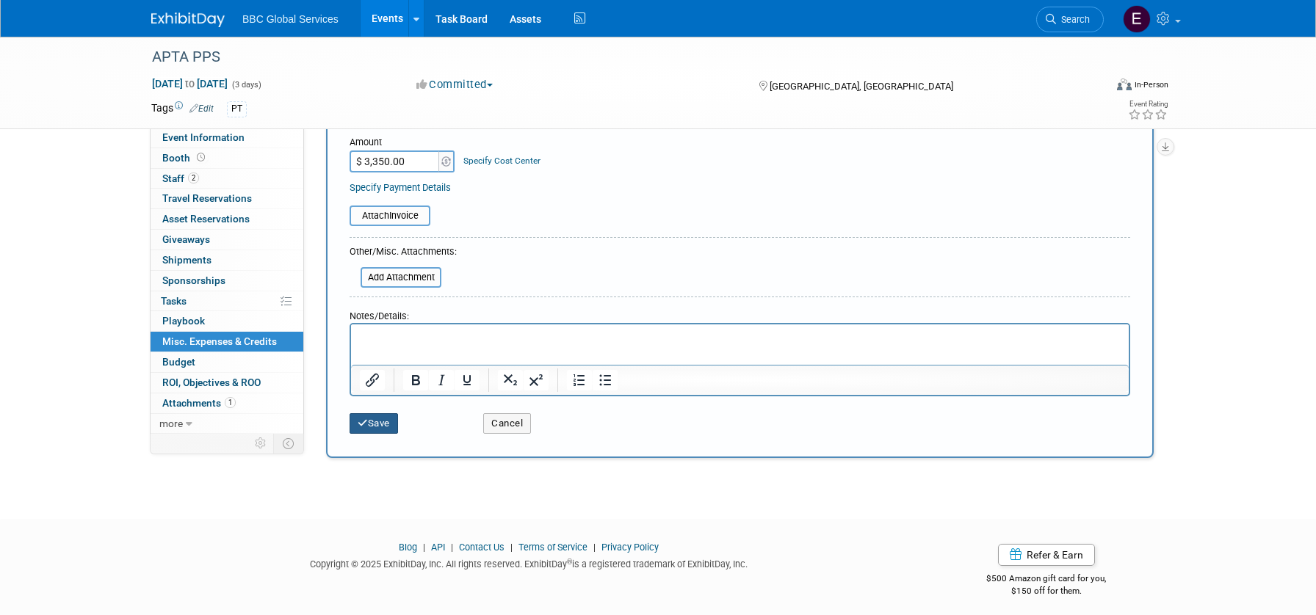
click at [390, 415] on button "Save" at bounding box center [374, 423] width 48 height 21
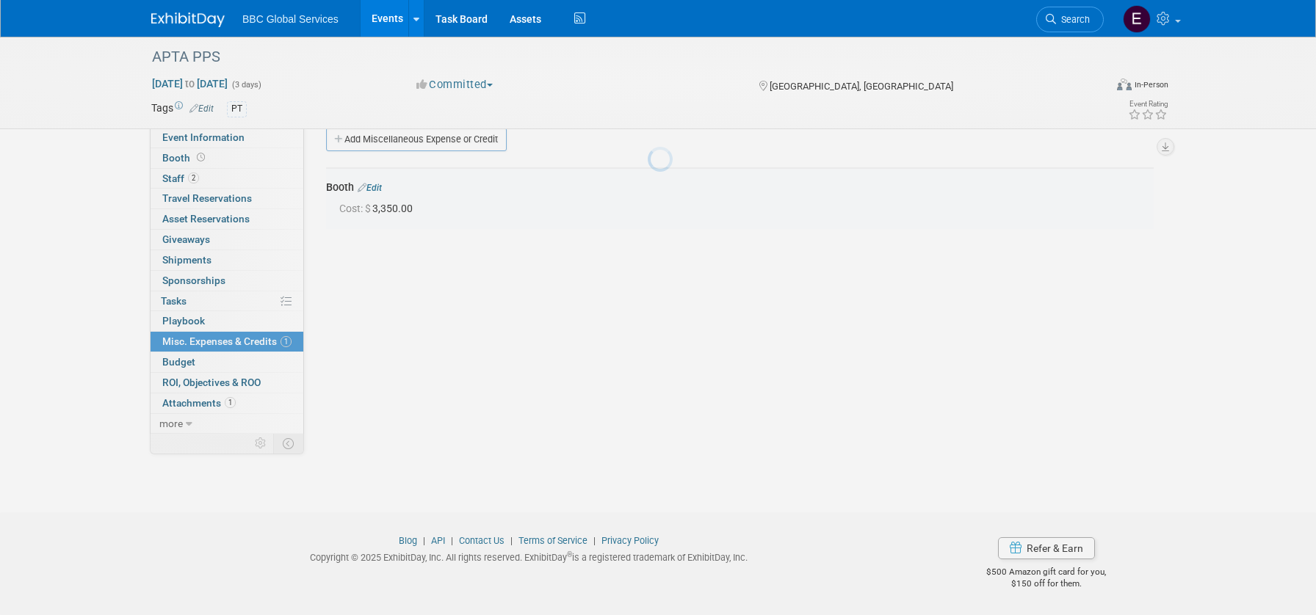
scroll to position [20, 0]
